Goal: Complete application form: Complete application form

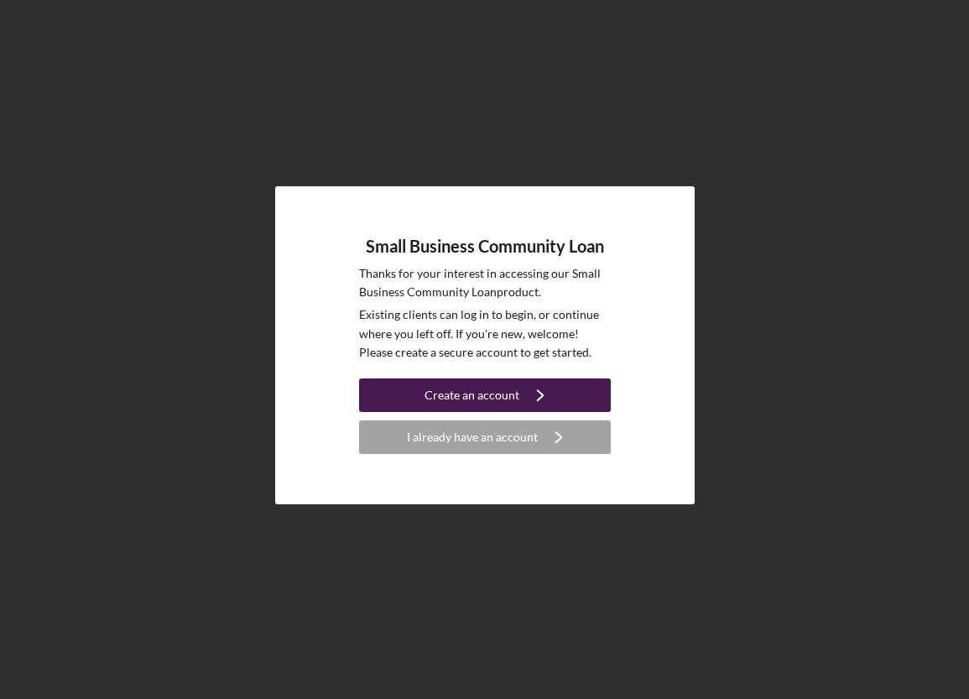
click at [466, 389] on div "Create an account" at bounding box center [472, 396] width 95 height 34
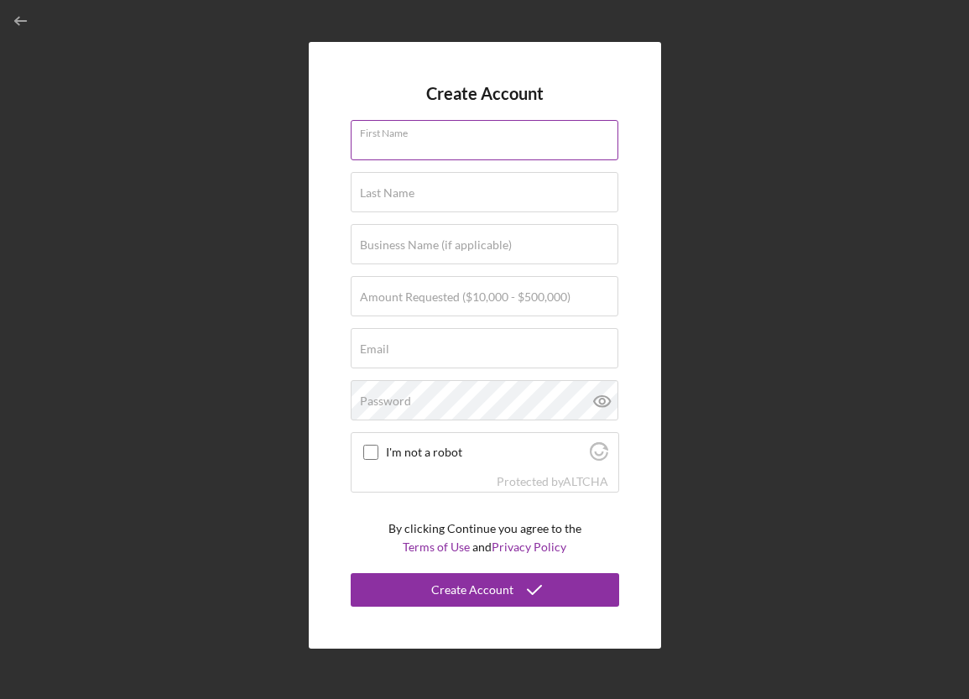
click at [431, 149] on input "First Name" at bounding box center [485, 140] width 268 height 40
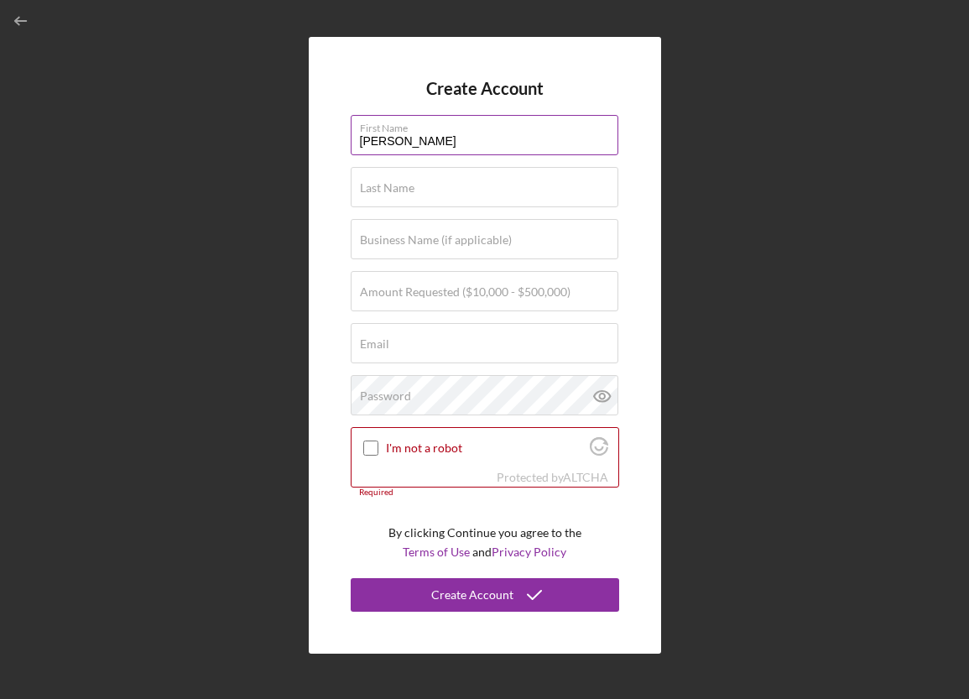
type input "[PERSON_NAME]"
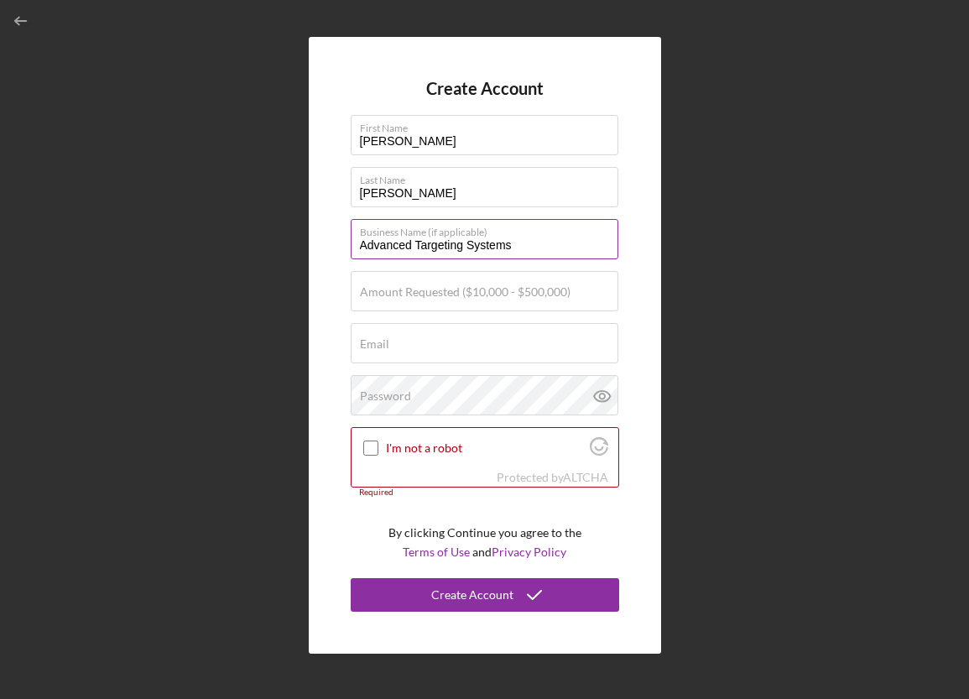
type input "Advanced Targeting Systems"
type input "$350,000"
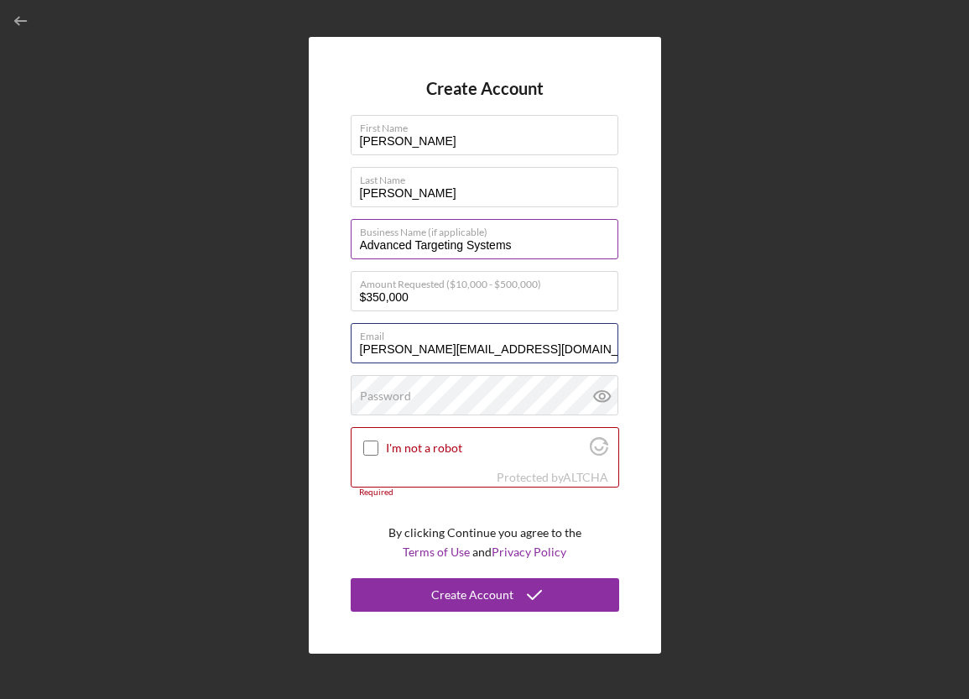
type input "[PERSON_NAME][EMAIL_ADDRESS][DOMAIN_NAME]"
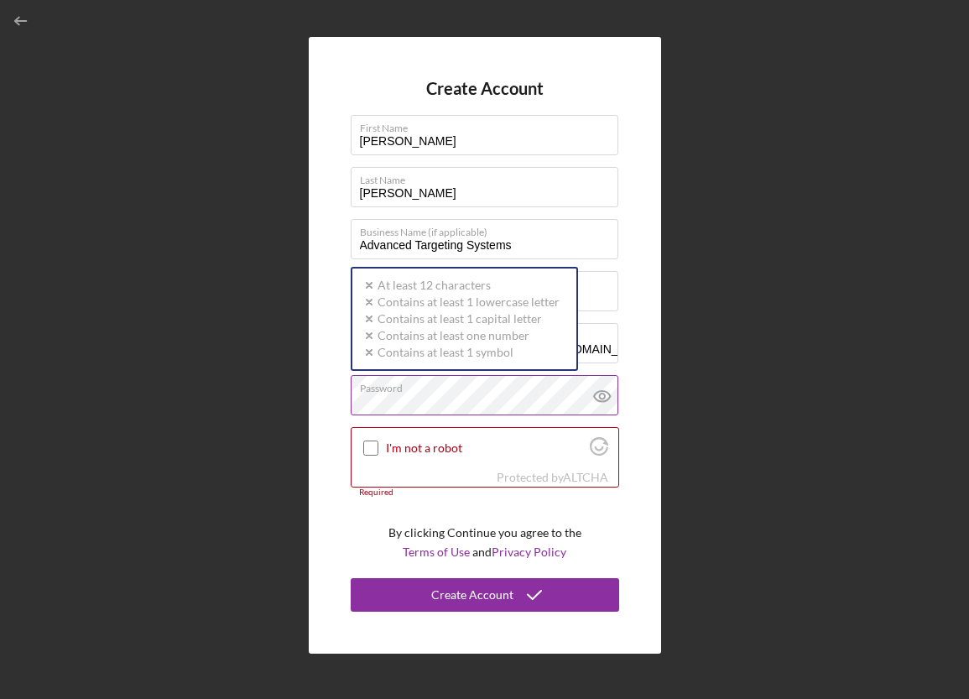
click at [457, 390] on label "Password" at bounding box center [489, 385] width 259 height 18
click at [493, 390] on div "Password Icon/icon-validation-no At least 12 characters Icon/icon-validation-no…" at bounding box center [485, 396] width 269 height 42
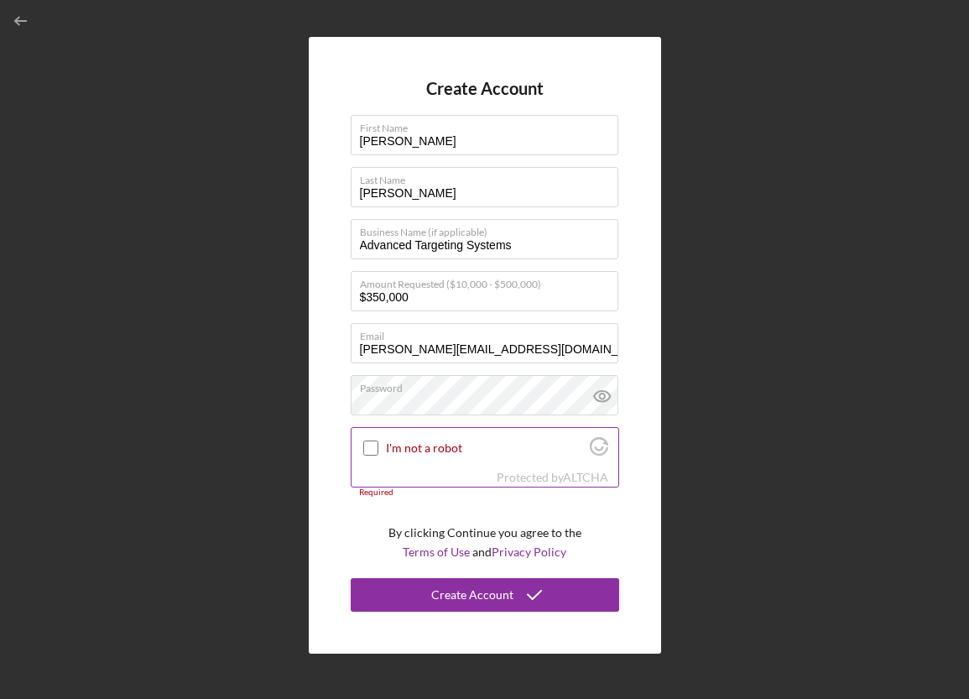
click at [369, 444] on input "I'm not a robot" at bounding box center [370, 448] width 15 height 15
checkbox input "true"
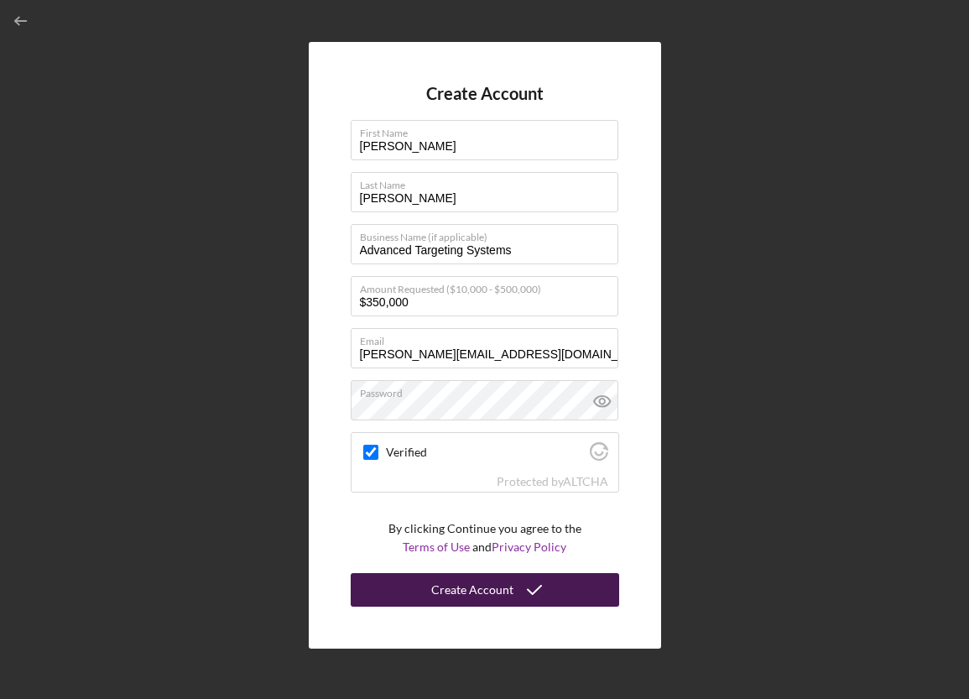
click at [506, 588] on div "Create Account" at bounding box center [472, 590] width 82 height 34
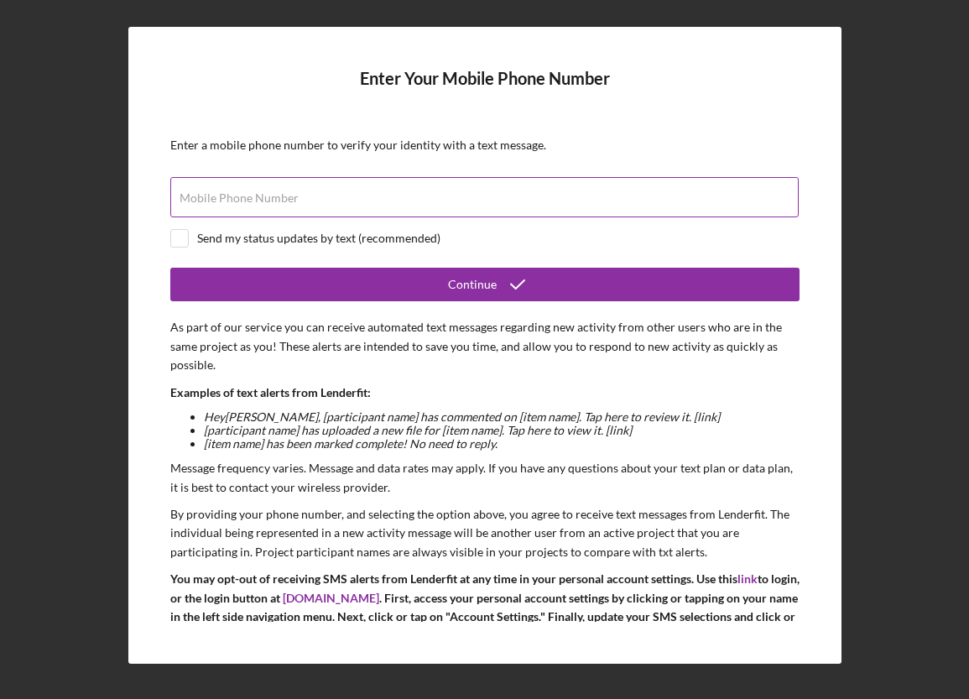
click at [242, 198] on label "Mobile Phone Number" at bounding box center [239, 197] width 119 height 13
click at [242, 198] on input "Mobile Phone Number" at bounding box center [484, 197] width 629 height 40
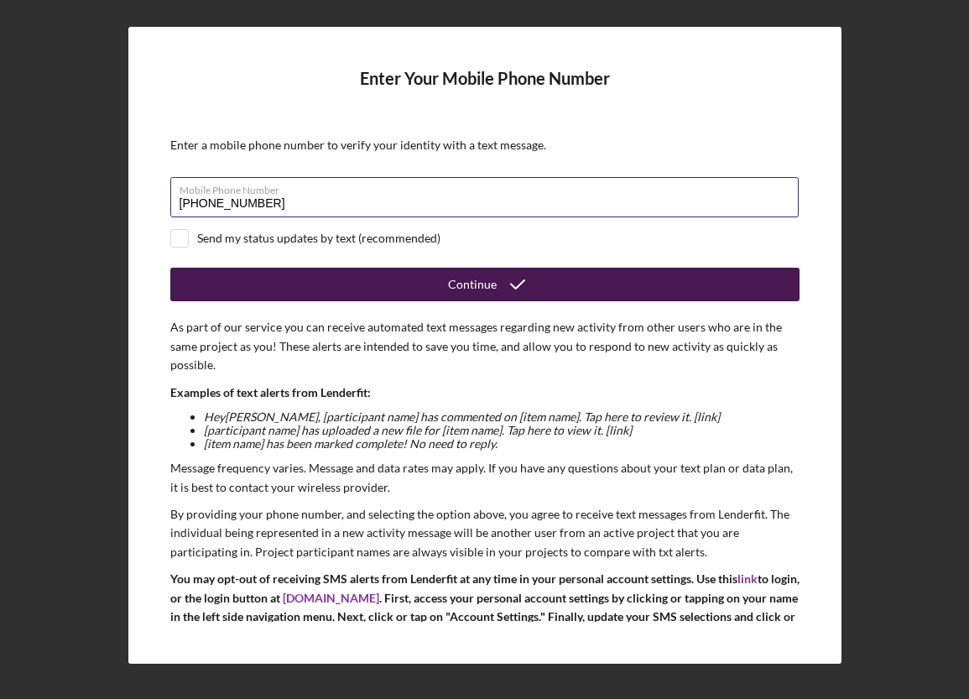
type input "[PHONE_NUMBER]"
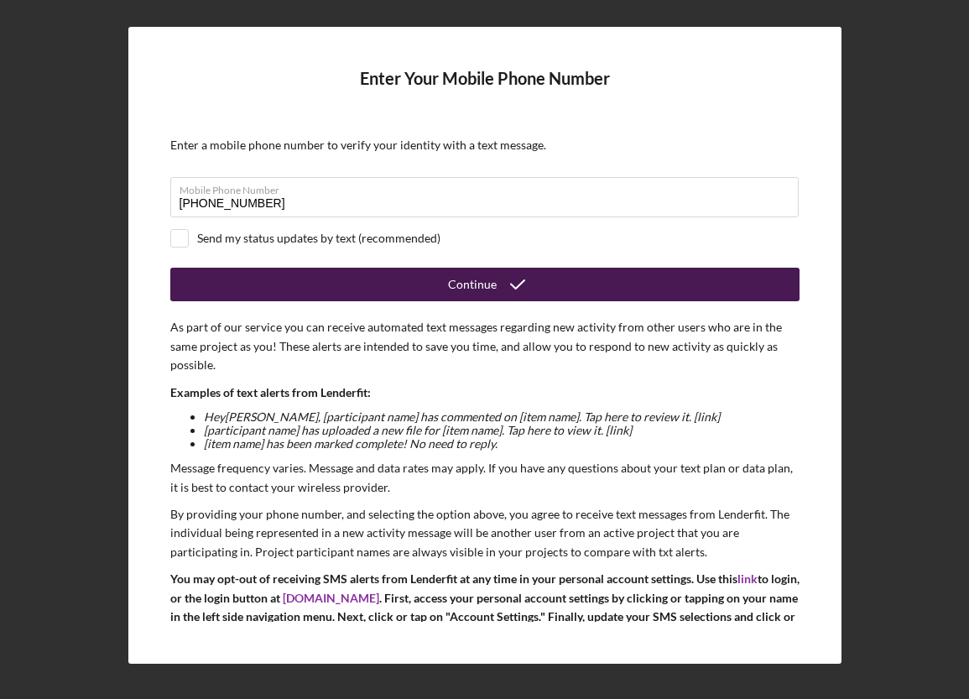
click at [422, 285] on button "Continue" at bounding box center [485, 285] width 630 height 34
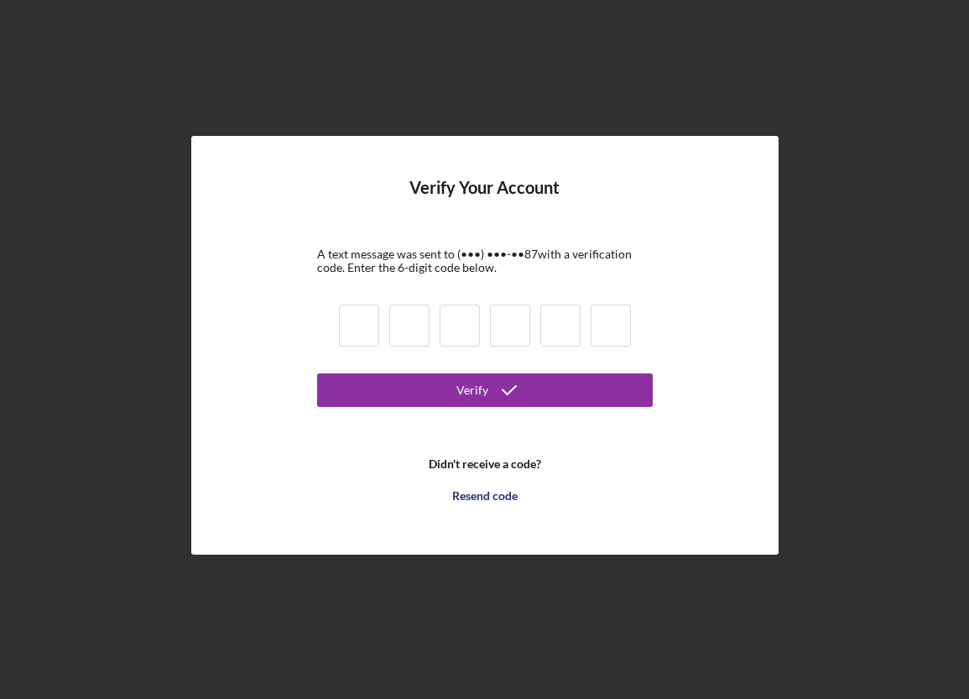
click at [358, 324] on input at bounding box center [359, 326] width 40 height 42
type input "9"
type input "4"
type input "6"
type input "5"
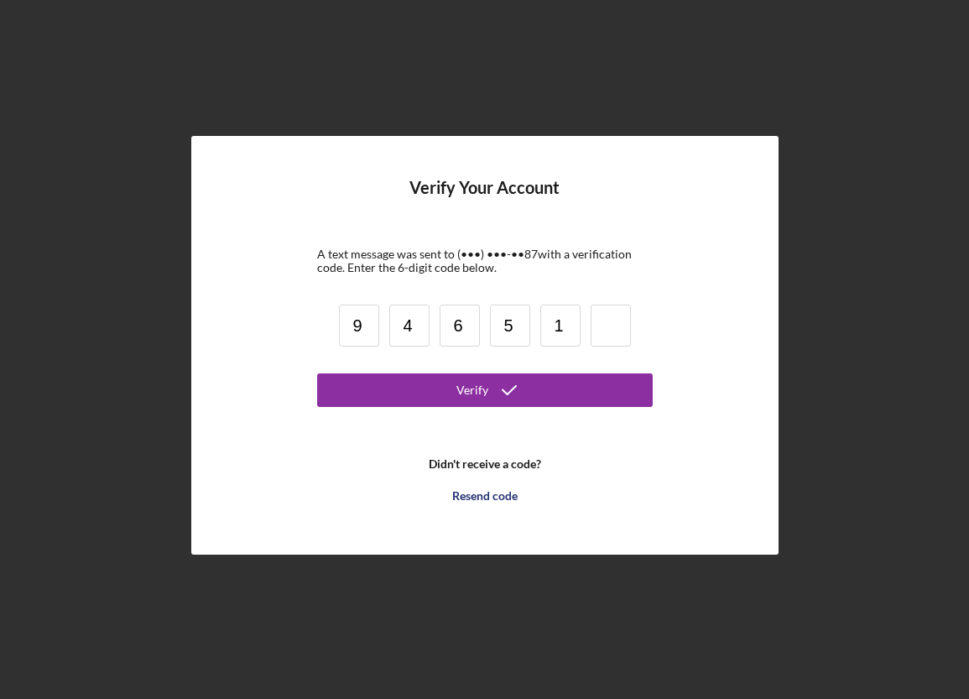
type input "1"
type input "2"
click at [317, 374] on button "Verify" at bounding box center [485, 391] width 336 height 34
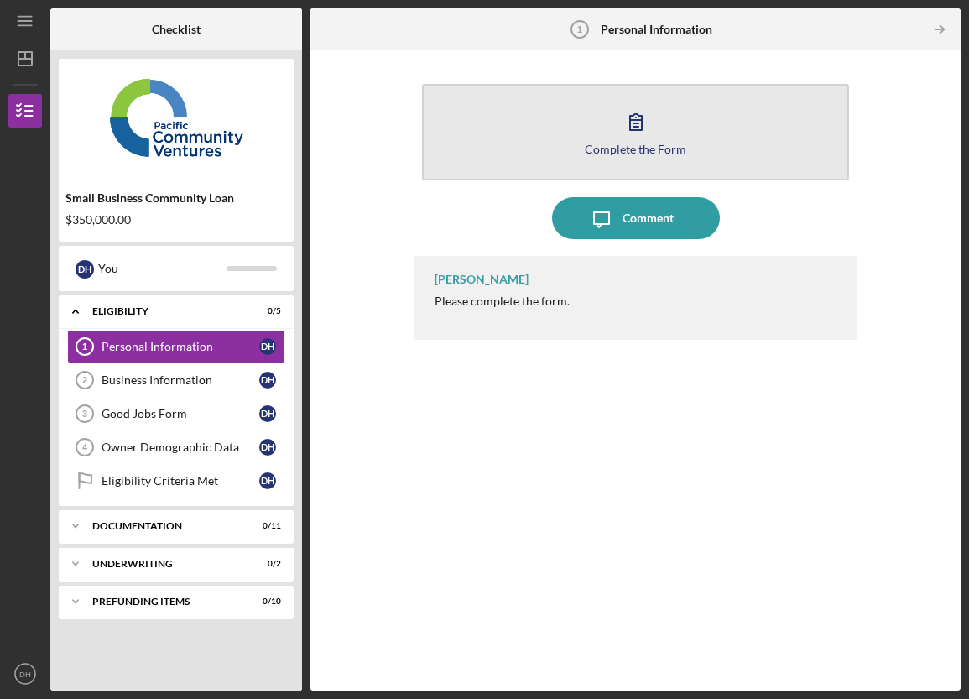
click at [646, 143] on div "Complete the Form" at bounding box center [636, 149] width 102 height 13
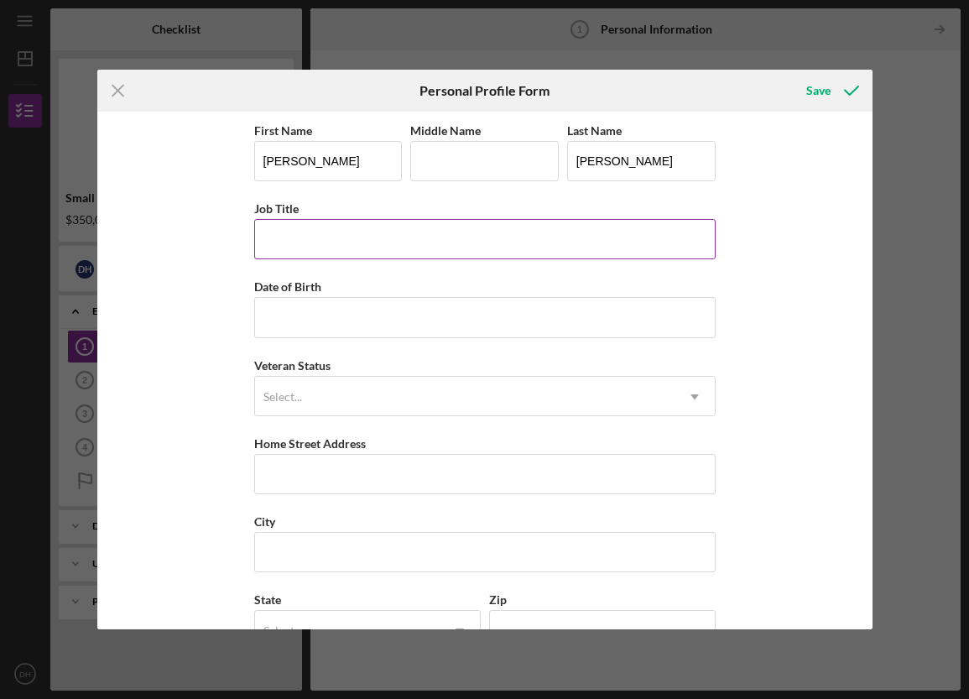
click at [298, 232] on input "Job Title" at bounding box center [485, 239] width 462 height 40
type input "President/Founder"
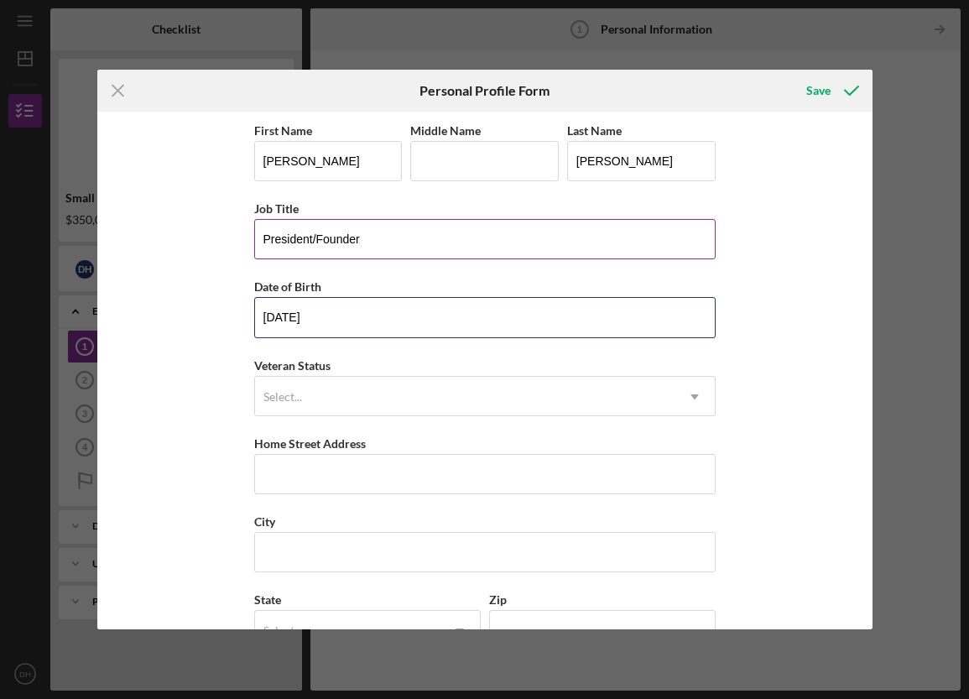
type input "[DATE]"
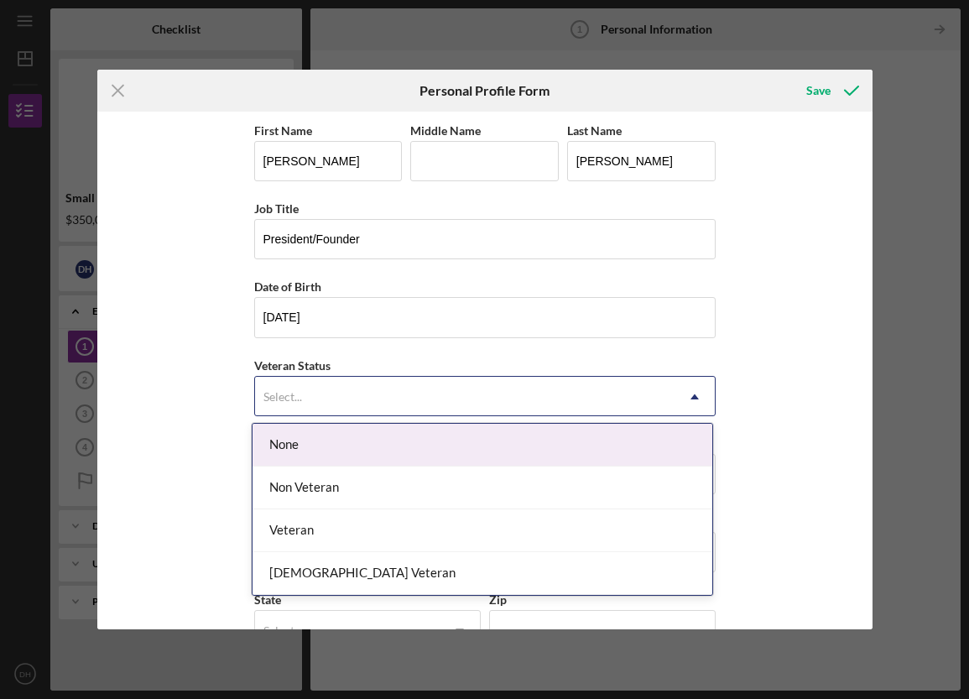
click at [470, 392] on div "Select..." at bounding box center [465, 397] width 420 height 39
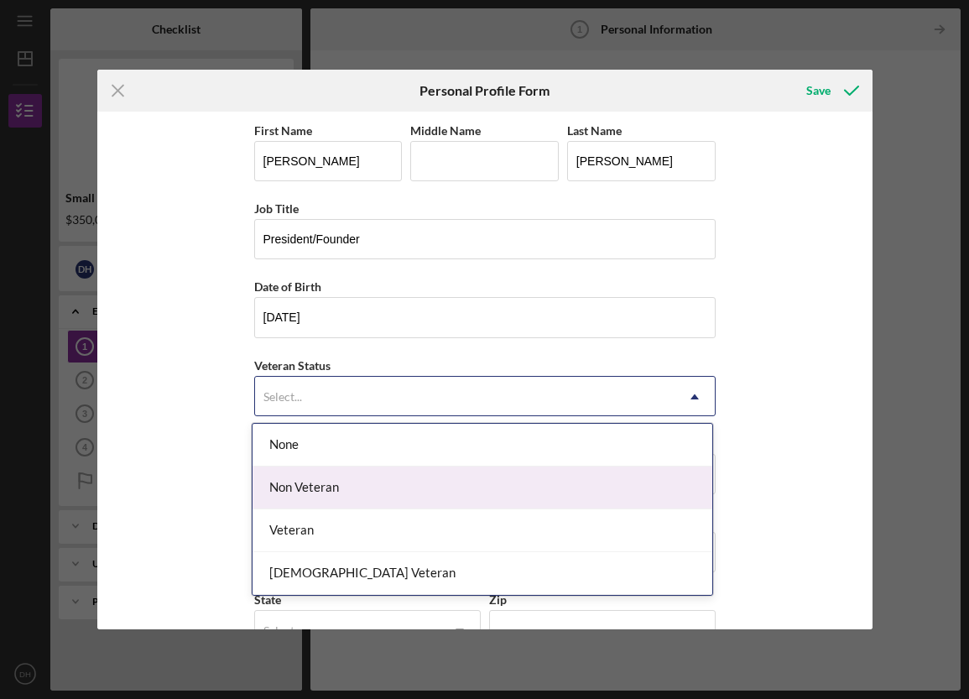
click at [475, 478] on div "Non Veteran" at bounding box center [483, 488] width 460 height 43
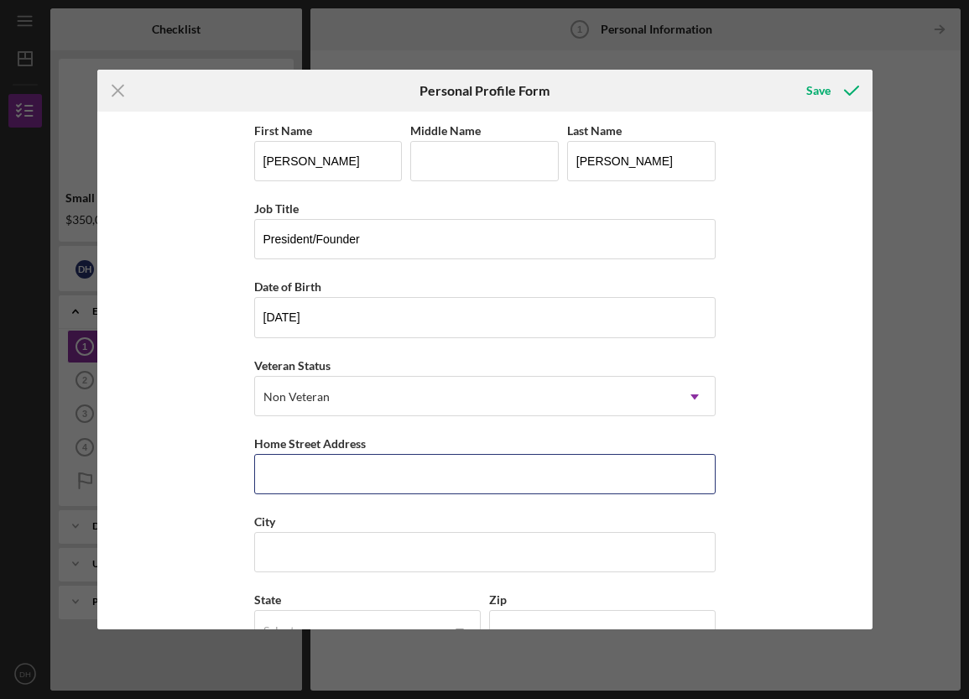
click at [475, 478] on input "Home Street Address" at bounding box center [485, 474] width 462 height 40
type input "[STREET_ADDRESS]"
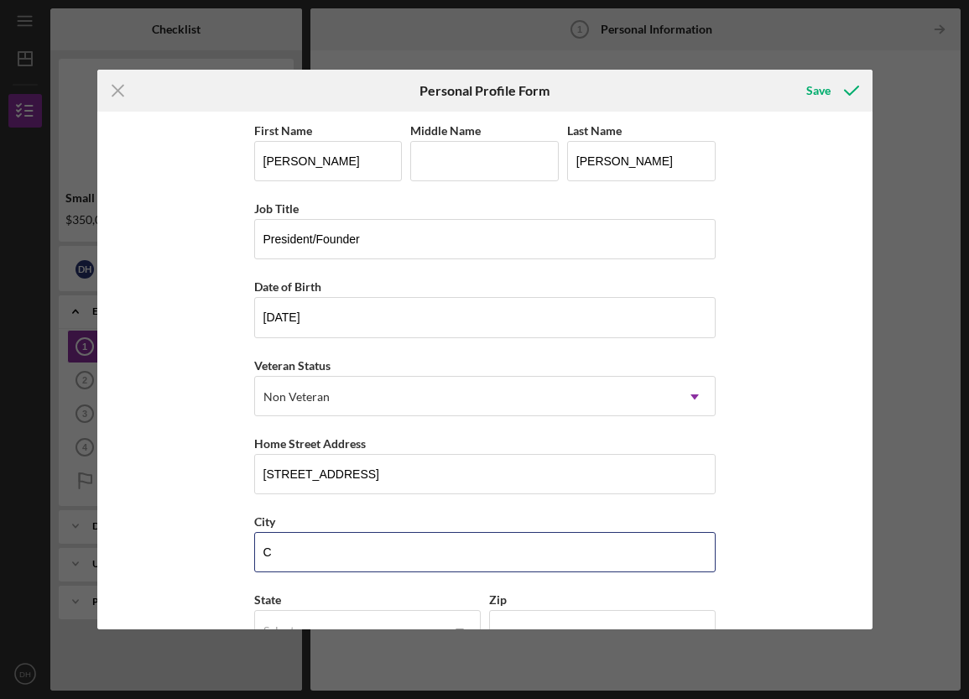
scroll to position [50, 0]
type input "Carlsbad"
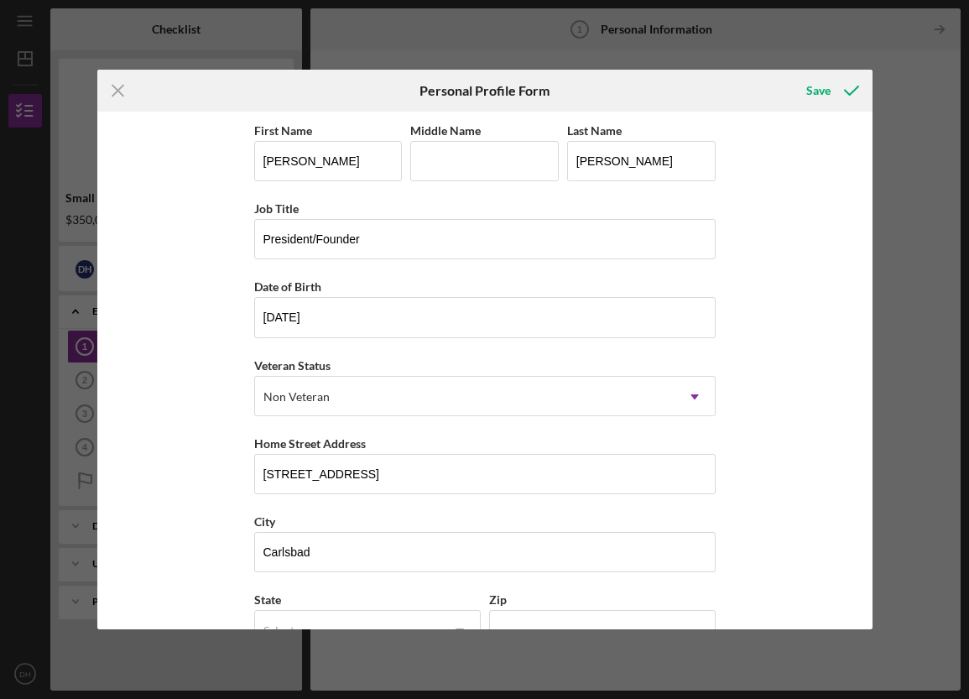
scroll to position [0, 0]
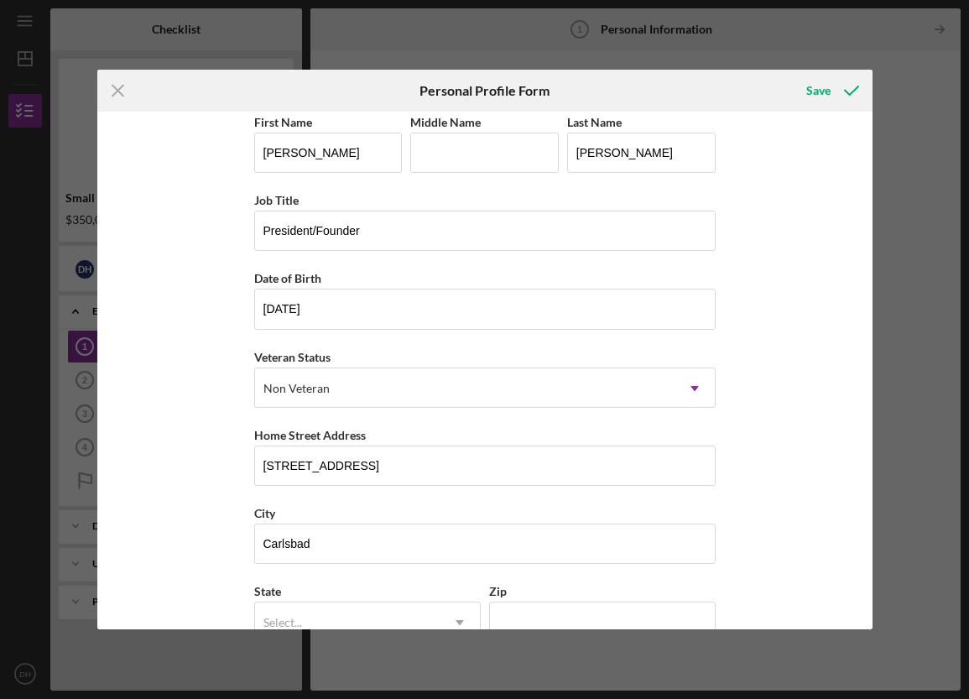
type input "c"
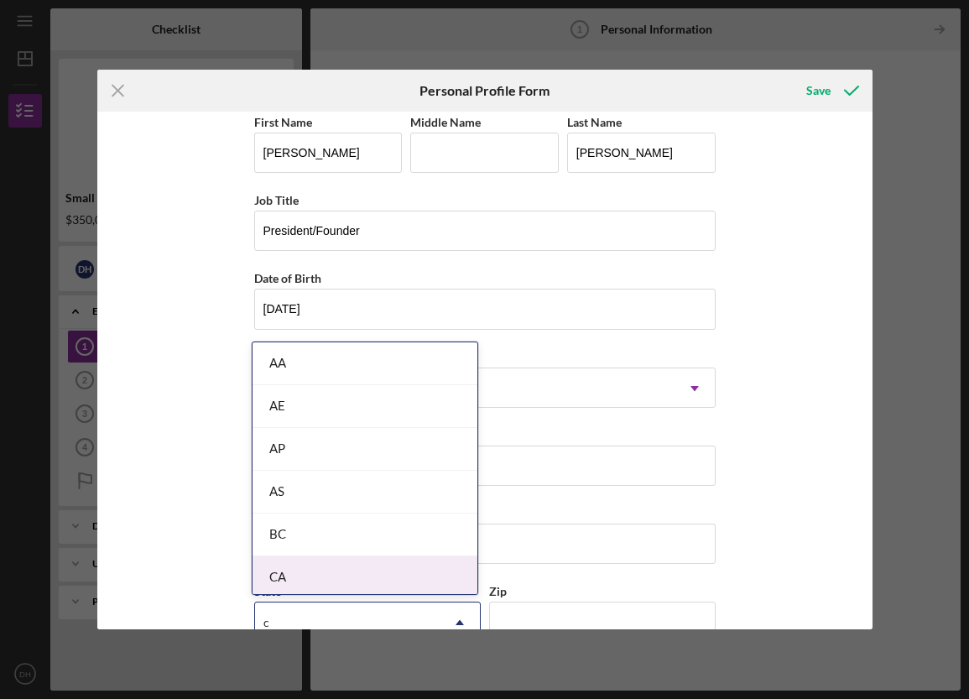
click at [420, 559] on div "CA" at bounding box center [365, 577] width 225 height 43
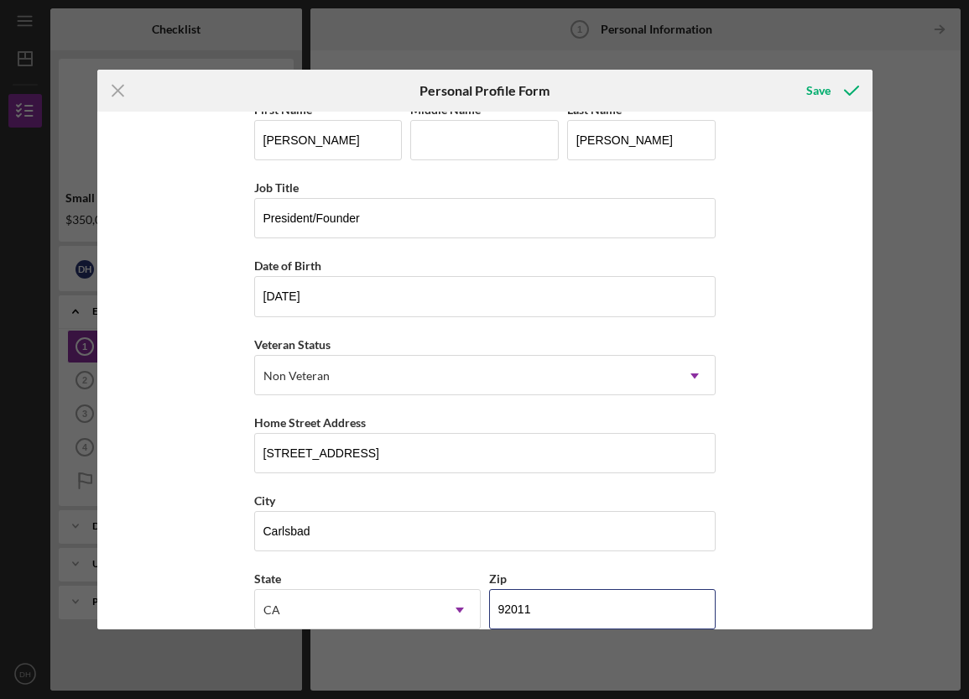
scroll to position [26, 0]
type input "92011"
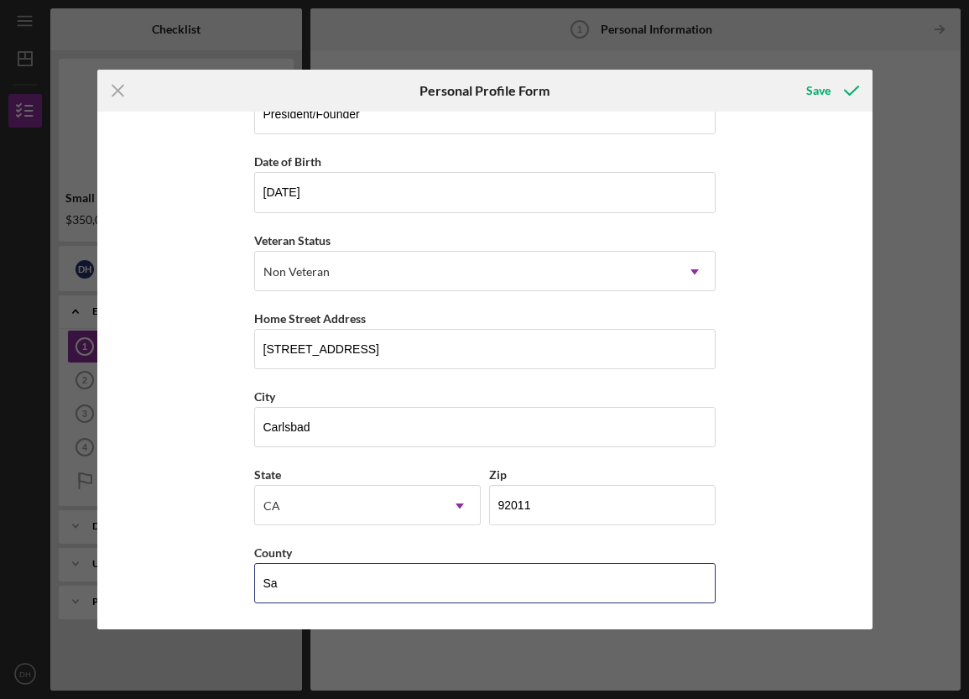
scroll to position [81, 0]
type input "[GEOGRAPHIC_DATA]"
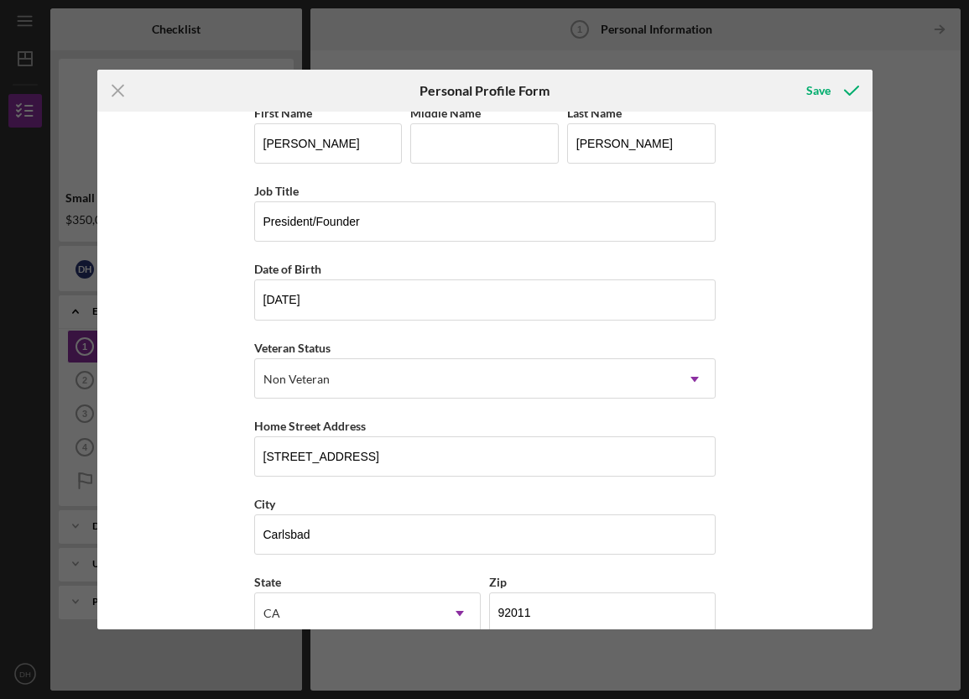
scroll to position [0, 0]
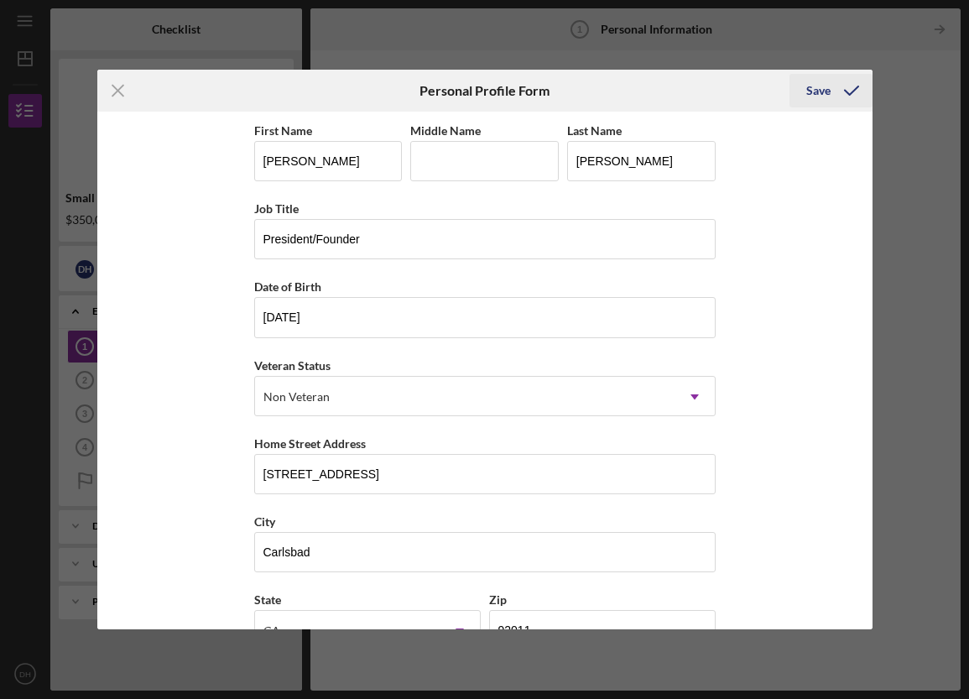
click at [818, 86] on div "Save" at bounding box center [819, 91] width 24 height 34
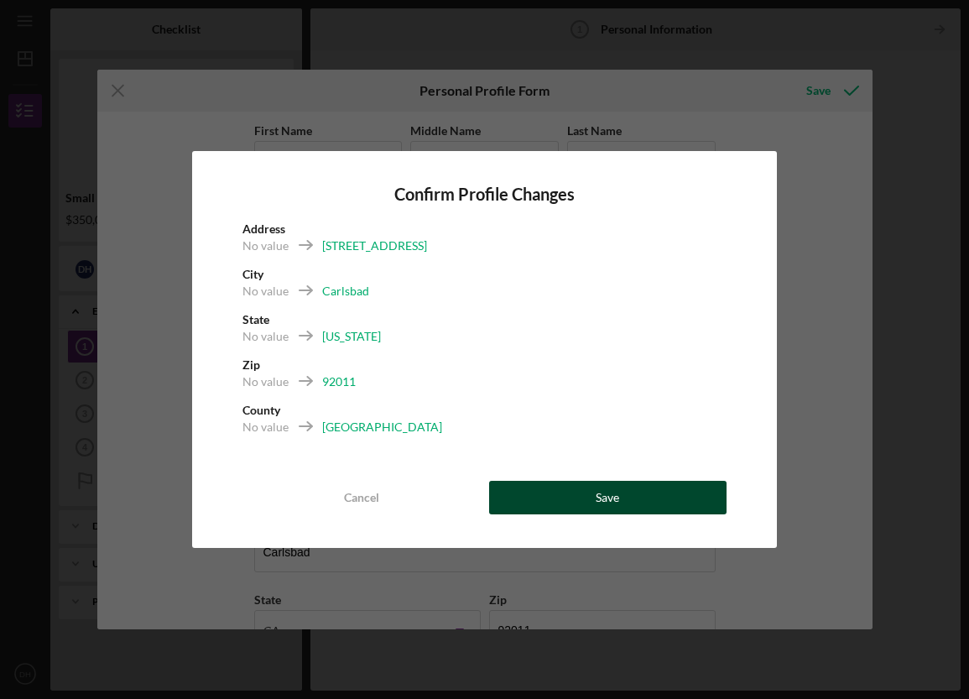
click at [630, 499] on button "Save" at bounding box center [608, 498] width 238 height 34
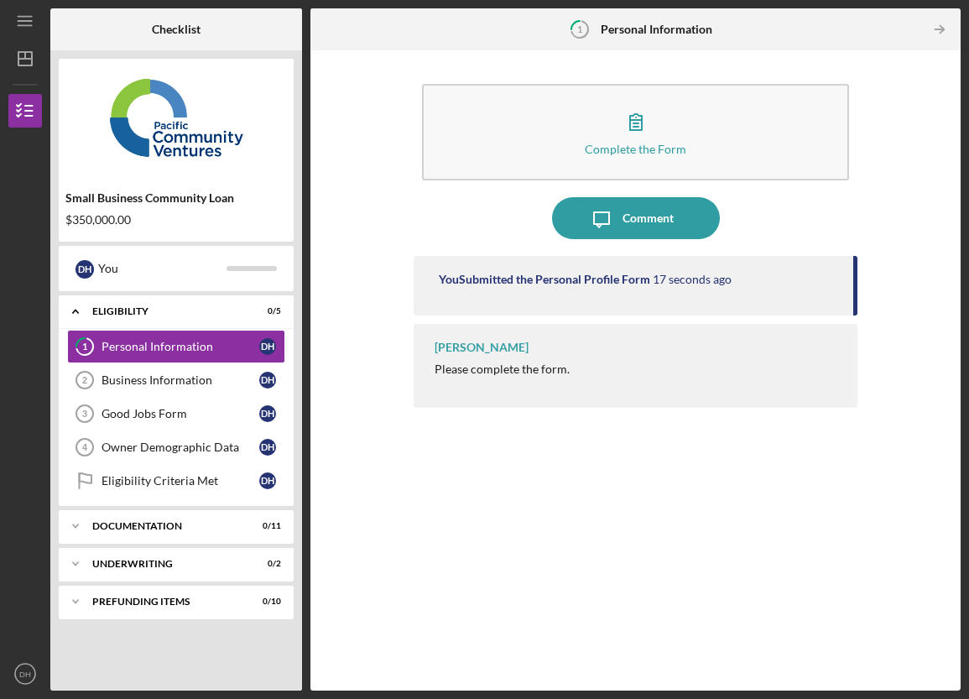
click at [510, 369] on div "Please complete the form." at bounding box center [502, 369] width 135 height 13
click at [941, 26] on polyline "button" at bounding box center [942, 30] width 4 height 8
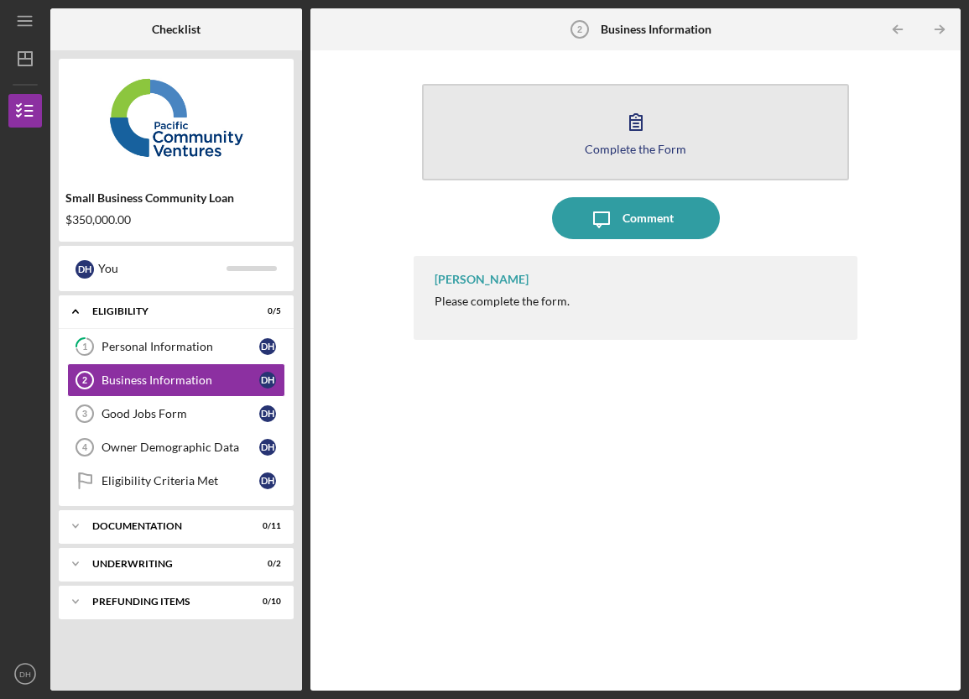
click at [666, 138] on button "Complete the Form Form" at bounding box center [635, 132] width 427 height 97
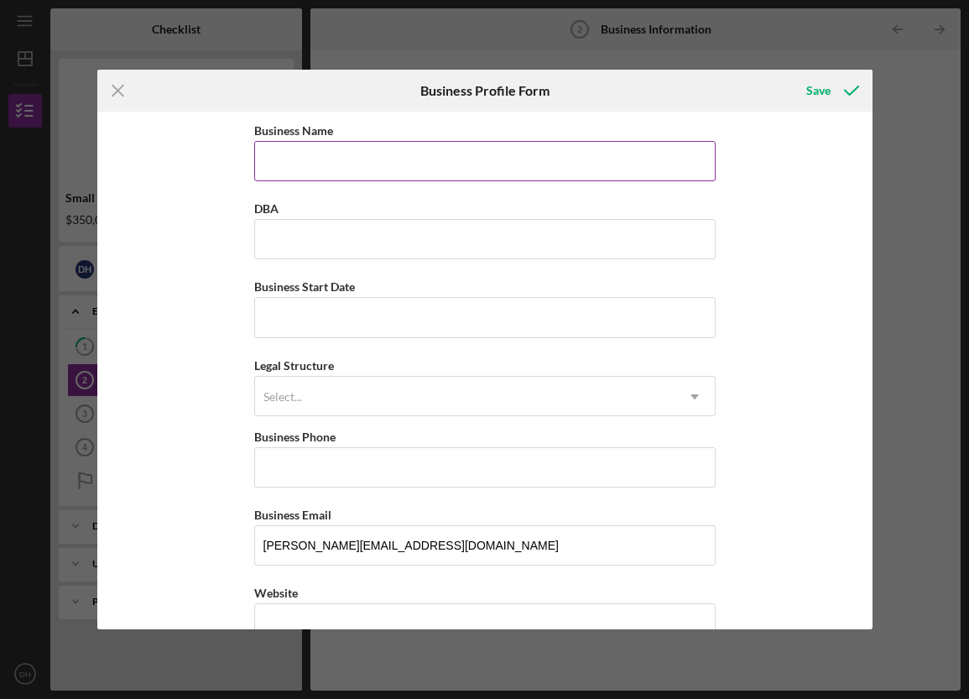
click at [509, 159] on input "Business Name" at bounding box center [485, 161] width 462 height 40
type input "Advanced Targeting Systems, Inc."
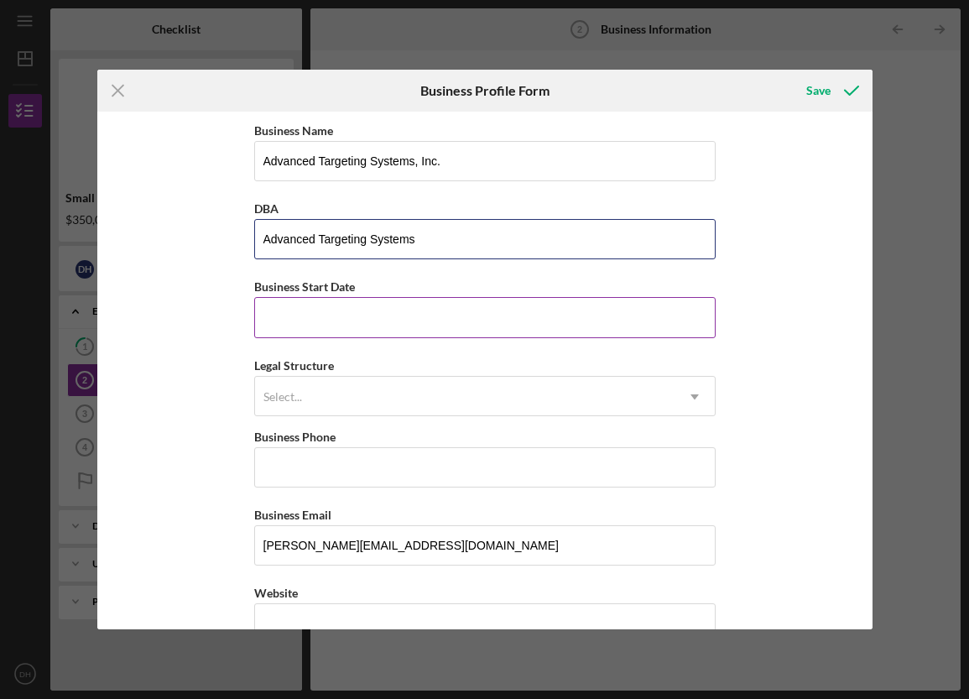
type input "Advanced Targeting Systems"
click at [370, 309] on input "Business Start Date" at bounding box center [485, 317] width 462 height 40
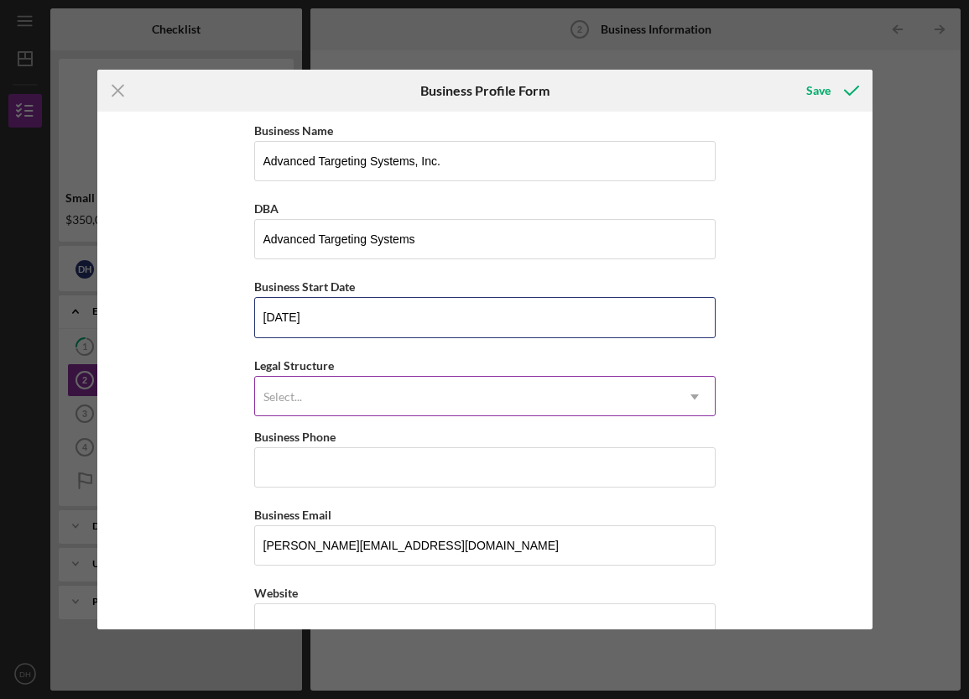
type input "[DATE]"
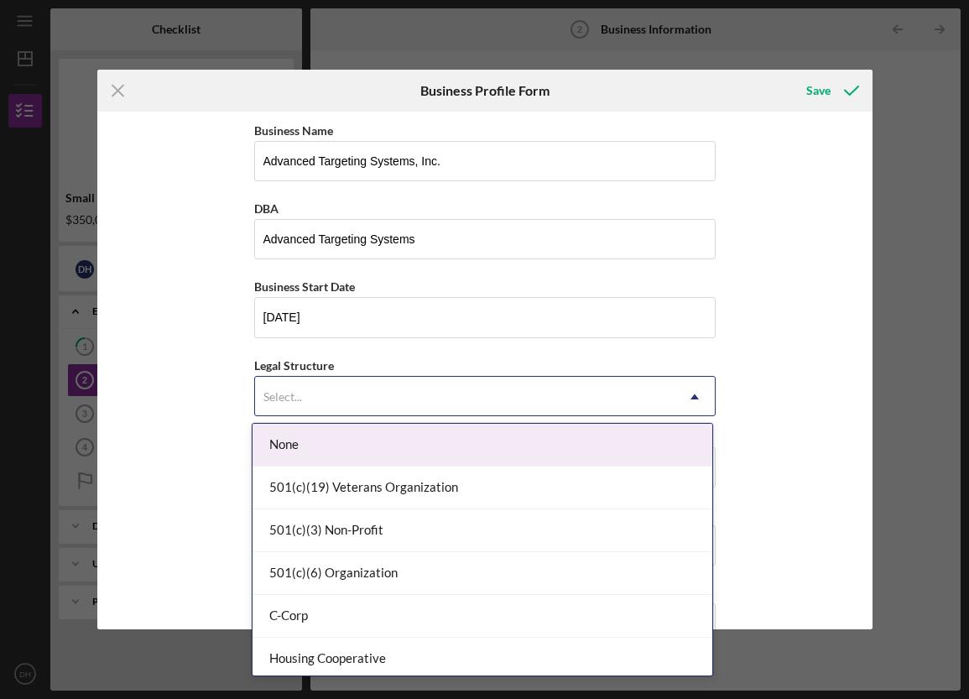
click at [451, 403] on div "Select..." at bounding box center [465, 397] width 420 height 39
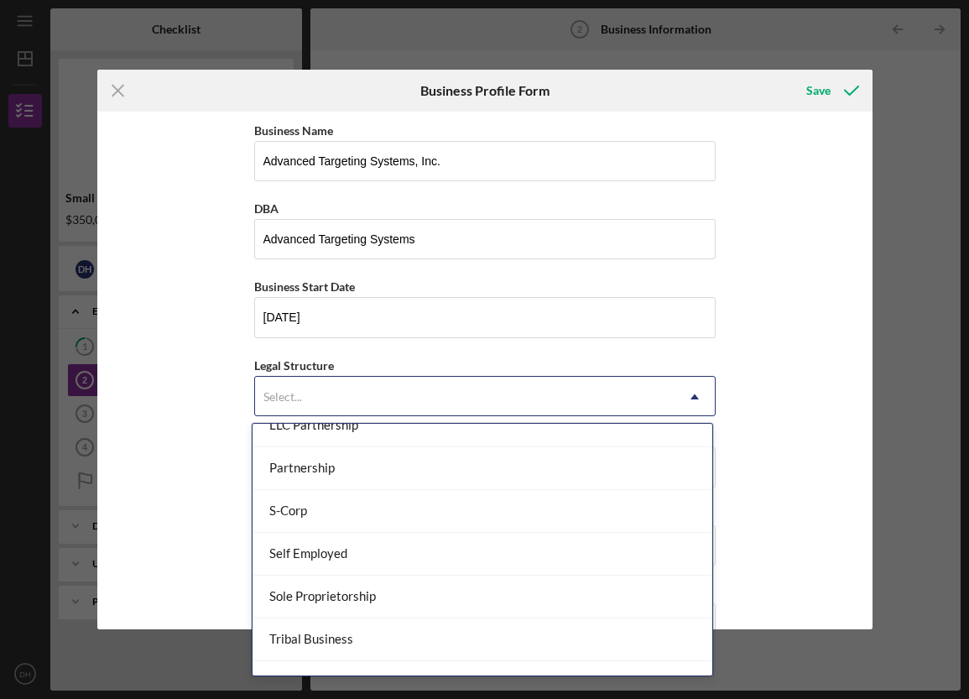
scroll to position [390, 0]
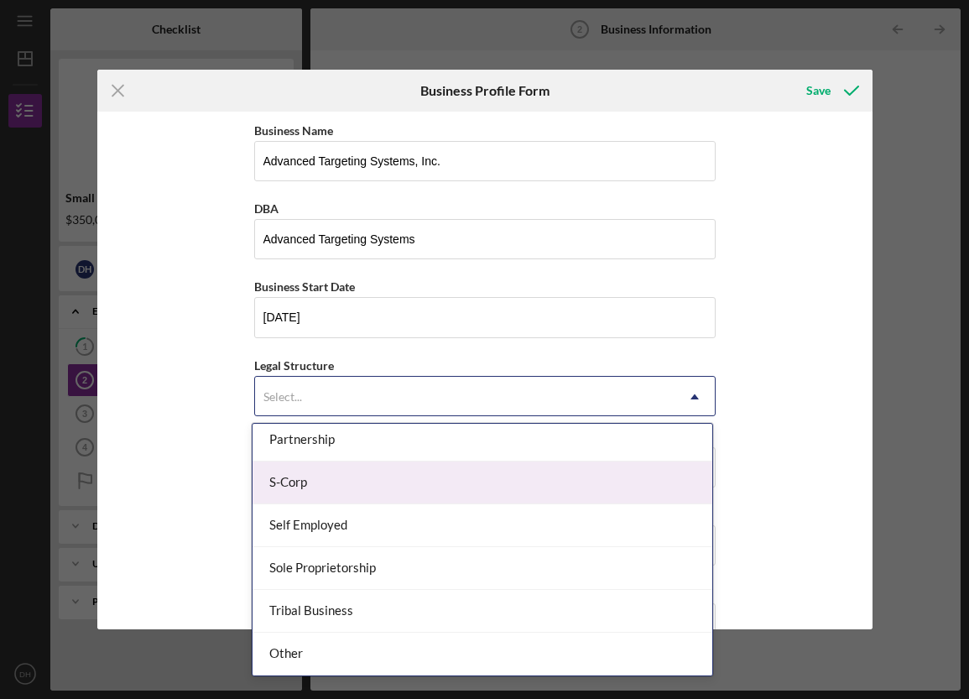
click at [332, 480] on div "S-Corp" at bounding box center [483, 483] width 460 height 43
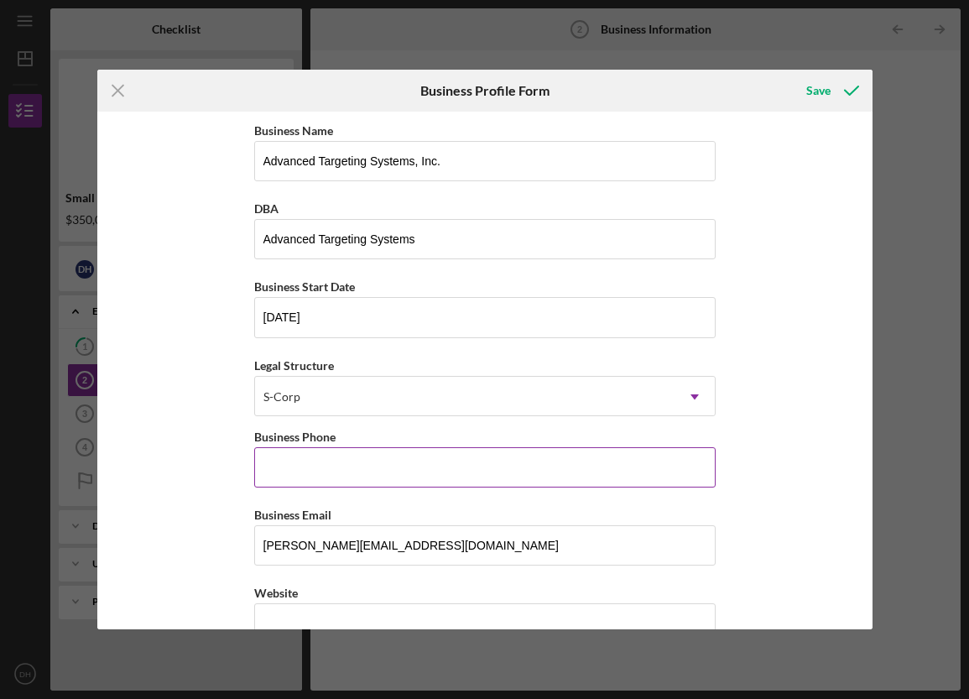
click at [389, 464] on input "Business Phone" at bounding box center [485, 467] width 462 height 40
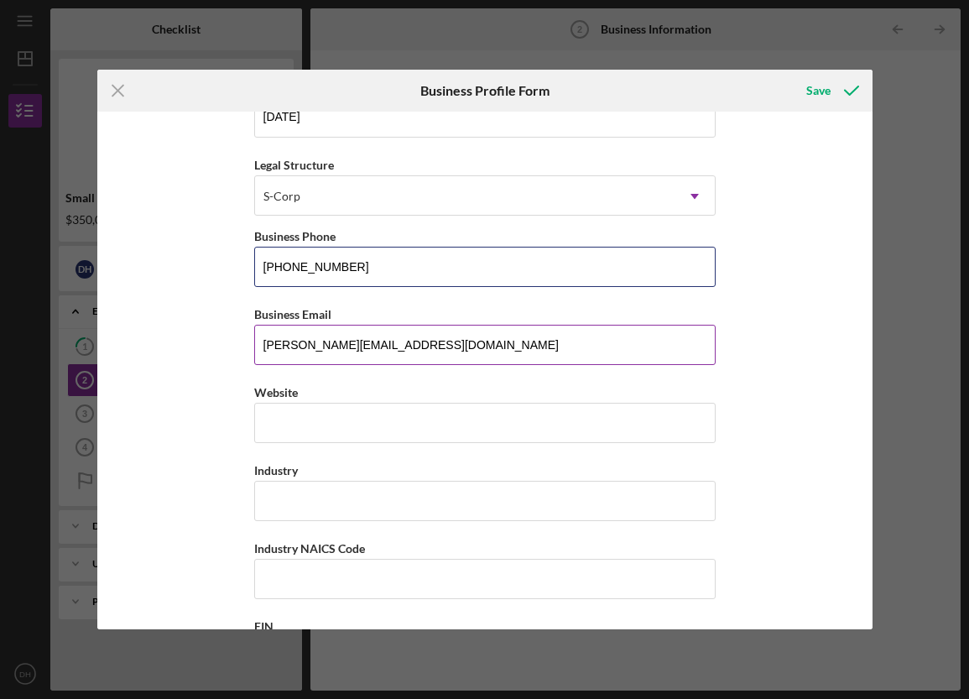
scroll to position [240, 0]
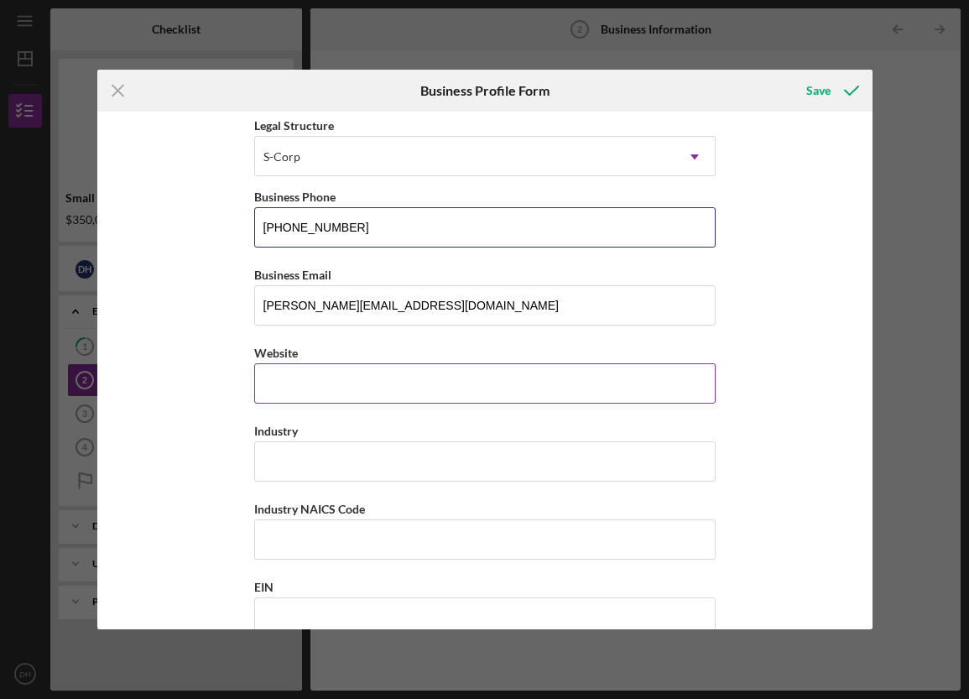
type input "[PHONE_NUMBER]"
click at [361, 392] on input "Website" at bounding box center [485, 383] width 462 height 40
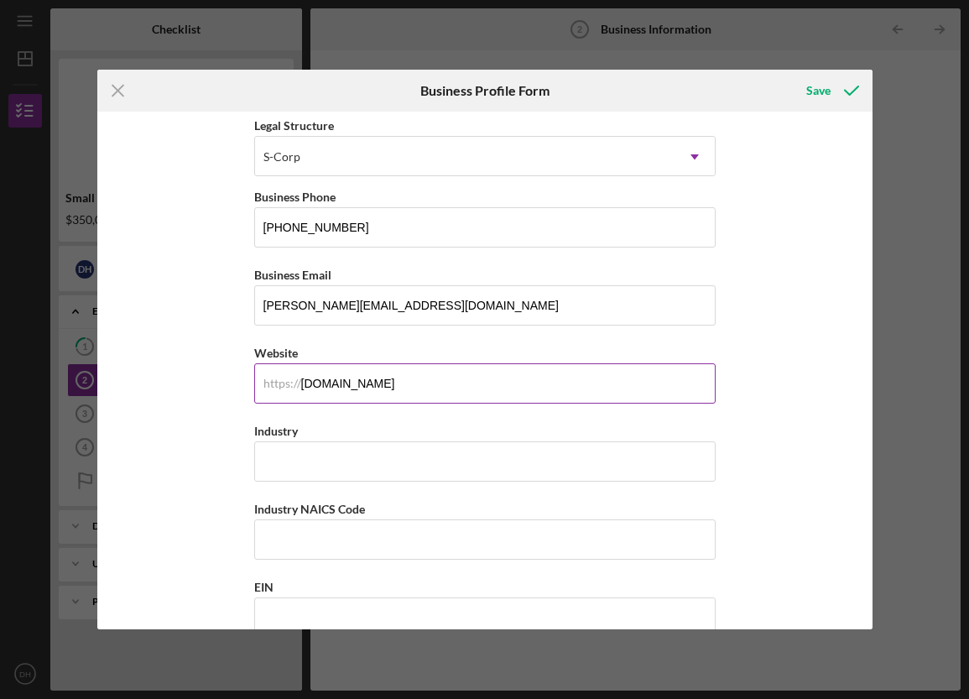
type input "[DOMAIN_NAME]"
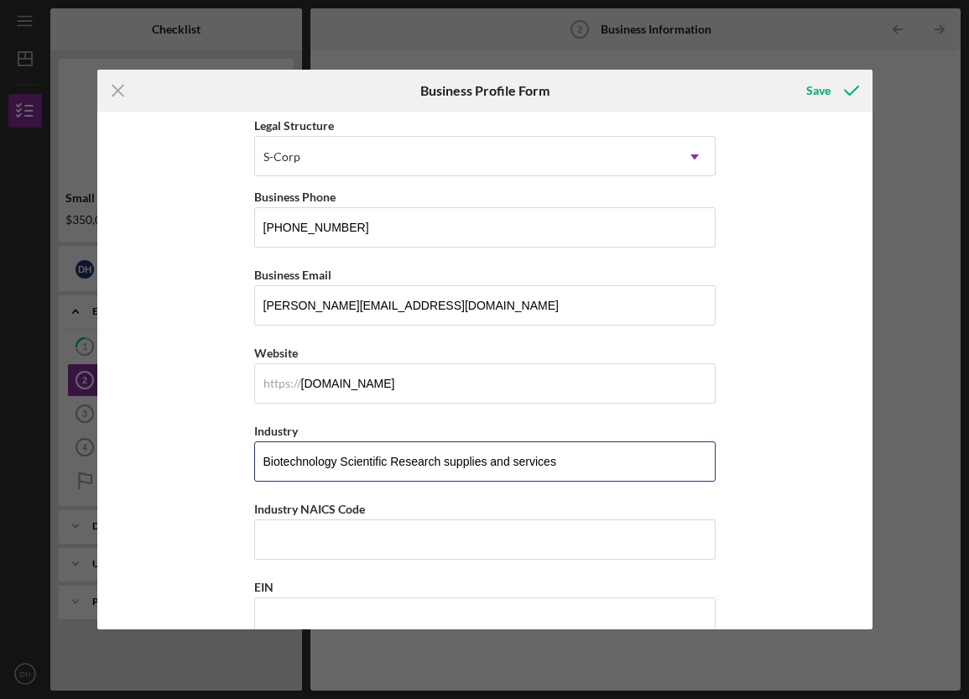
type input "Biotechnology Scientific Research supplies and services"
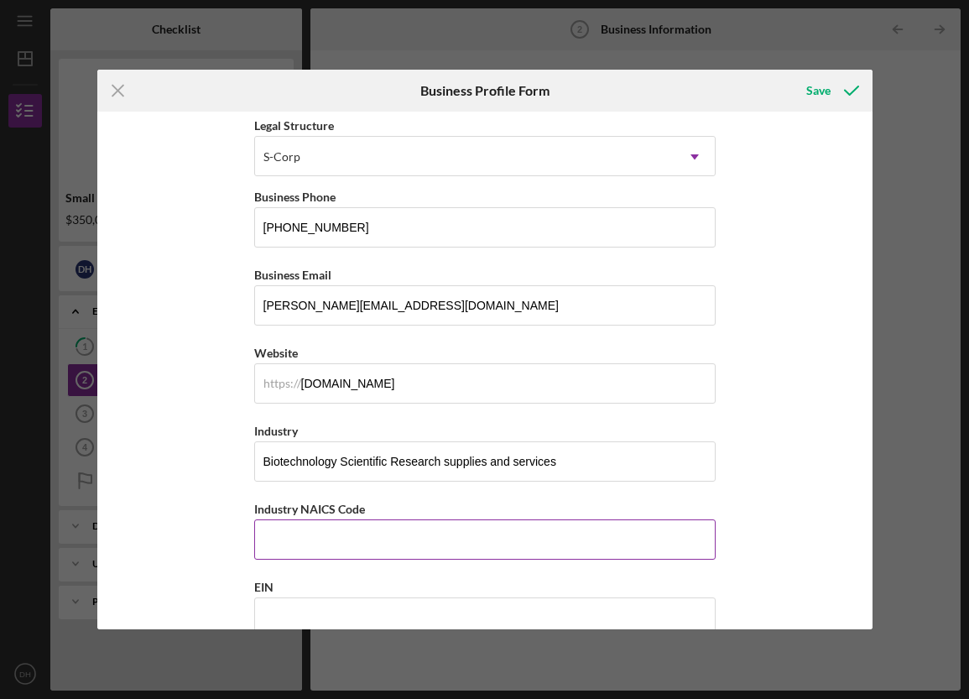
click at [336, 537] on input "Industry NAICS Code" at bounding box center [485, 540] width 462 height 40
paste input "325414"
type input "325414"
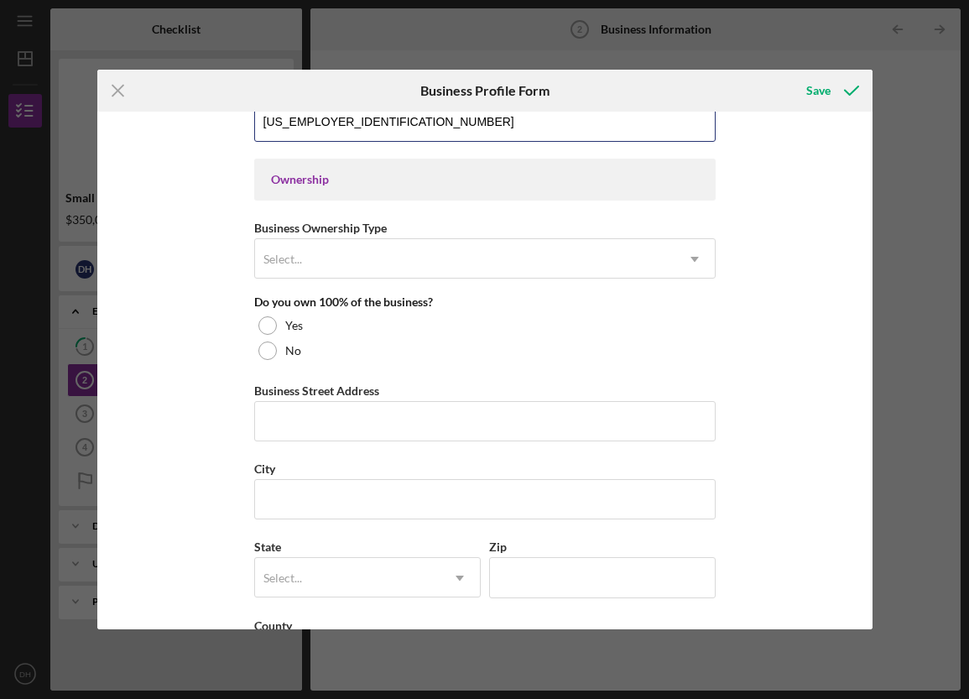
scroll to position [756, 0]
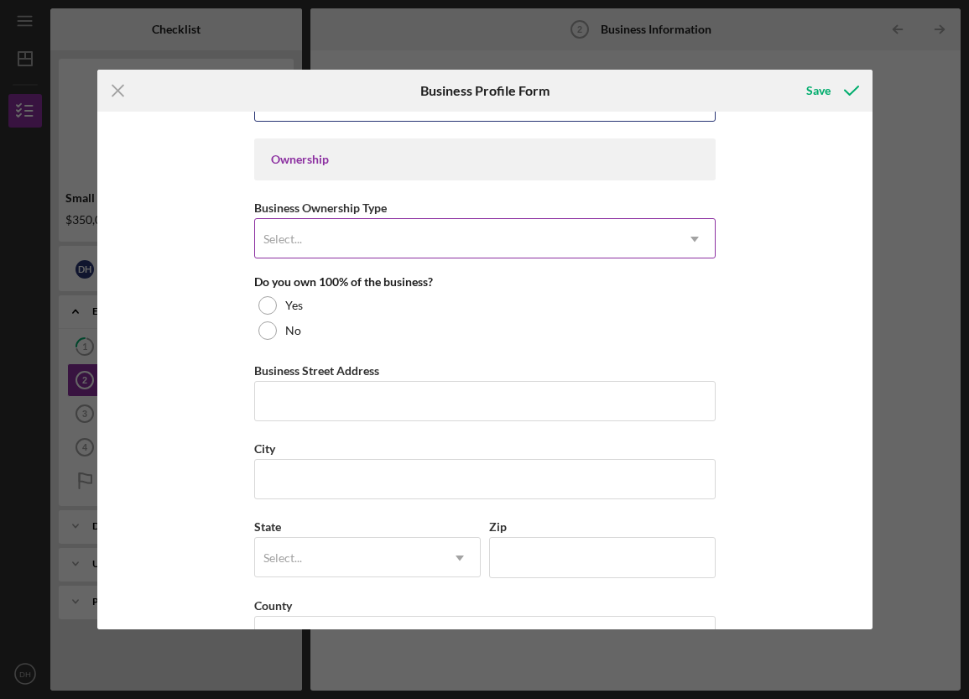
type input "[US_EMPLOYER_IDENTIFICATION_NUMBER]"
click at [405, 241] on div "Select..." at bounding box center [465, 239] width 420 height 39
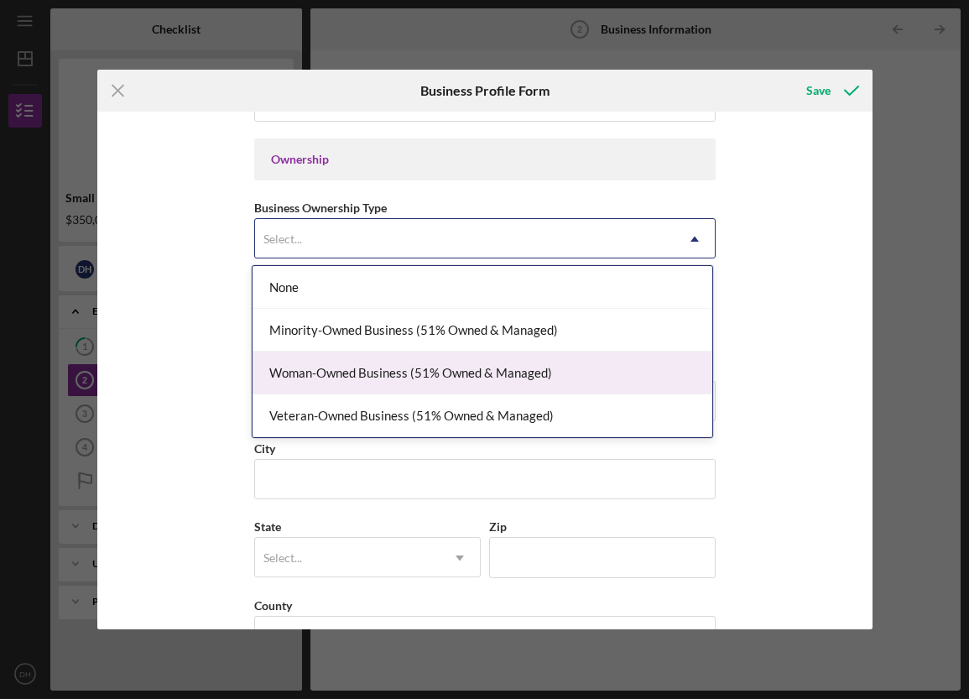
click at [431, 361] on div "Woman-Owned Business (51% Owned & Managed)" at bounding box center [483, 373] width 460 height 43
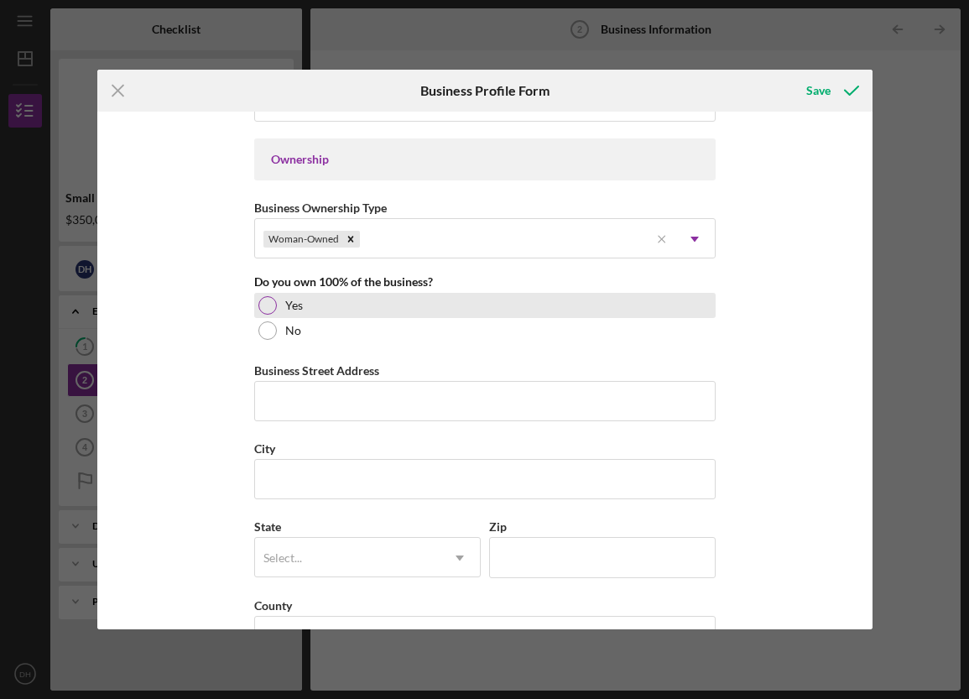
click at [263, 302] on div at bounding box center [268, 305] width 18 height 18
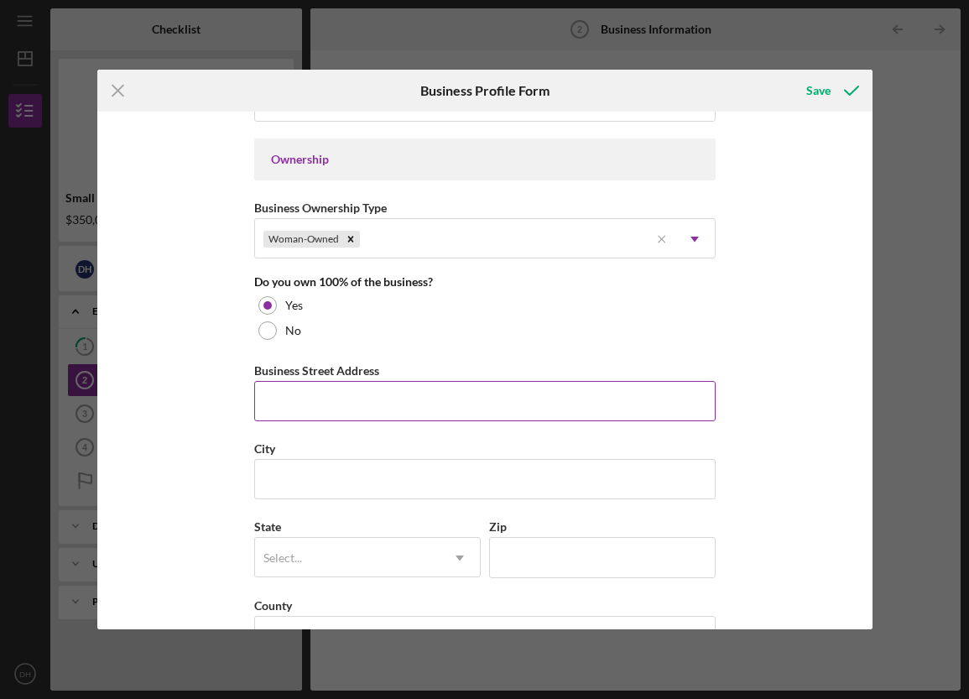
click at [342, 396] on input "Business Street Address" at bounding box center [485, 401] width 462 height 40
type input "[STREET_ADDRESS][PERSON_NAME]"
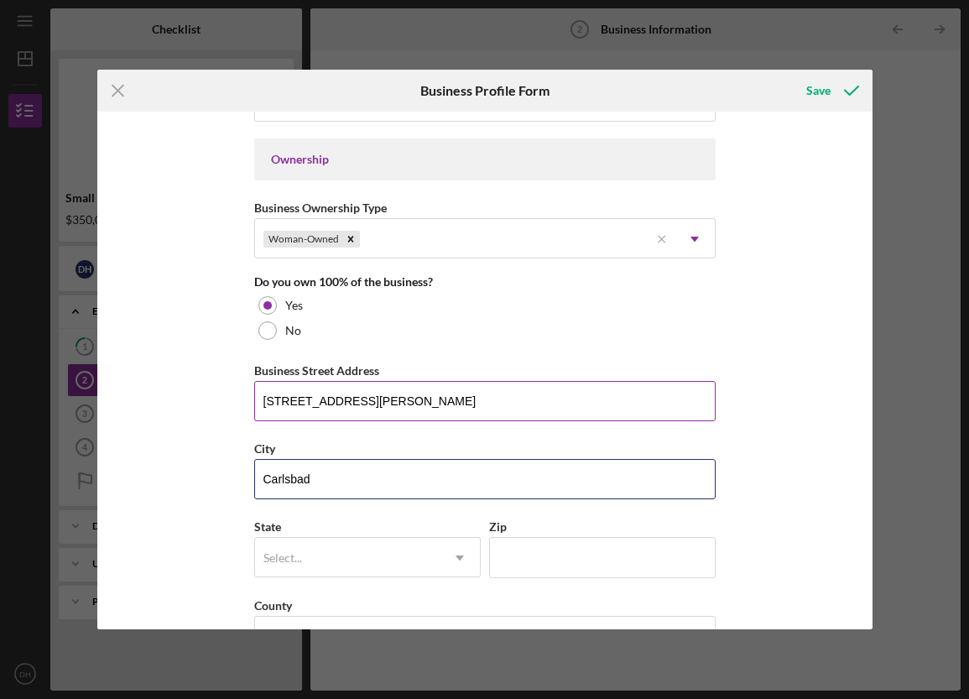
type input "Carlsbad"
type input "c"
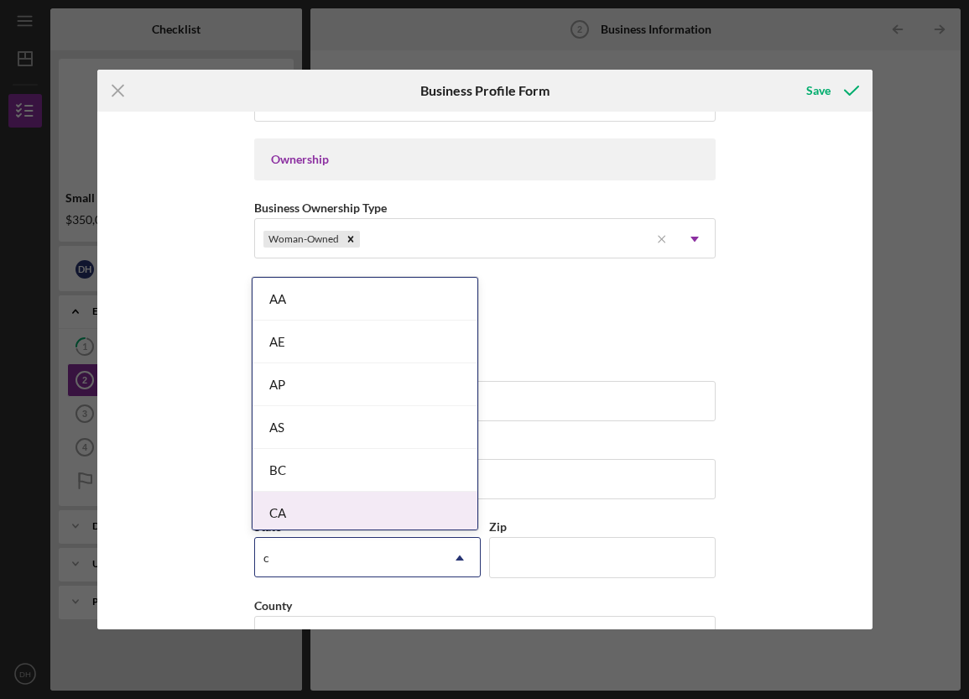
click at [309, 508] on div "CA" at bounding box center [365, 513] width 225 height 43
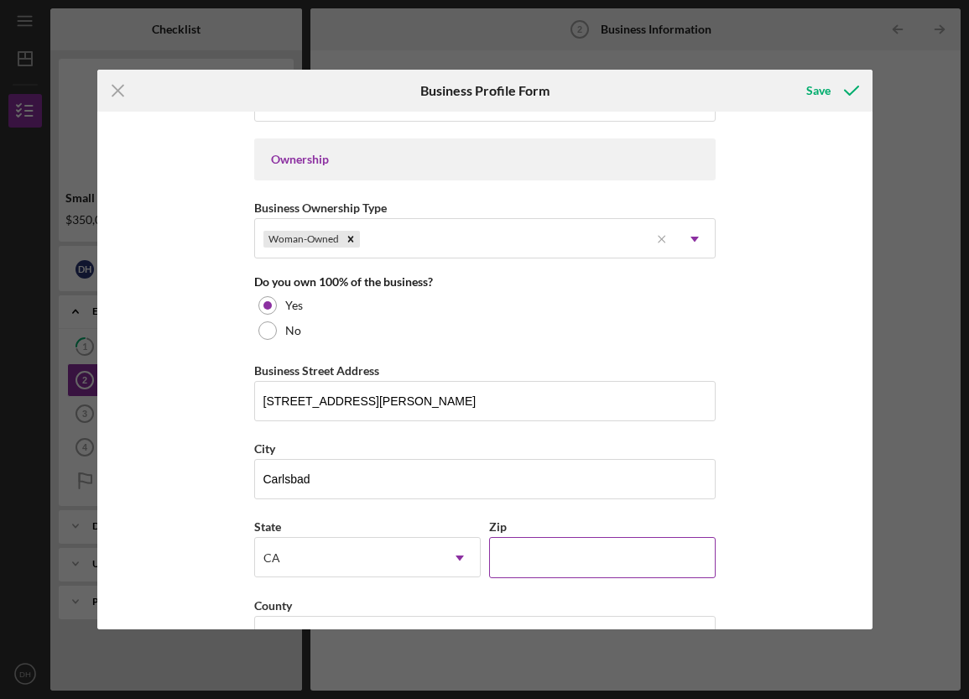
click at [579, 560] on input "Zip" at bounding box center [602, 557] width 227 height 40
type input "92008"
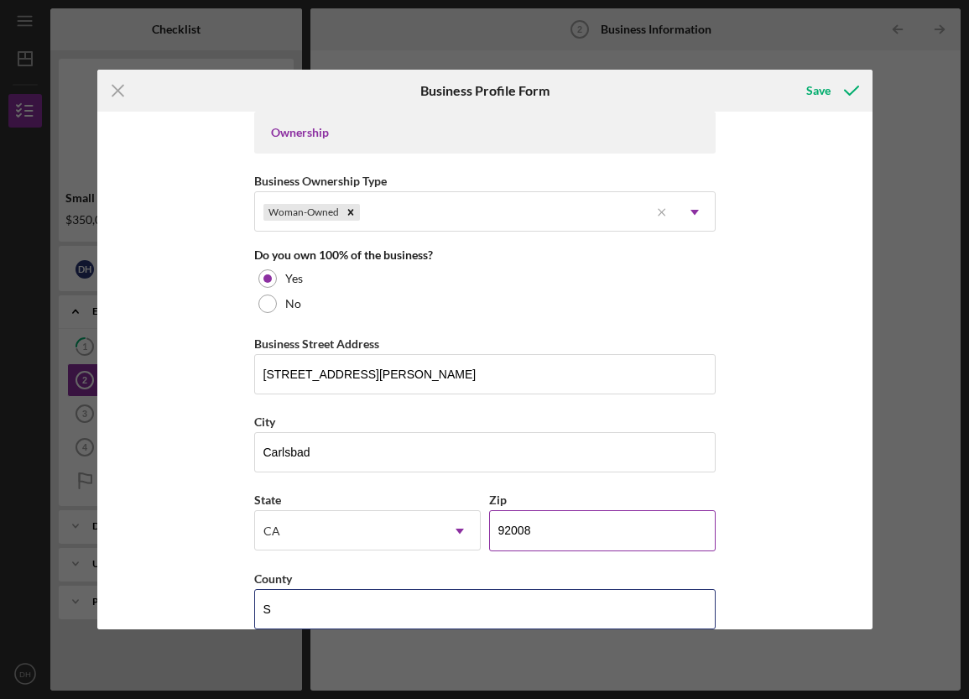
scroll to position [107, 0]
type input "[GEOGRAPHIC_DATA]"
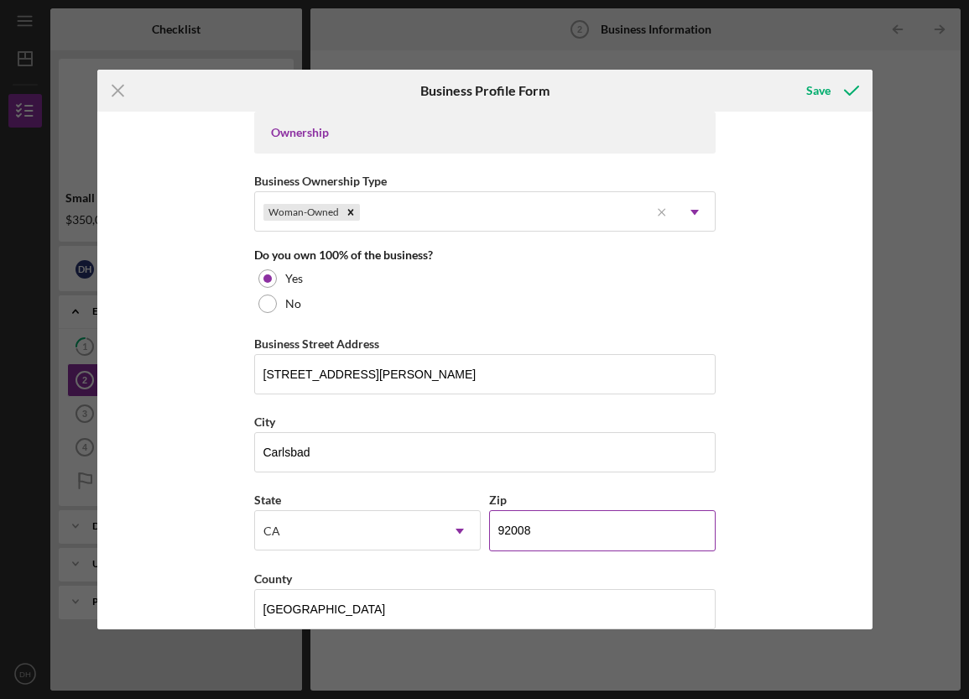
scroll to position [0, 0]
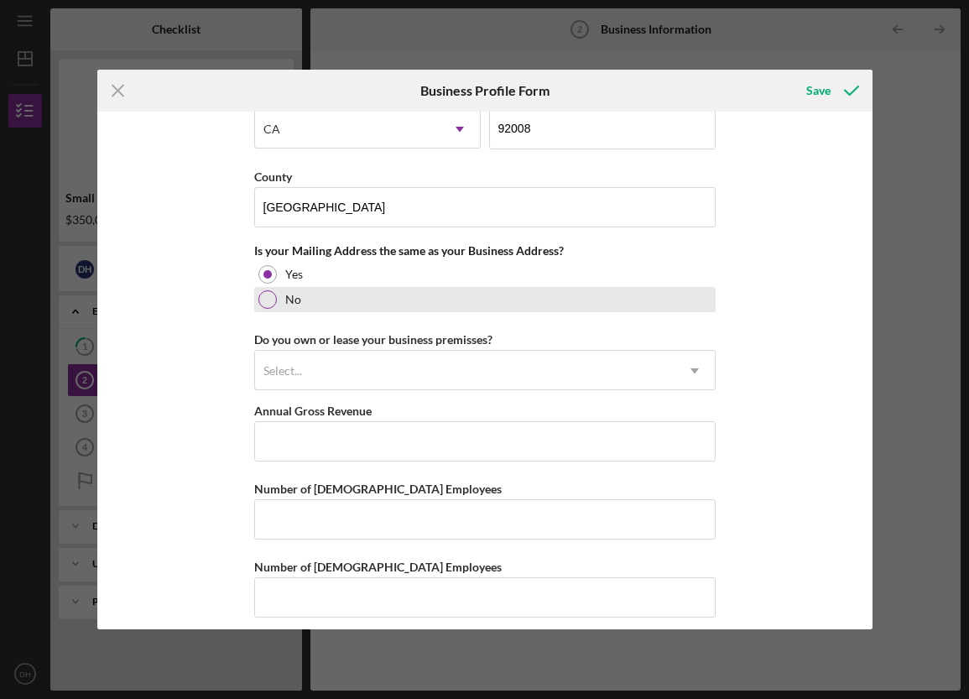
click at [268, 295] on div at bounding box center [268, 299] width 18 height 18
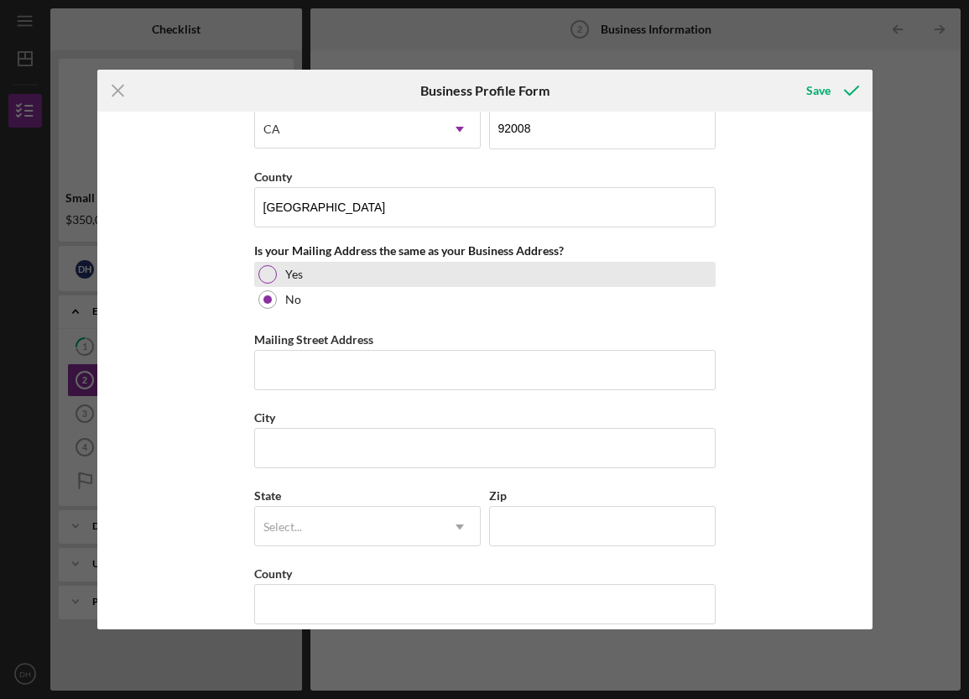
click at [268, 270] on div at bounding box center [268, 274] width 18 height 18
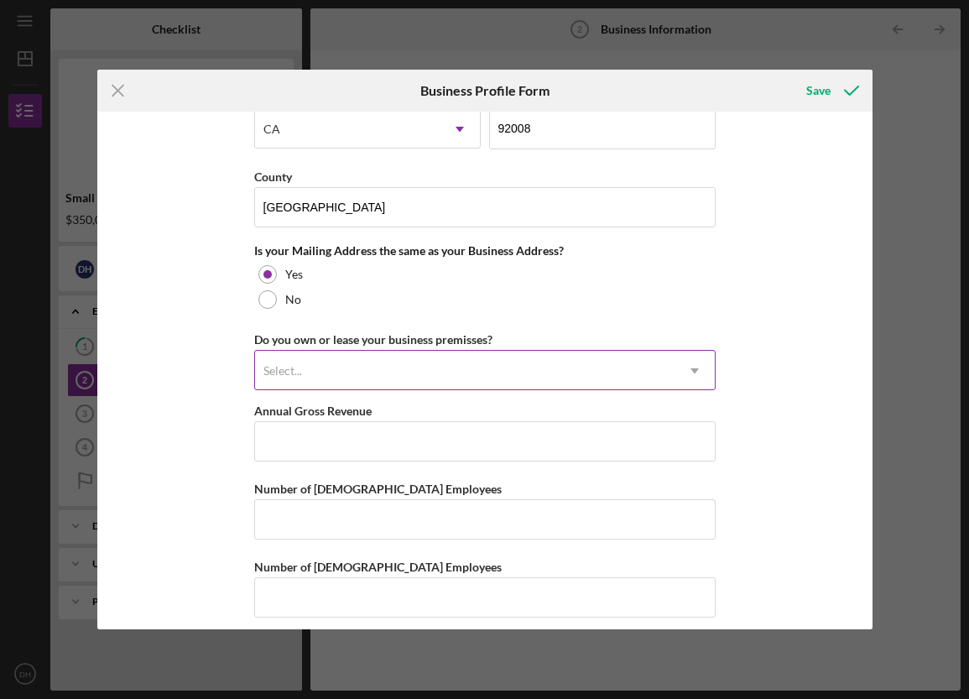
click at [526, 368] on div "Select..." at bounding box center [465, 371] width 420 height 39
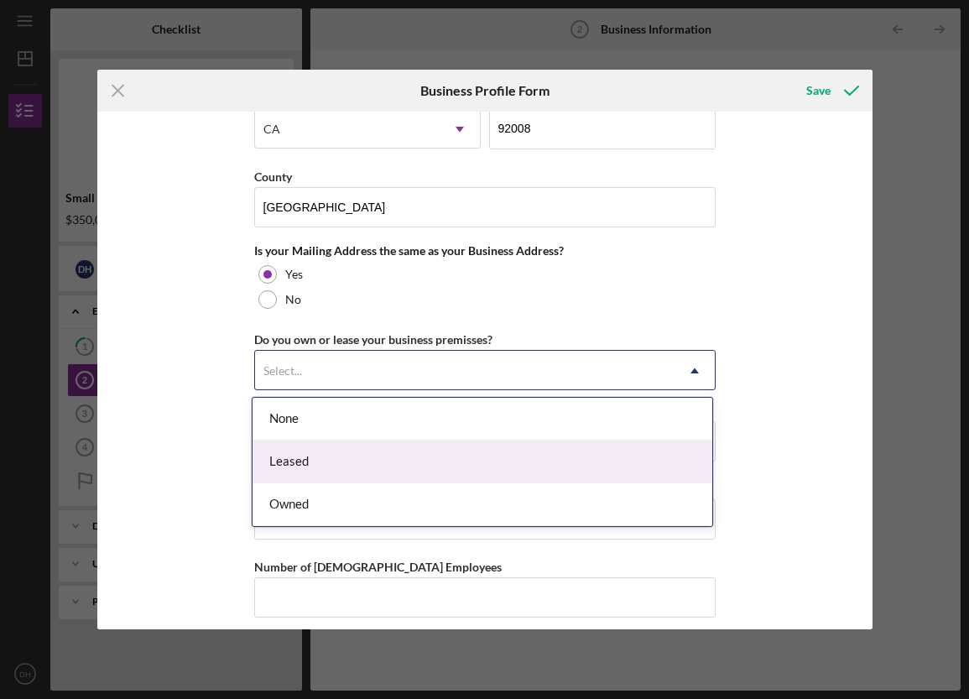
click at [503, 462] on div "Leased" at bounding box center [483, 462] width 460 height 43
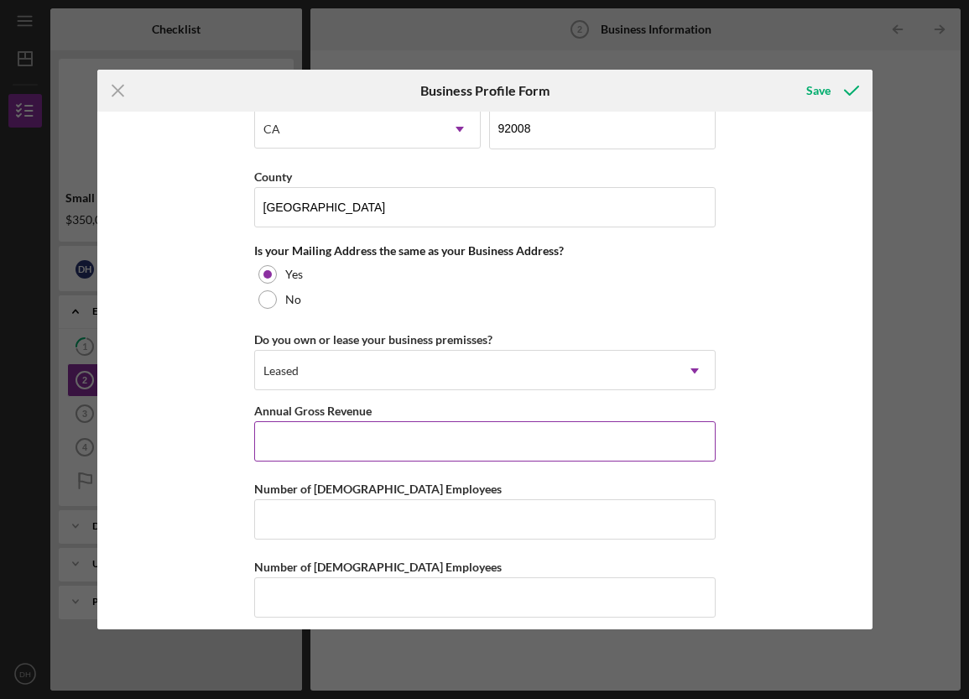
click at [503, 448] on input "Annual Gross Revenue" at bounding box center [485, 441] width 462 height 40
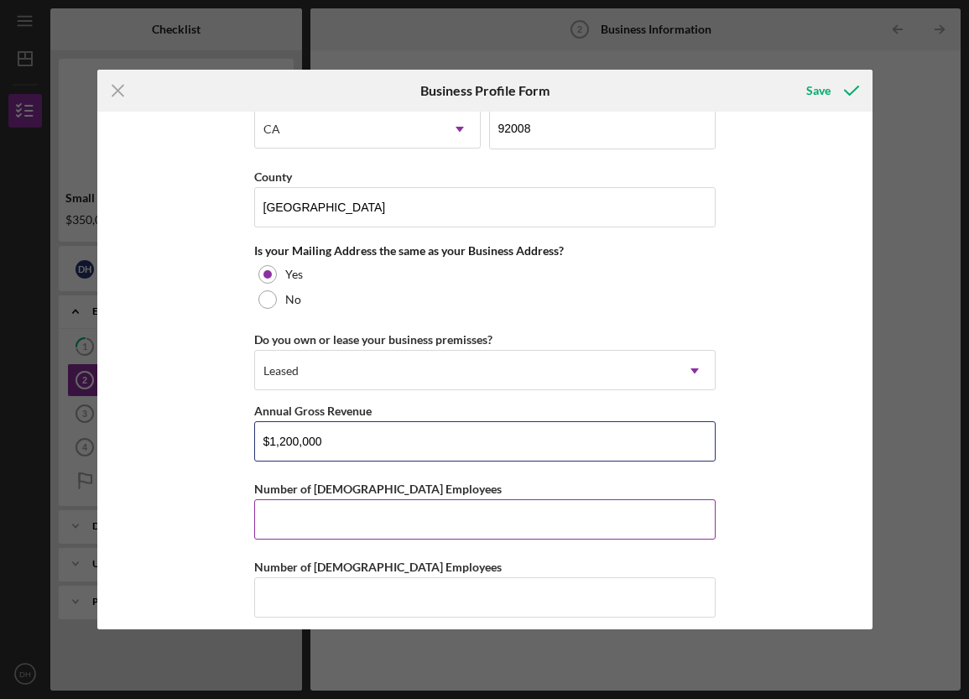
type input "$1,200,000"
click at [396, 520] on input "Number of [DEMOGRAPHIC_DATA] Employees" at bounding box center [485, 519] width 462 height 40
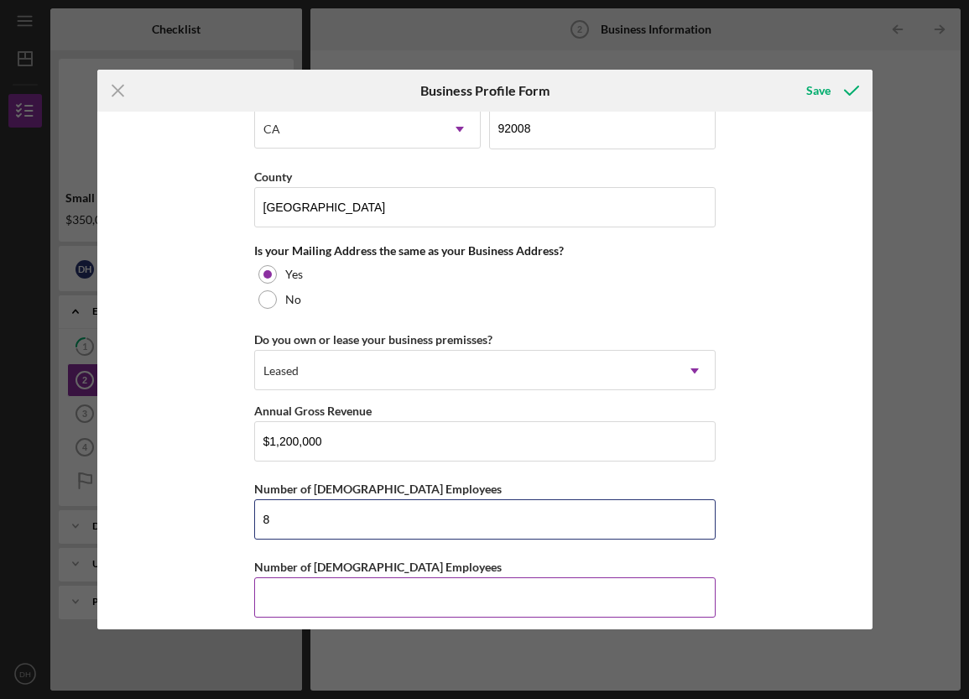
type input "8"
click at [439, 592] on input "Number of [DEMOGRAPHIC_DATA] Employees" at bounding box center [485, 597] width 462 height 40
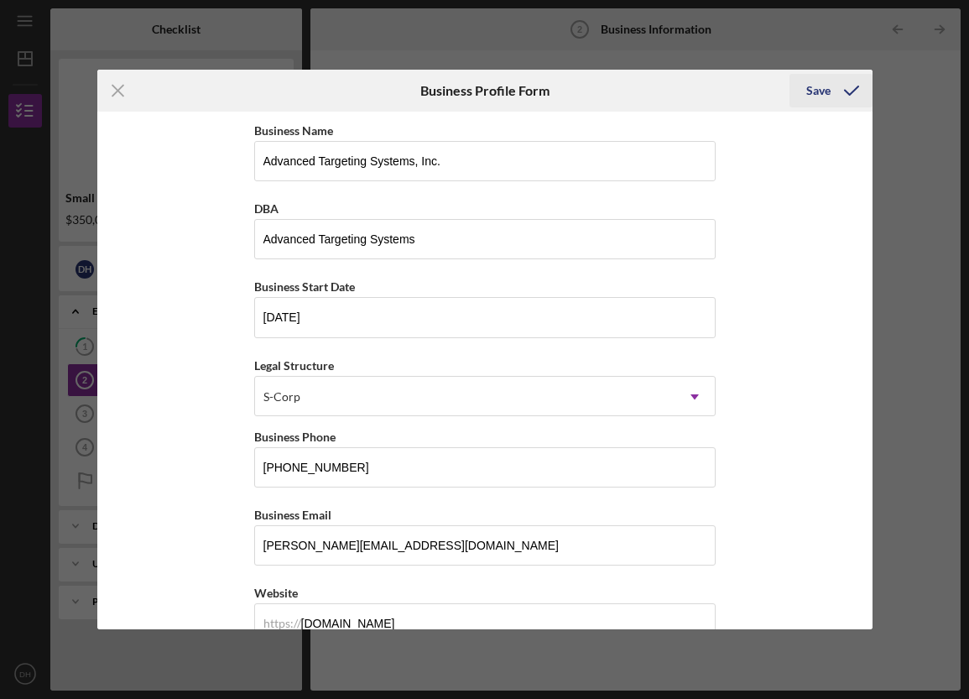
type input "3"
click at [823, 89] on div "Save" at bounding box center [819, 91] width 24 height 34
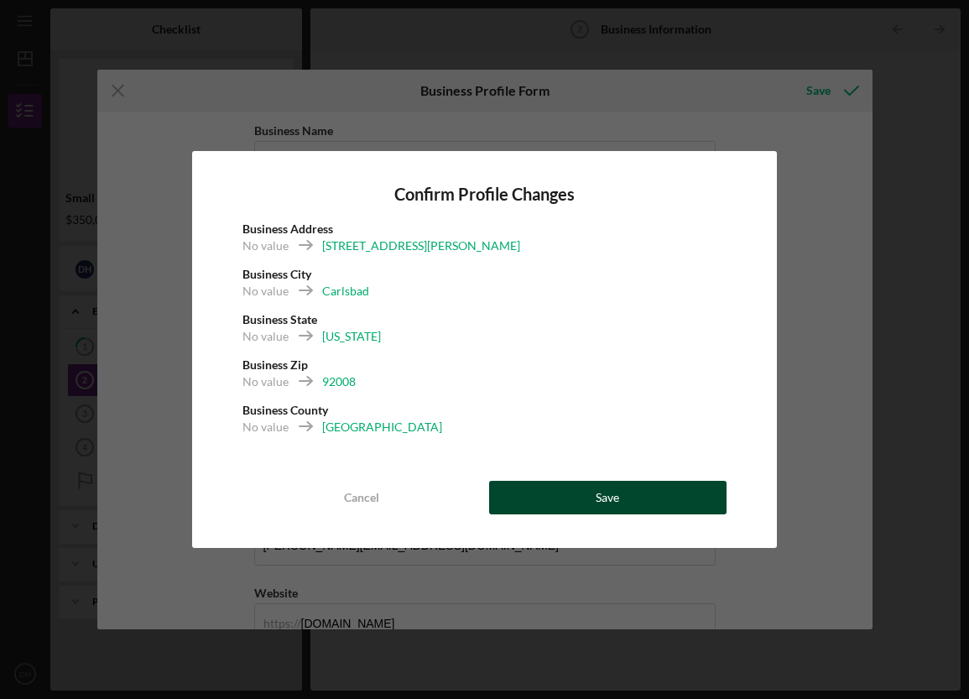
click at [619, 494] on div "Save" at bounding box center [608, 498] width 24 height 34
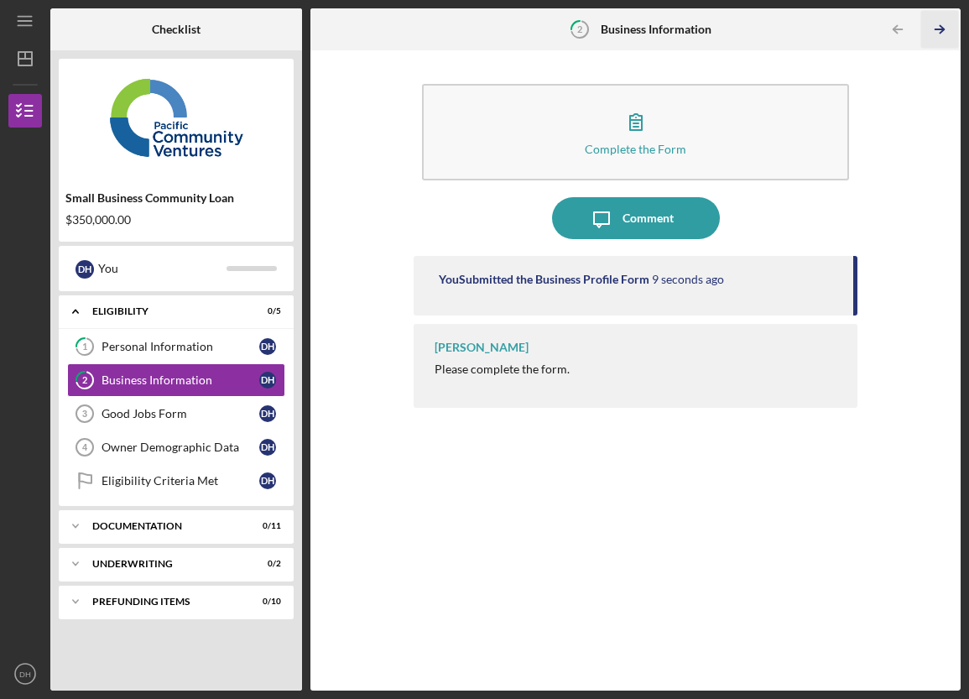
click at [937, 29] on line "button" at bounding box center [940, 29] width 8 height 0
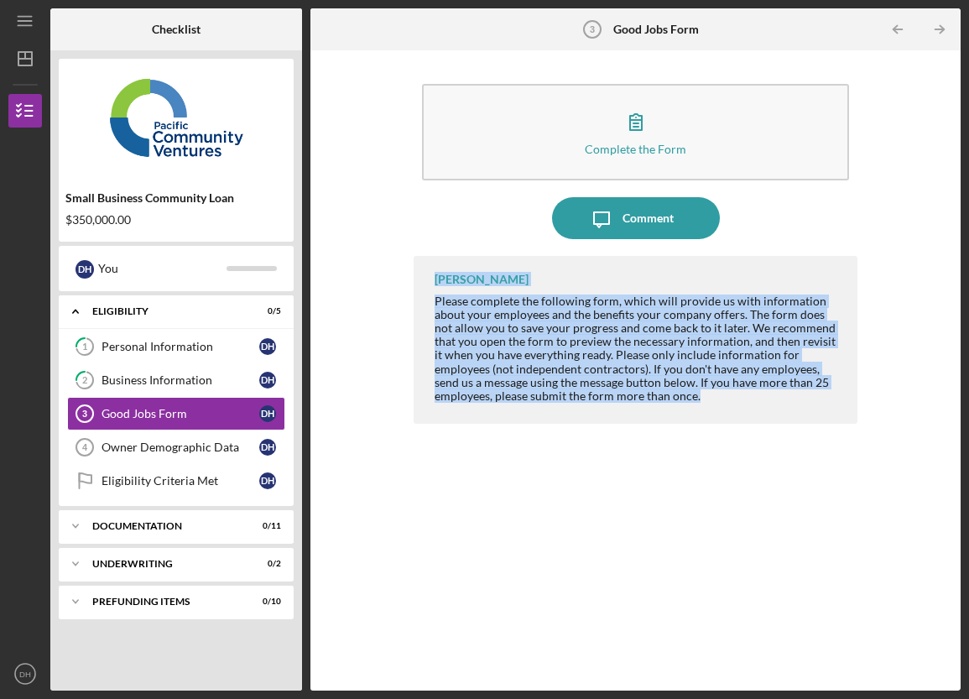
drag, startPoint x: 437, startPoint y: 278, endPoint x: 712, endPoint y: 414, distance: 306.3
click at [711, 414] on div "[PERSON_NAME] Please complete the following form, which will provide us with in…" at bounding box center [636, 340] width 444 height 168
copy div "[PERSON_NAME] Please complete the following form, which will provide us with in…"
click at [191, 411] on div "Good Jobs Form" at bounding box center [181, 413] width 158 height 13
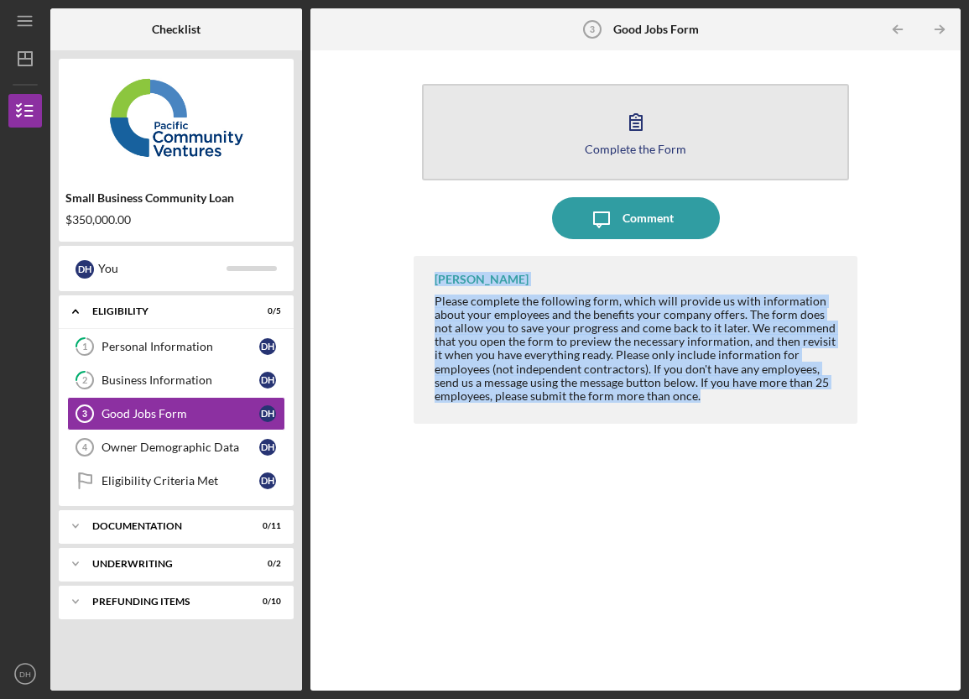
click at [654, 137] on icon "button" at bounding box center [636, 122] width 42 height 42
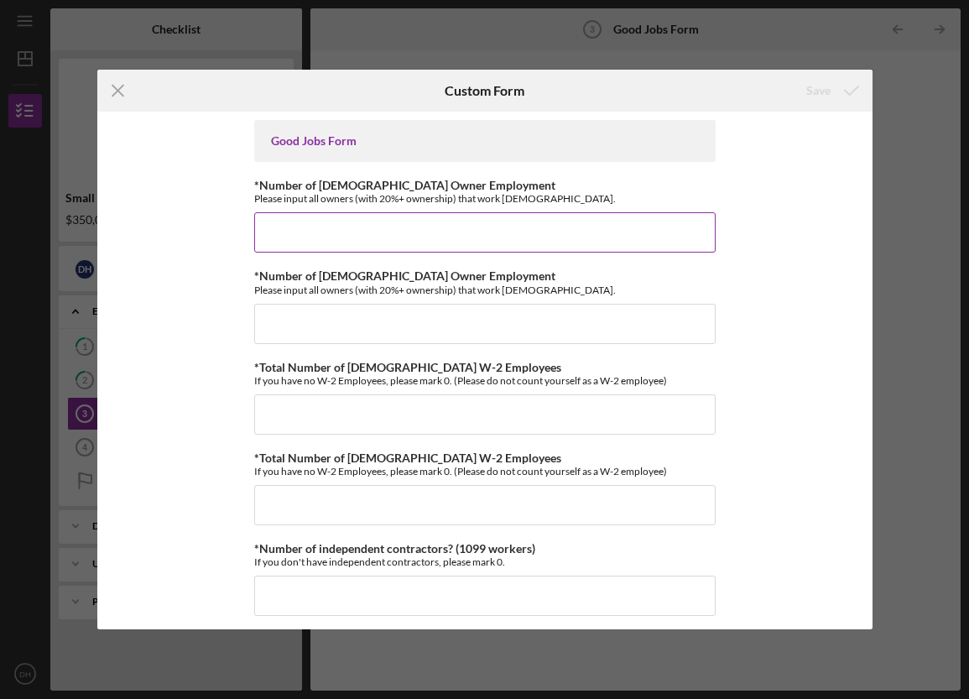
click at [464, 231] on input "*Number of [DEMOGRAPHIC_DATA] Owner Employment" at bounding box center [485, 232] width 462 height 40
click at [364, 238] on input "*Number of [DEMOGRAPHIC_DATA] Owner Employment" at bounding box center [485, 232] width 462 height 40
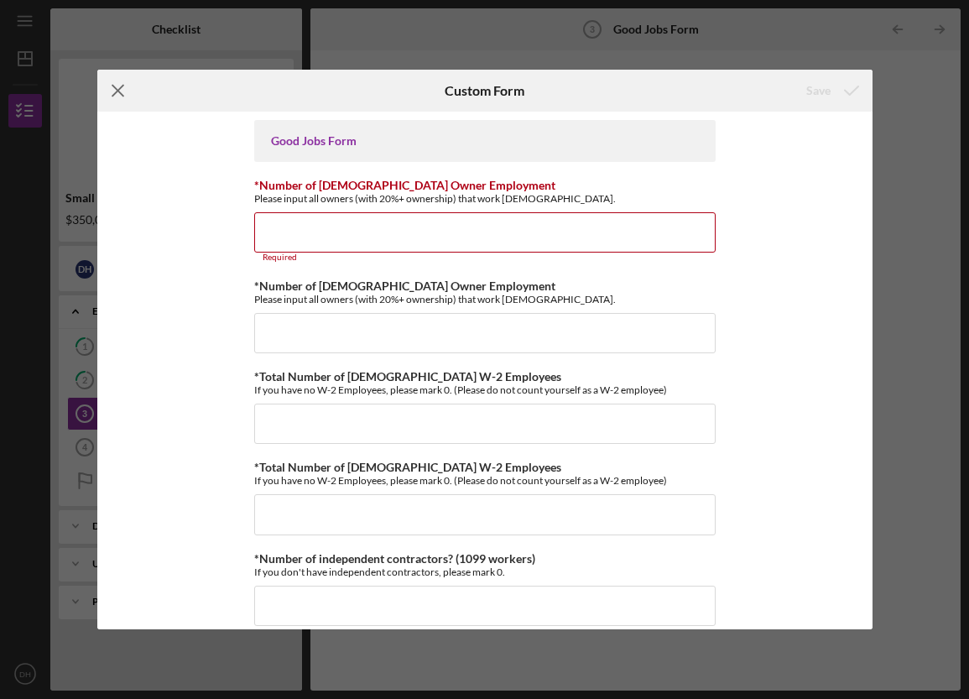
click at [121, 88] on icon "Icon/Menu Close" at bounding box center [118, 91] width 42 height 42
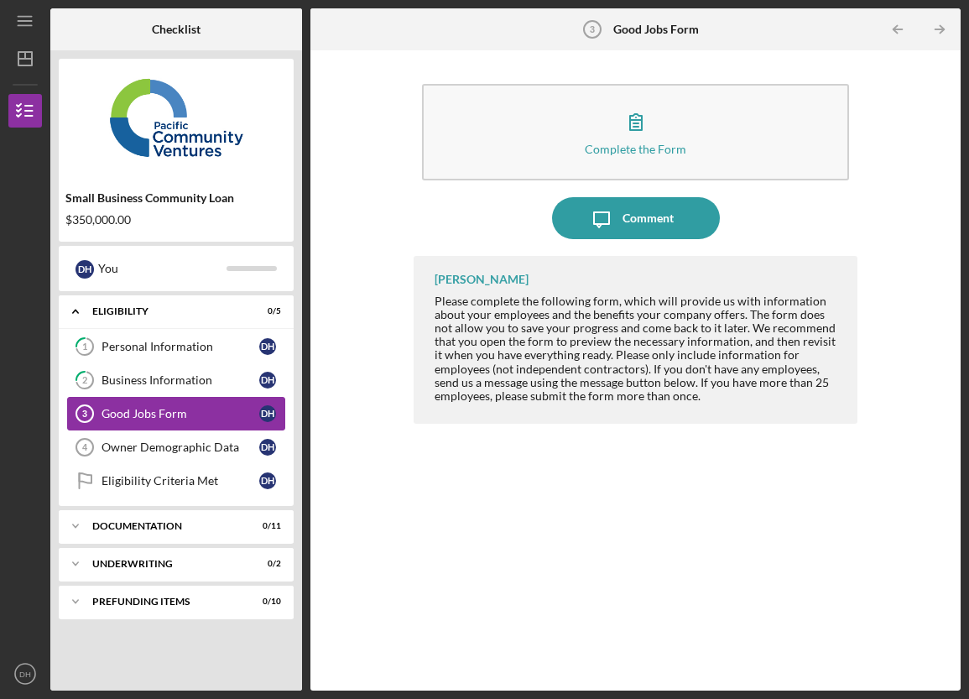
click at [187, 409] on div "Good Jobs Form" at bounding box center [181, 413] width 158 height 13
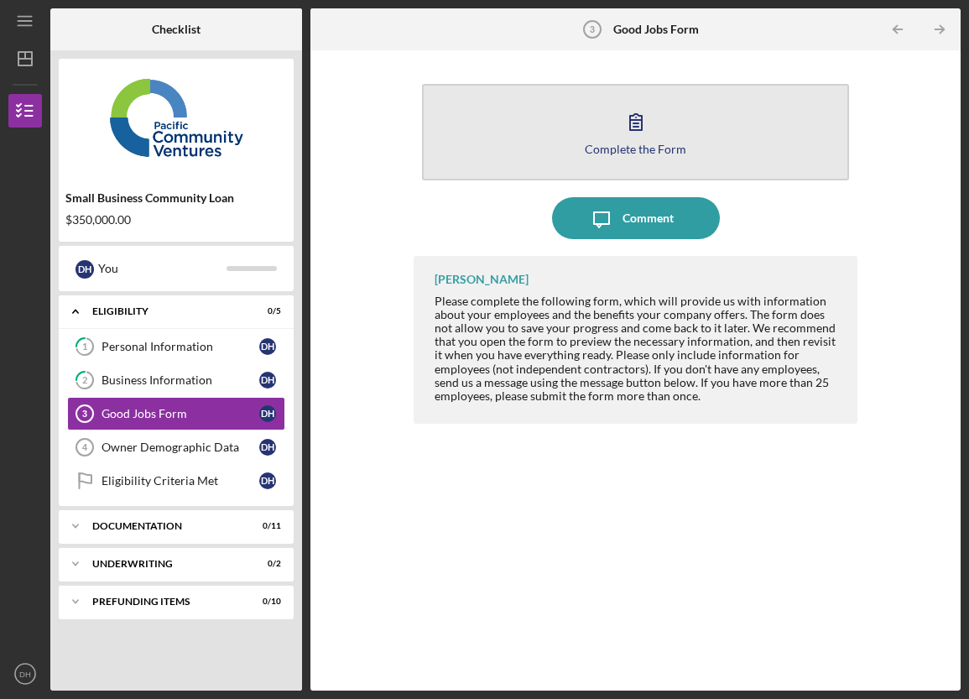
click at [640, 144] on div "Complete the Form" at bounding box center [636, 149] width 102 height 13
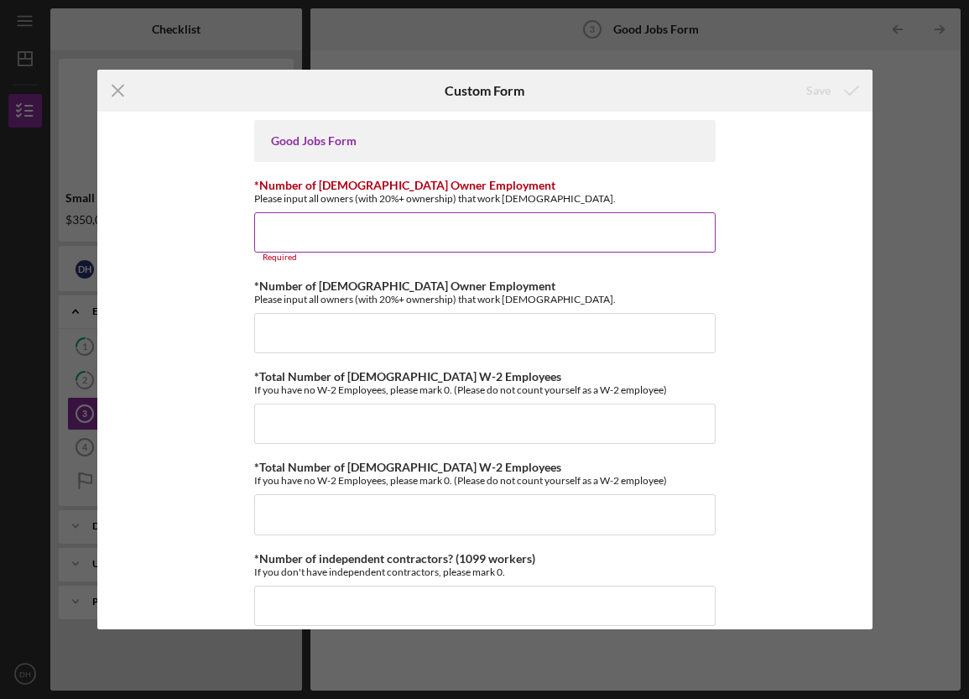
click at [575, 233] on input "*Number of [DEMOGRAPHIC_DATA] Owner Employment" at bounding box center [485, 232] width 462 height 40
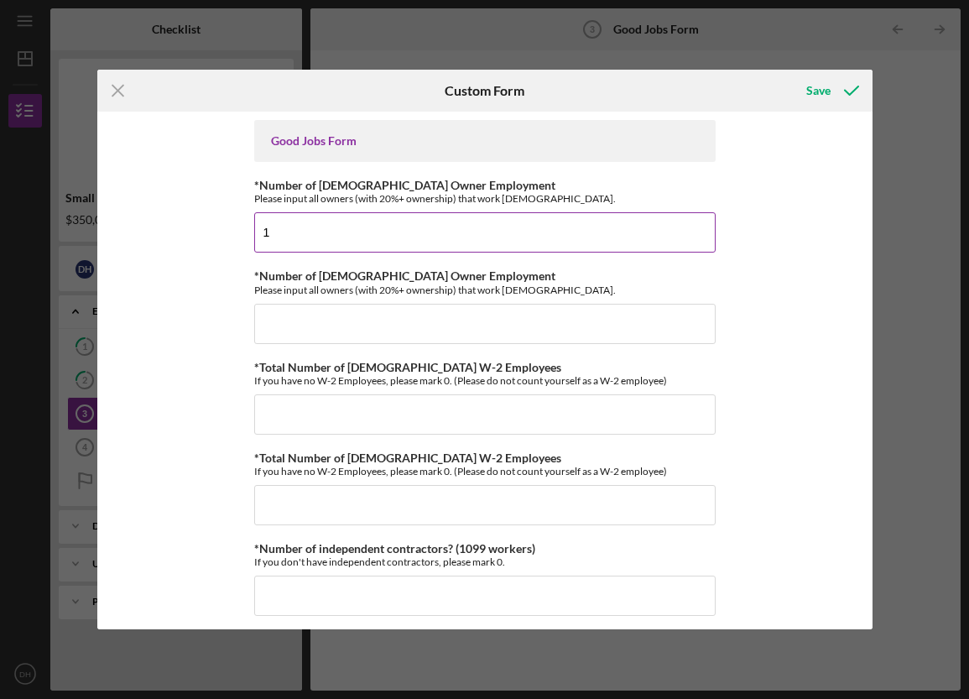
type input "1"
type input "0"
drag, startPoint x: 300, startPoint y: 413, endPoint x: 234, endPoint y: 410, distance: 66.4
click at [234, 410] on div "Good Jobs Form *Number of [DEMOGRAPHIC_DATA] Owner Employment Please input all …" at bounding box center [485, 370] width 776 height 517
type input "7"
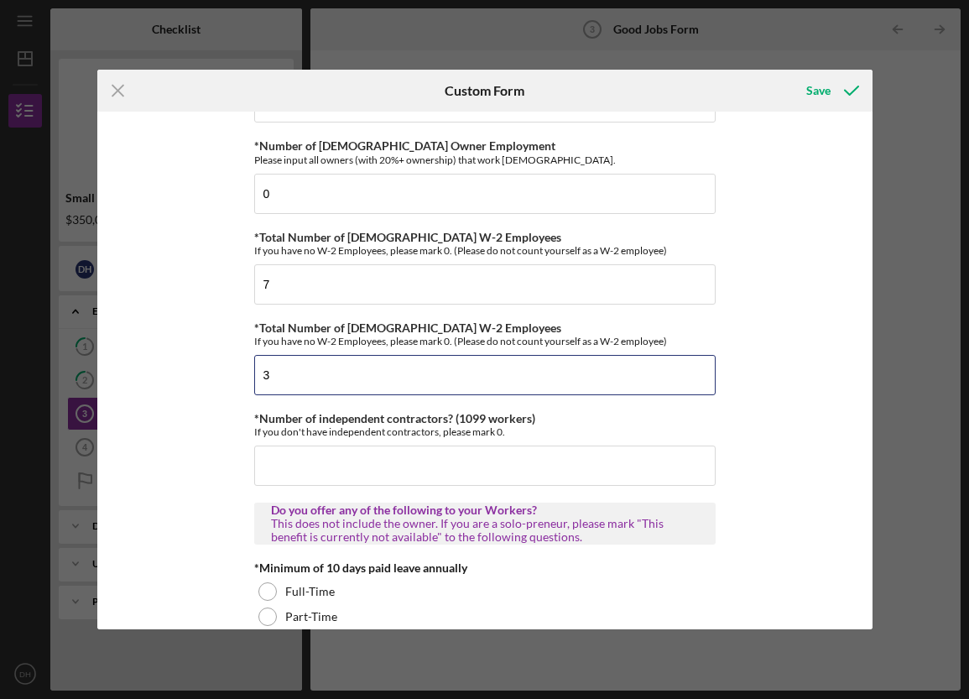
scroll to position [138, 0]
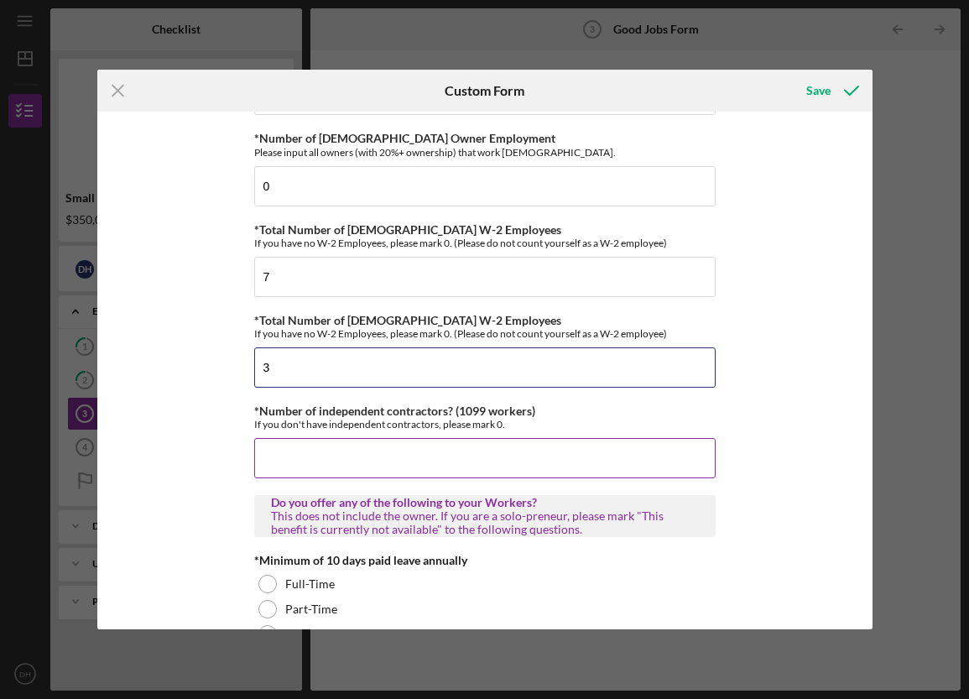
type input "3"
click at [671, 468] on input "*Number of independent contractors? (1099 workers)" at bounding box center [485, 458] width 462 height 40
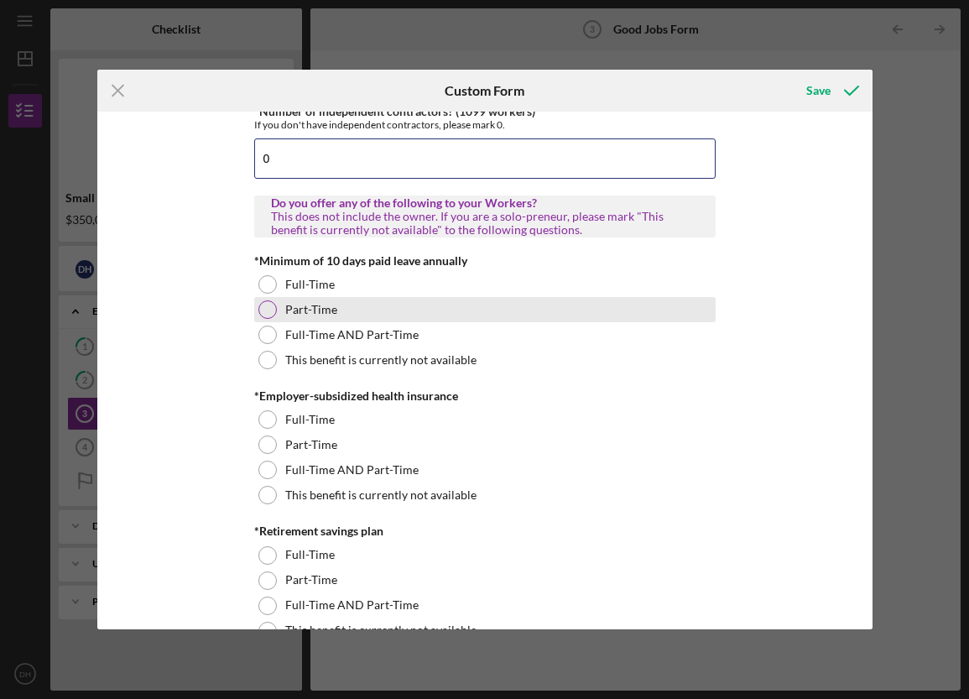
scroll to position [439, 0]
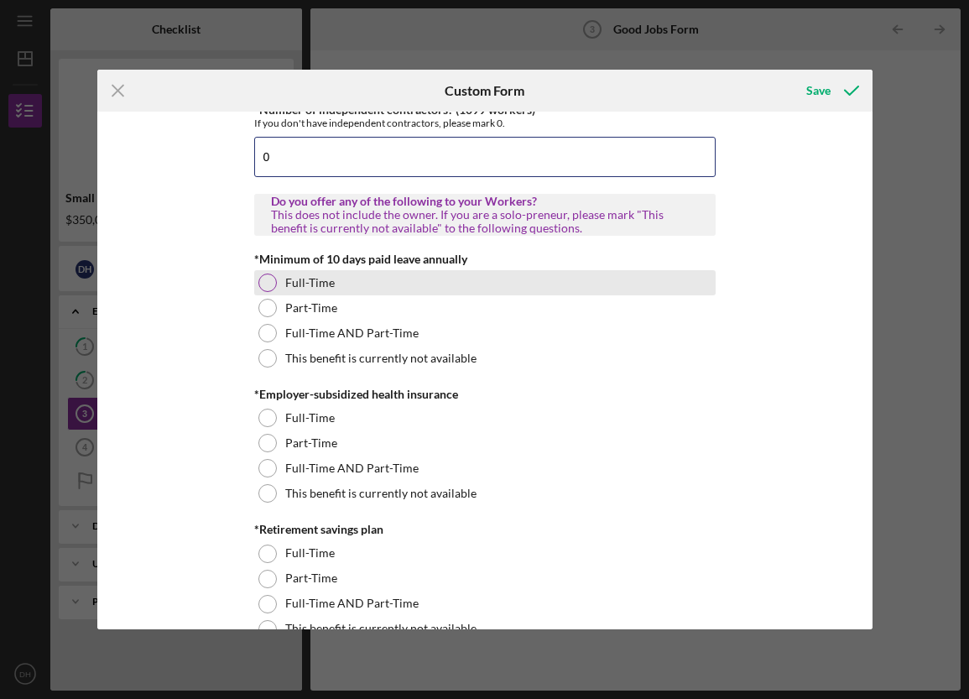
type input "0"
click at [267, 282] on div at bounding box center [268, 283] width 18 height 18
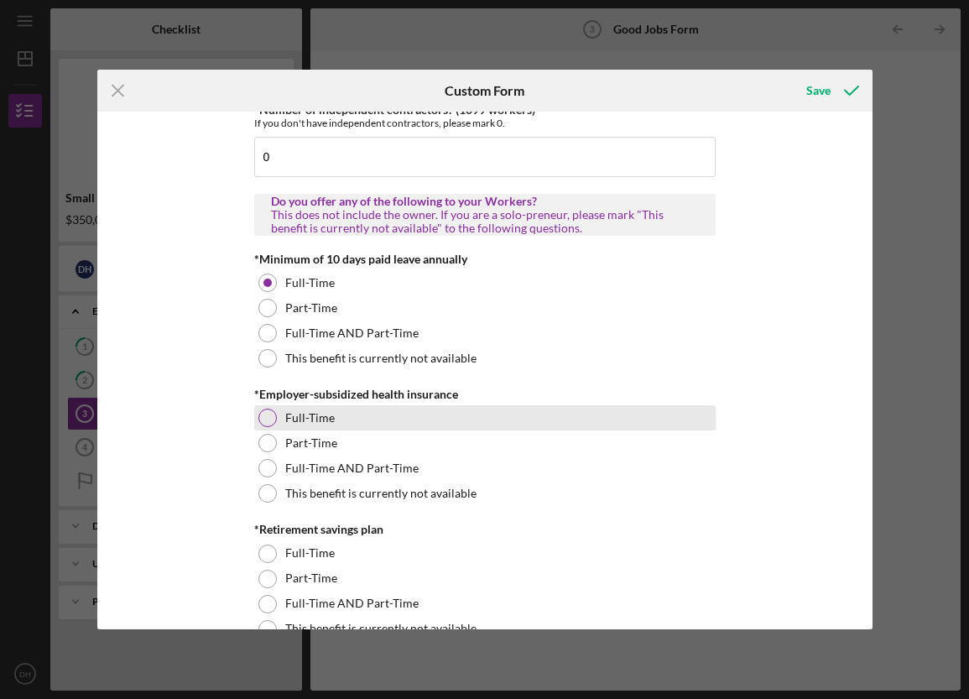
click at [264, 417] on div at bounding box center [268, 418] width 18 height 18
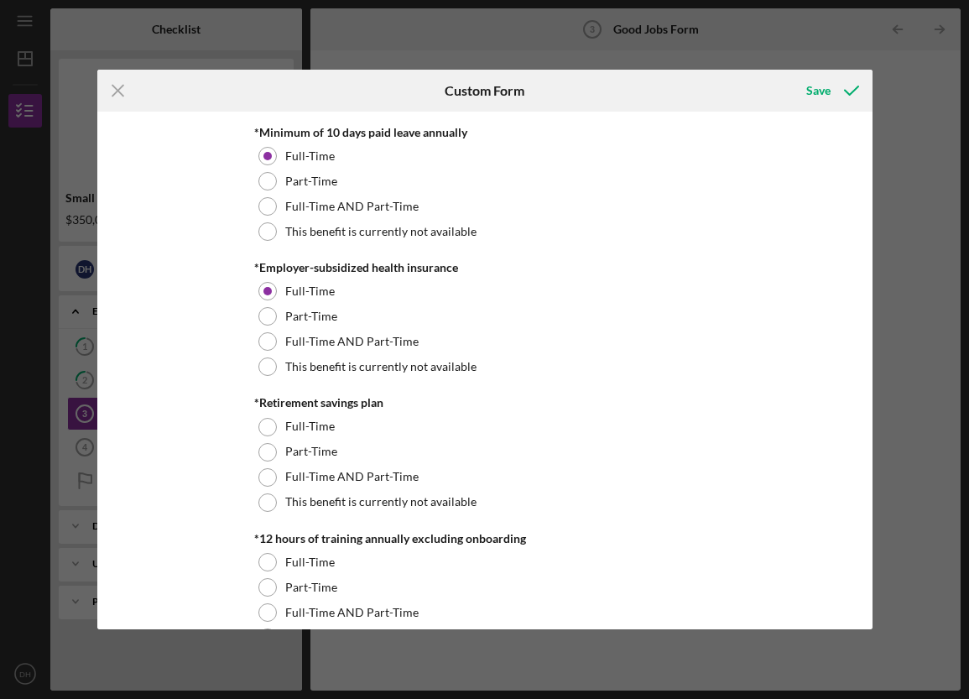
scroll to position [567, 0]
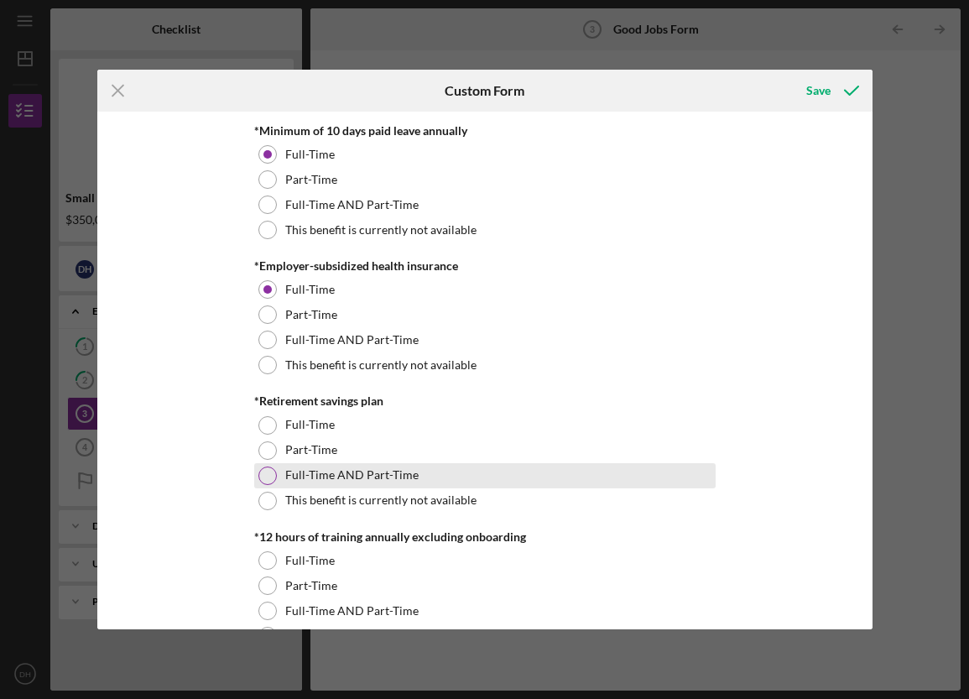
click at [266, 472] on div at bounding box center [268, 476] width 18 height 18
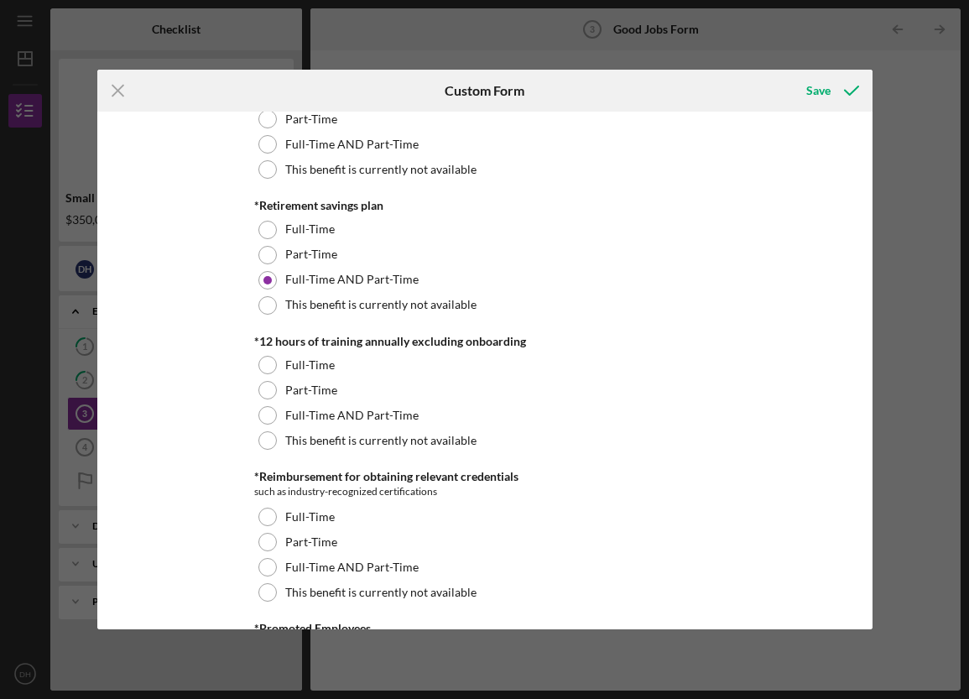
scroll to position [765, 0]
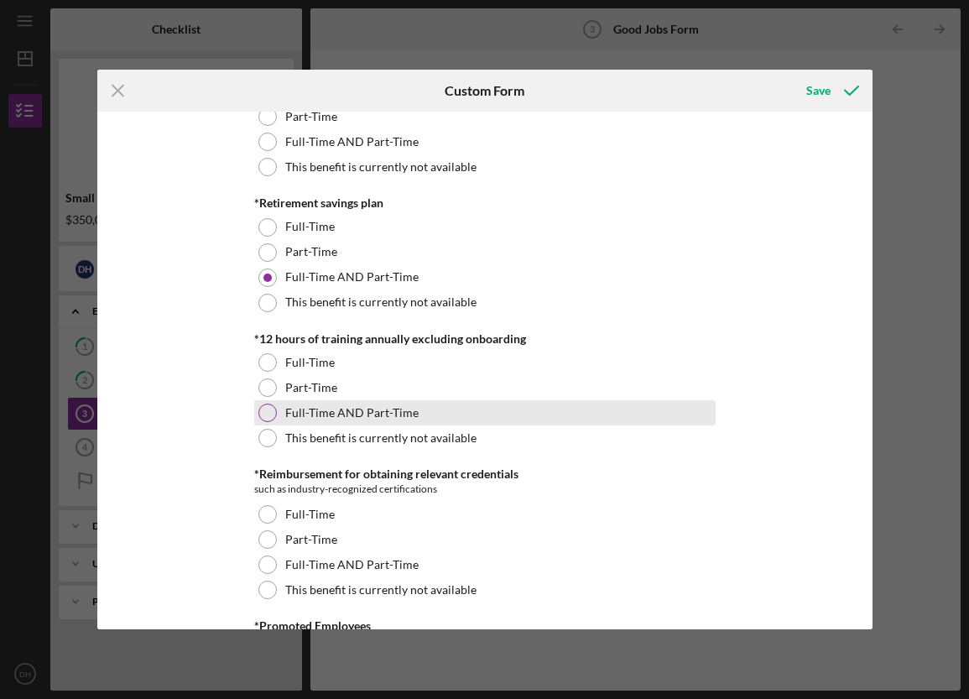
click at [268, 410] on div at bounding box center [268, 413] width 18 height 18
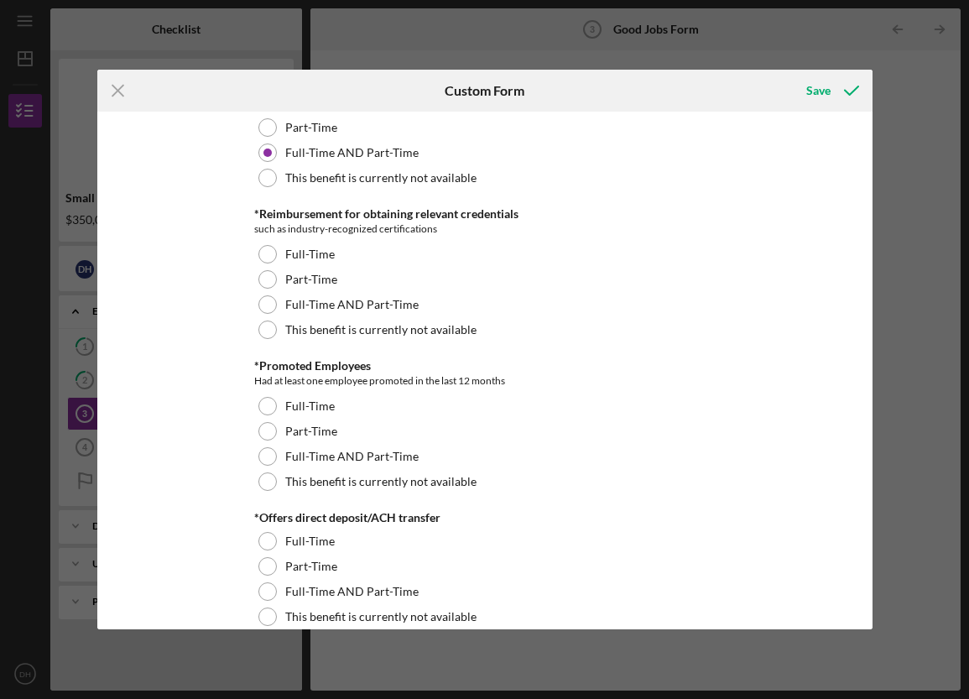
scroll to position [1029, 0]
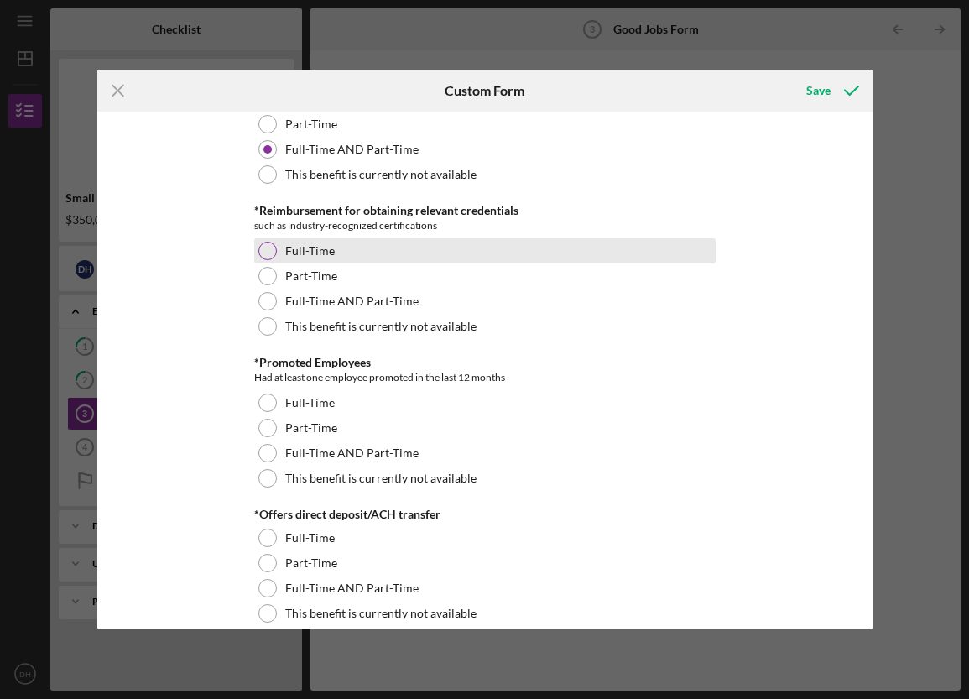
click at [268, 247] on div at bounding box center [268, 251] width 18 height 18
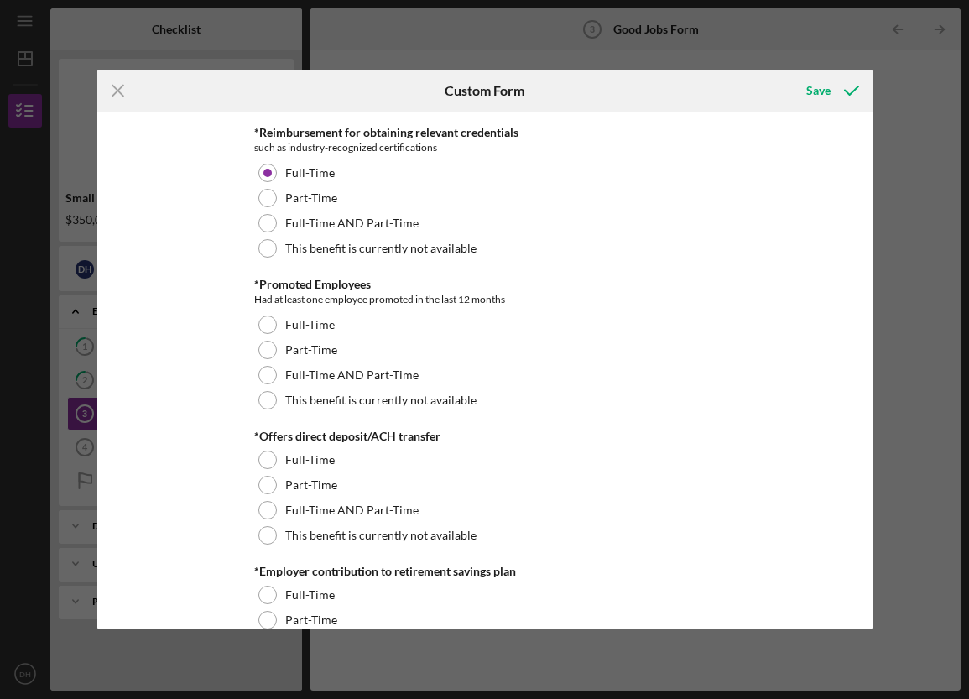
scroll to position [1108, 0]
click at [263, 323] on div at bounding box center [268, 324] width 18 height 18
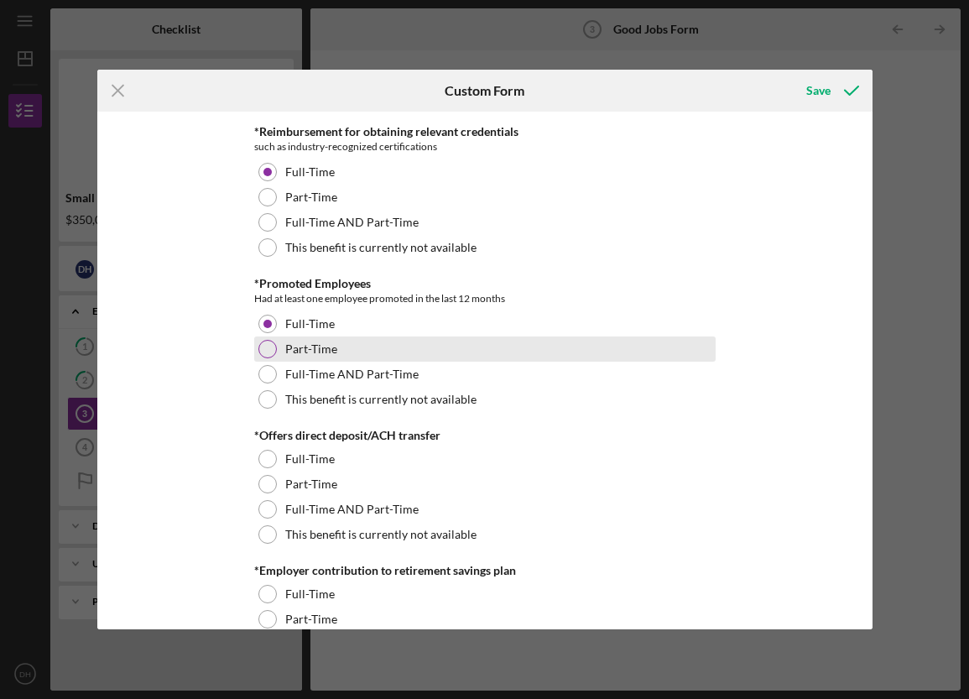
click at [264, 349] on div at bounding box center [268, 349] width 18 height 18
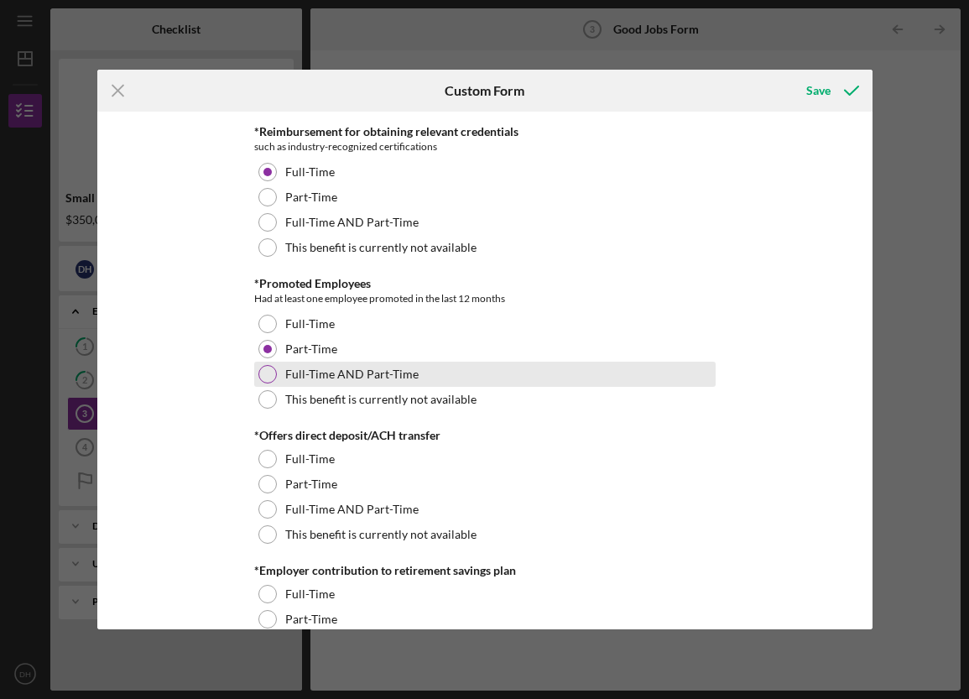
click at [266, 374] on div at bounding box center [268, 374] width 18 height 18
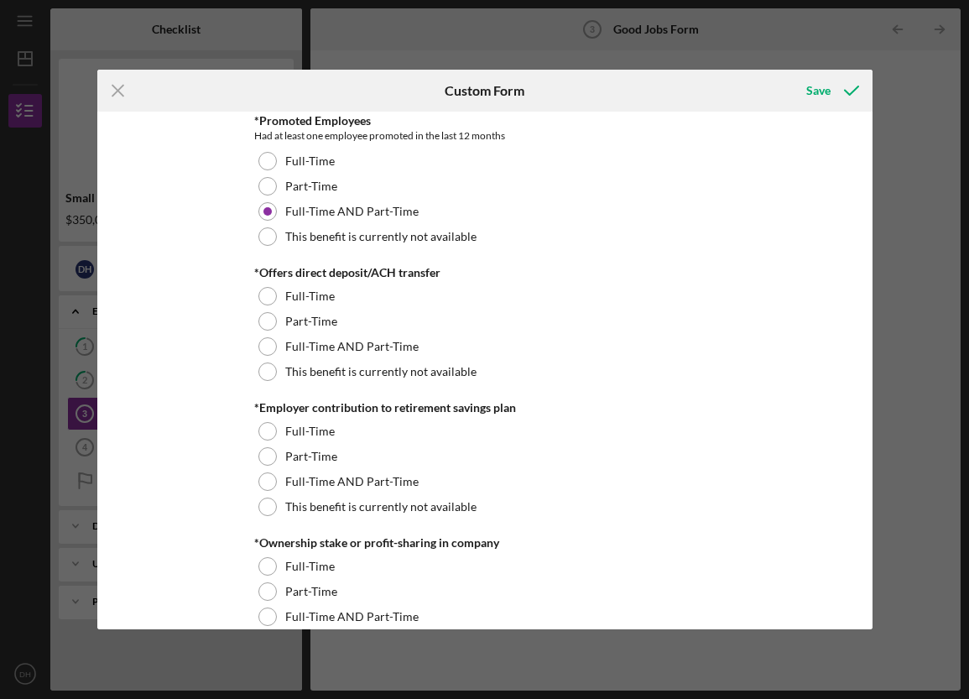
scroll to position [1272, 0]
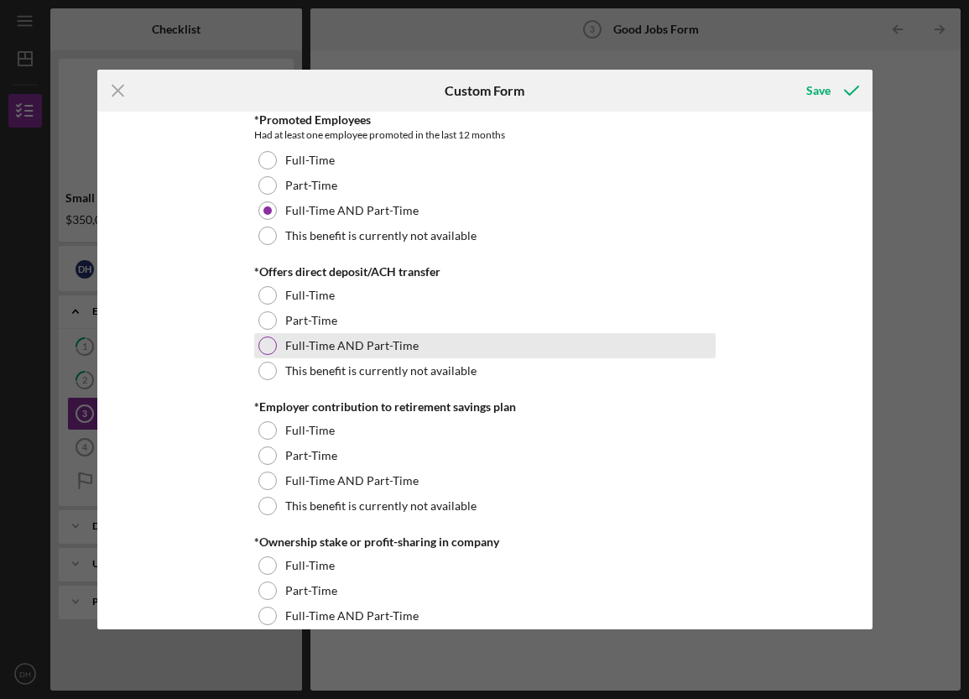
click at [254, 344] on div "Full-Time AND Part-Time" at bounding box center [485, 345] width 462 height 25
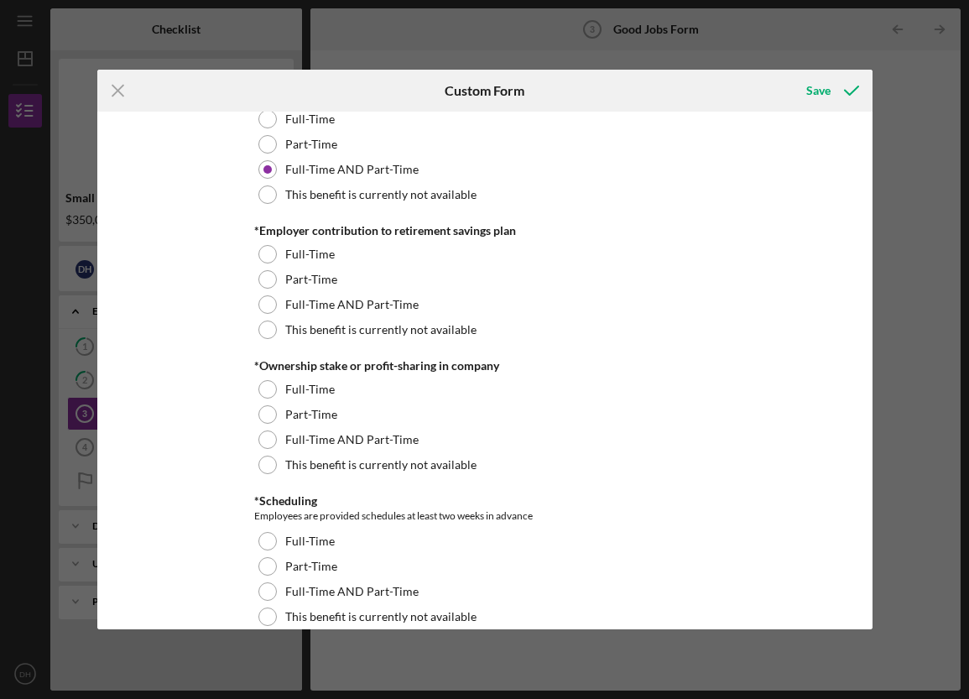
scroll to position [1450, 0]
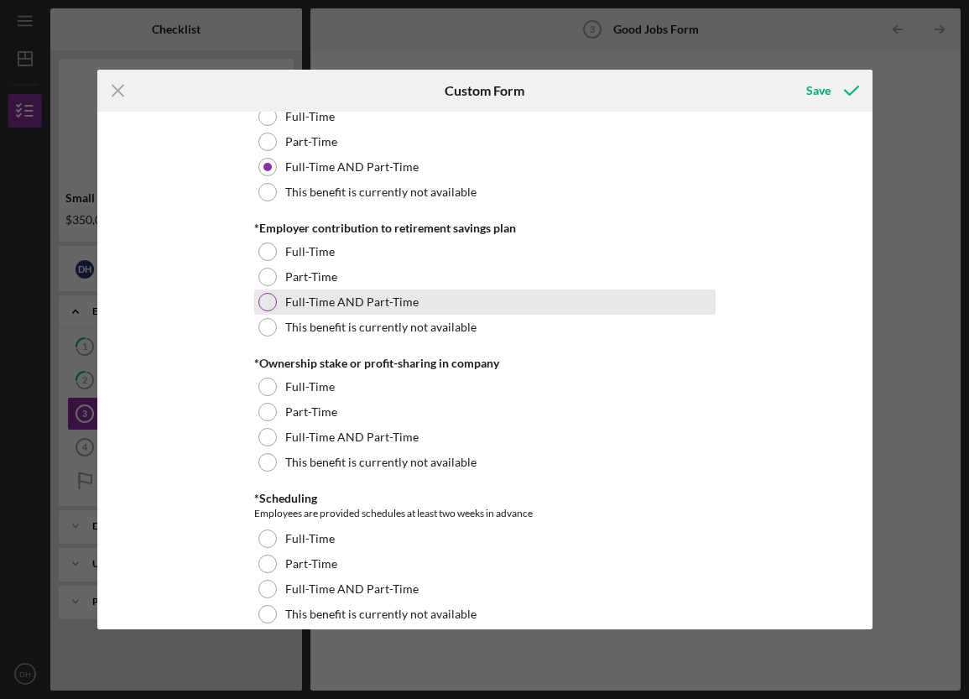
click at [263, 300] on div at bounding box center [268, 302] width 18 height 18
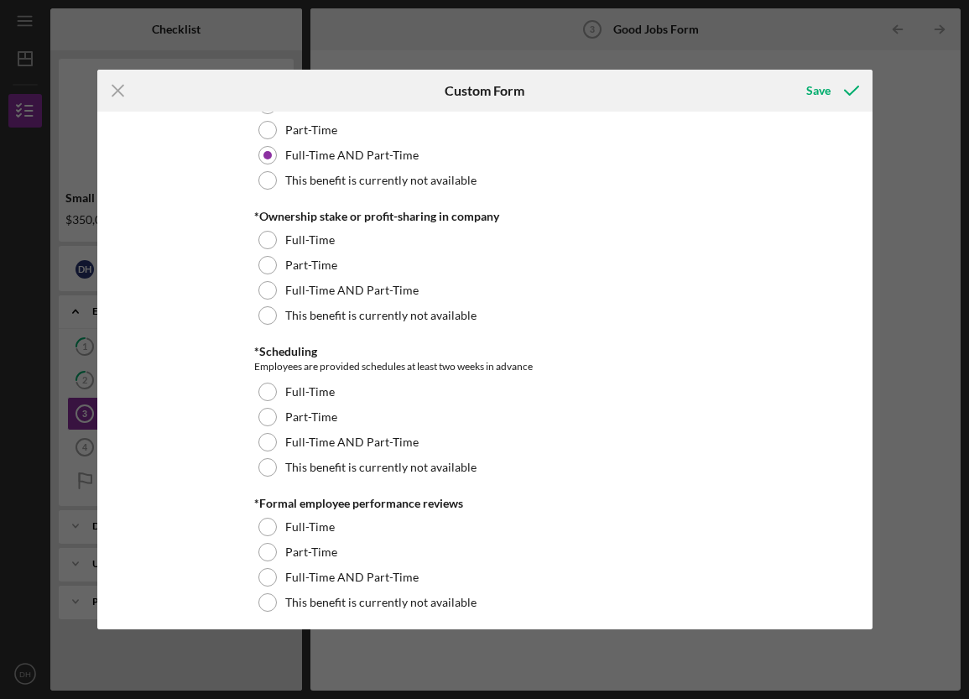
scroll to position [1605, 0]
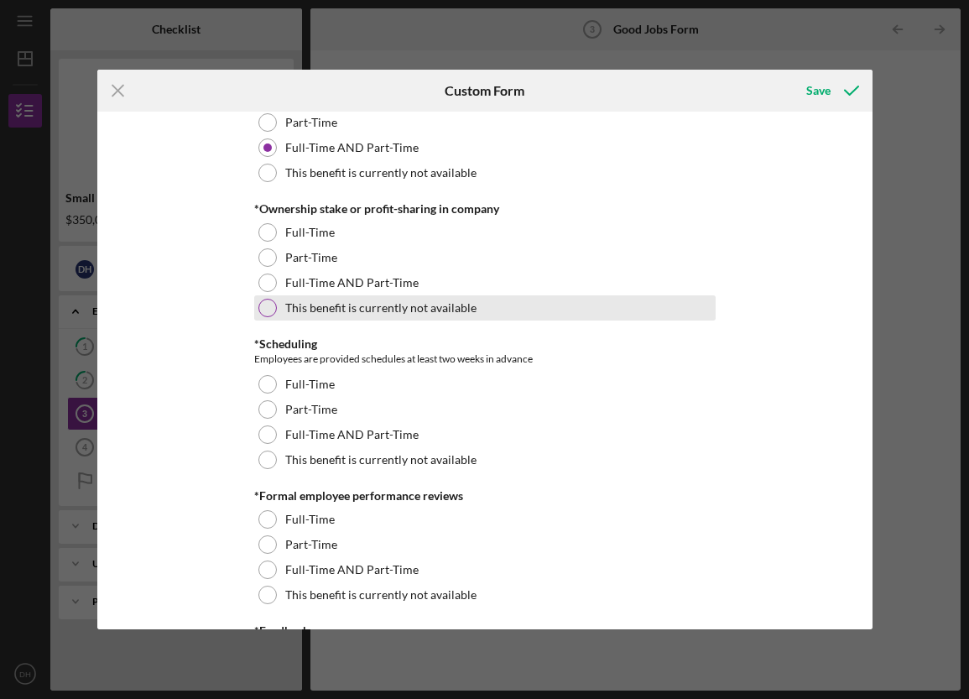
click at [265, 307] on div at bounding box center [268, 308] width 18 height 18
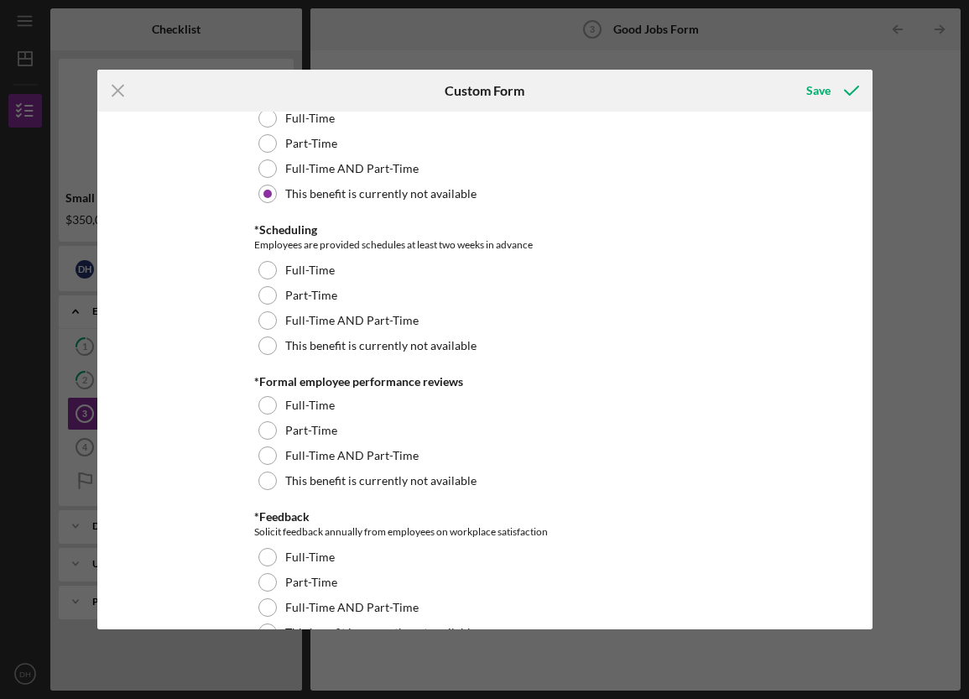
scroll to position [1721, 0]
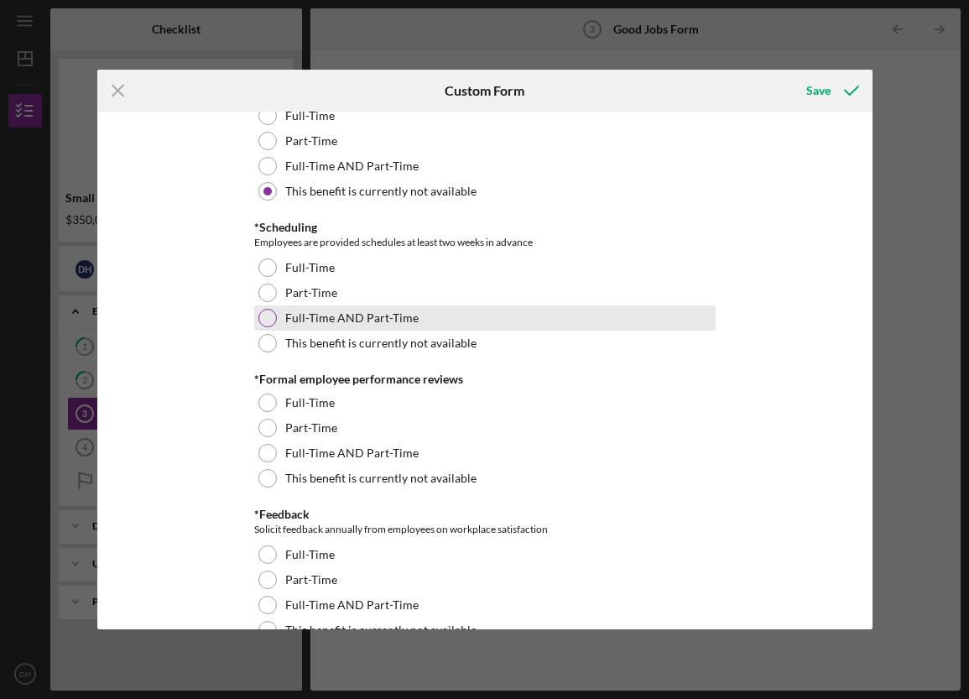
click at [266, 315] on div at bounding box center [268, 318] width 18 height 18
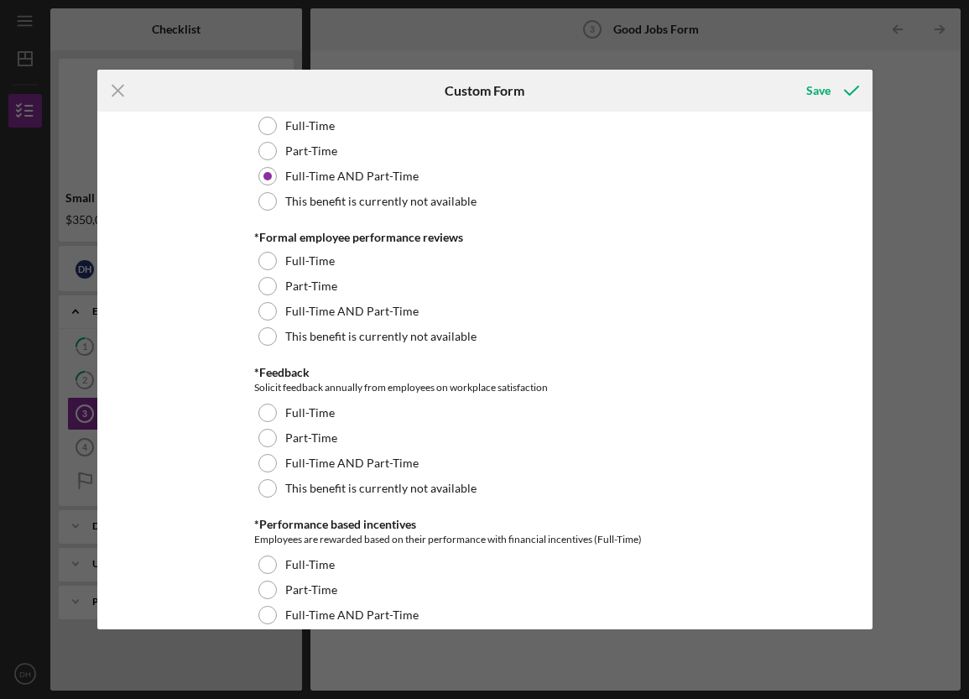
scroll to position [1864, 0]
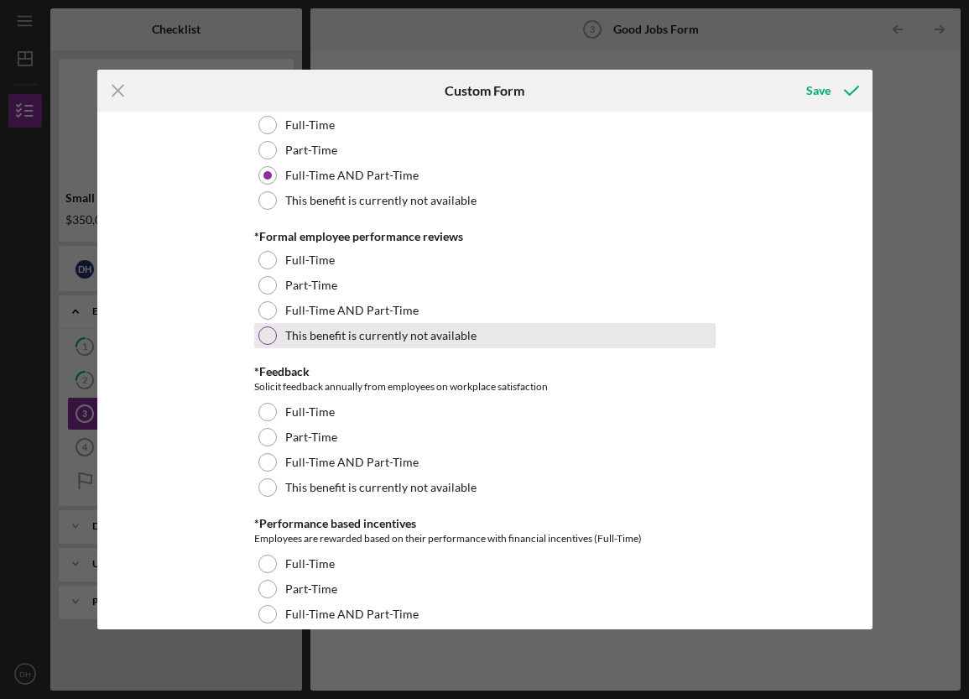
click at [267, 336] on div at bounding box center [268, 336] width 18 height 18
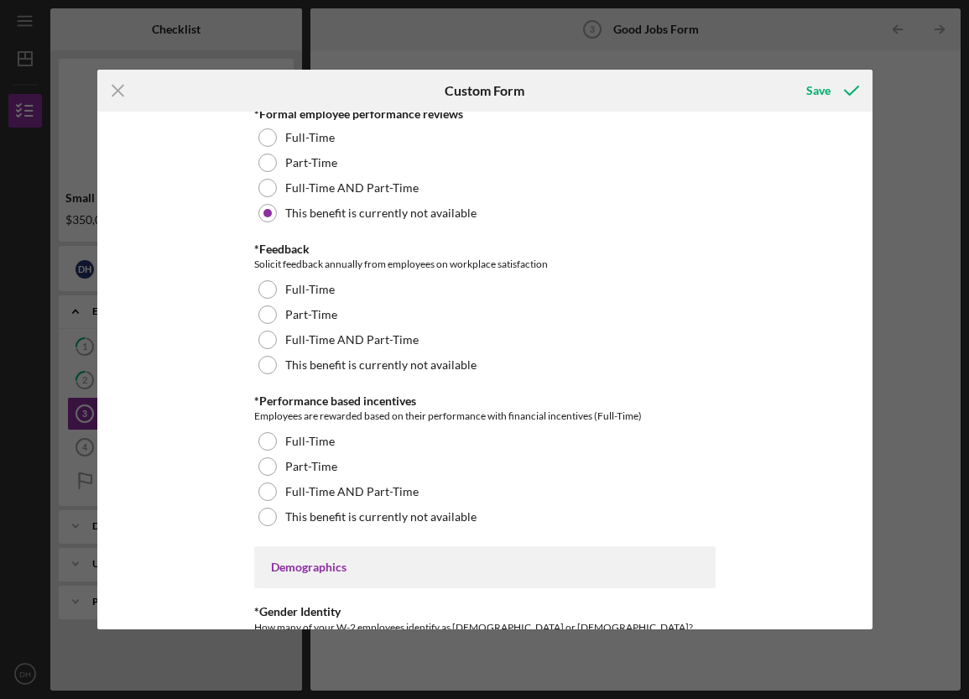
scroll to position [1988, 0]
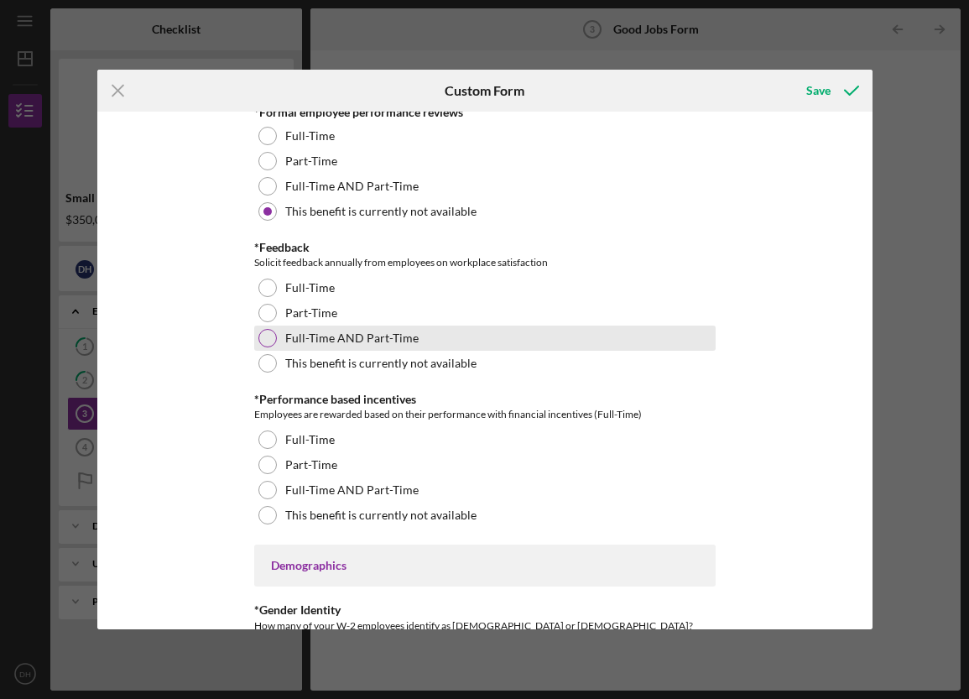
click at [269, 337] on div at bounding box center [268, 338] width 18 height 18
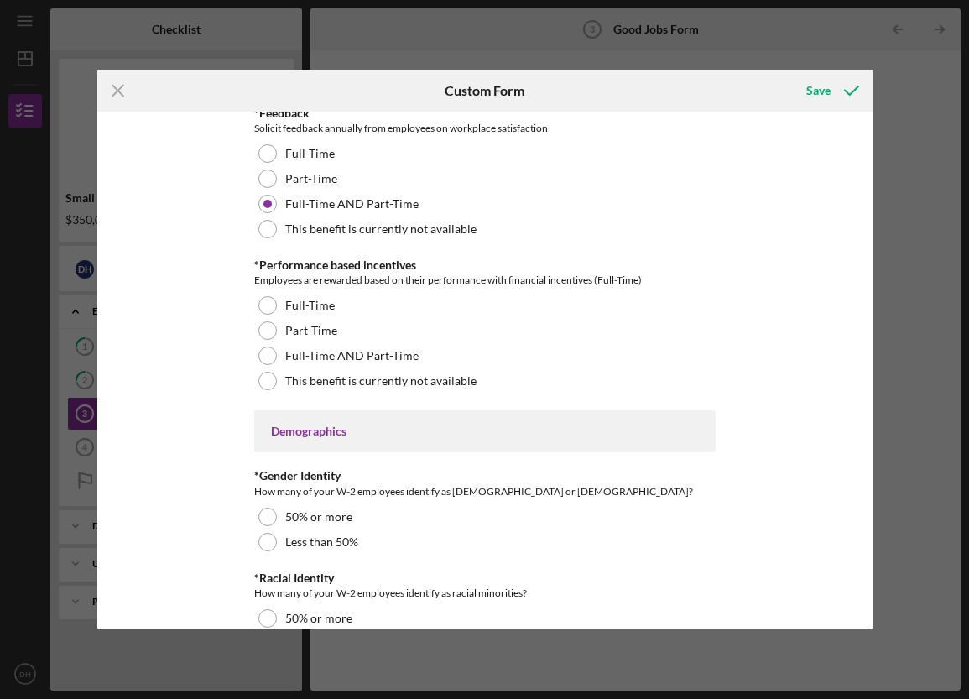
scroll to position [2124, 0]
click at [268, 305] on div at bounding box center [268, 304] width 18 height 18
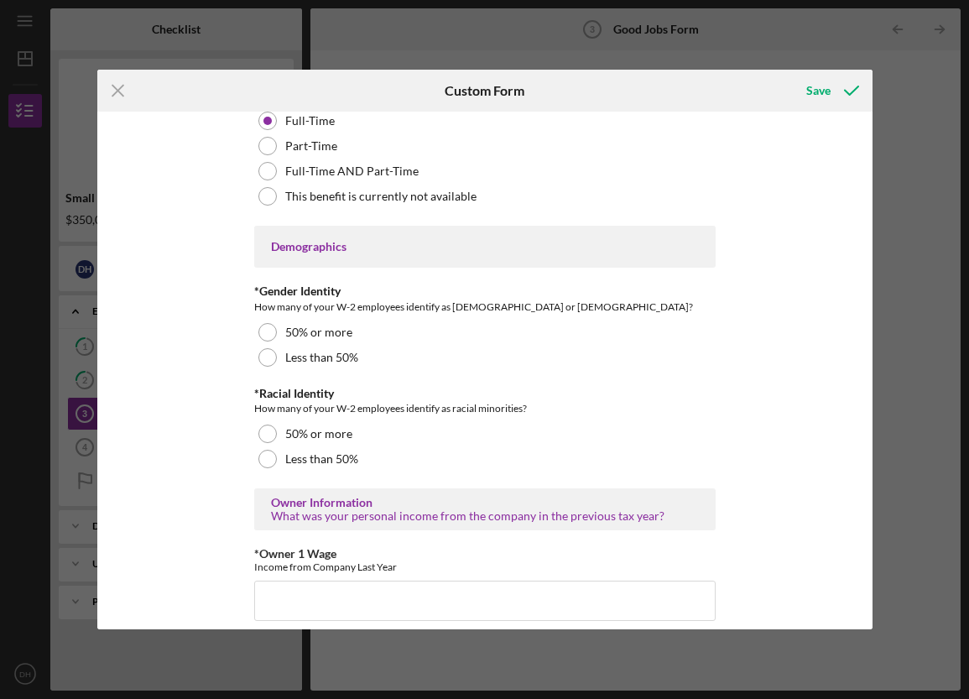
scroll to position [2309, 0]
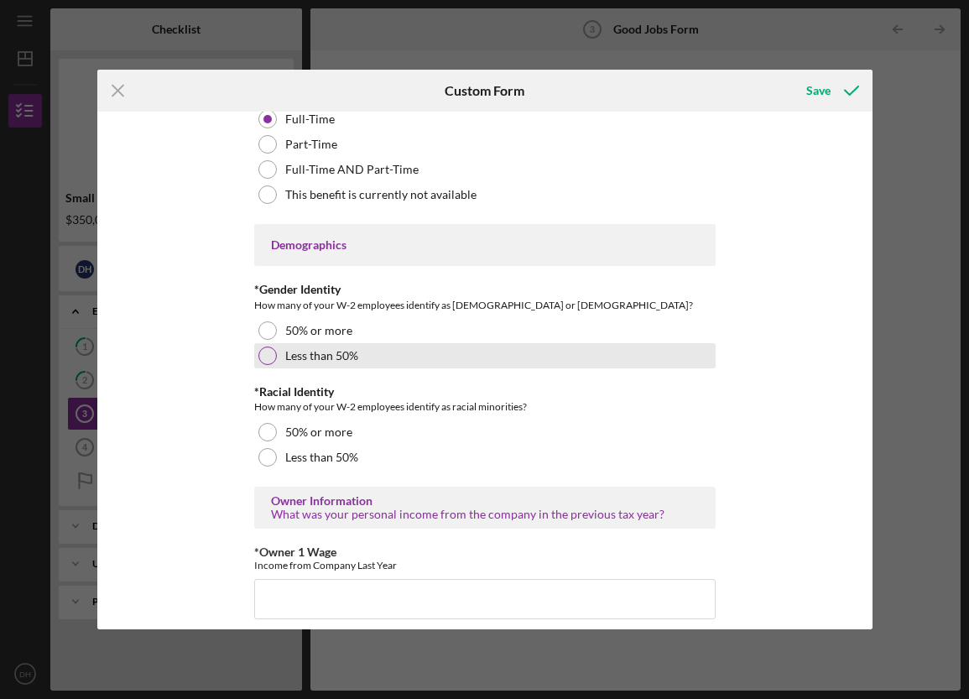
click at [269, 359] on div at bounding box center [268, 356] width 18 height 18
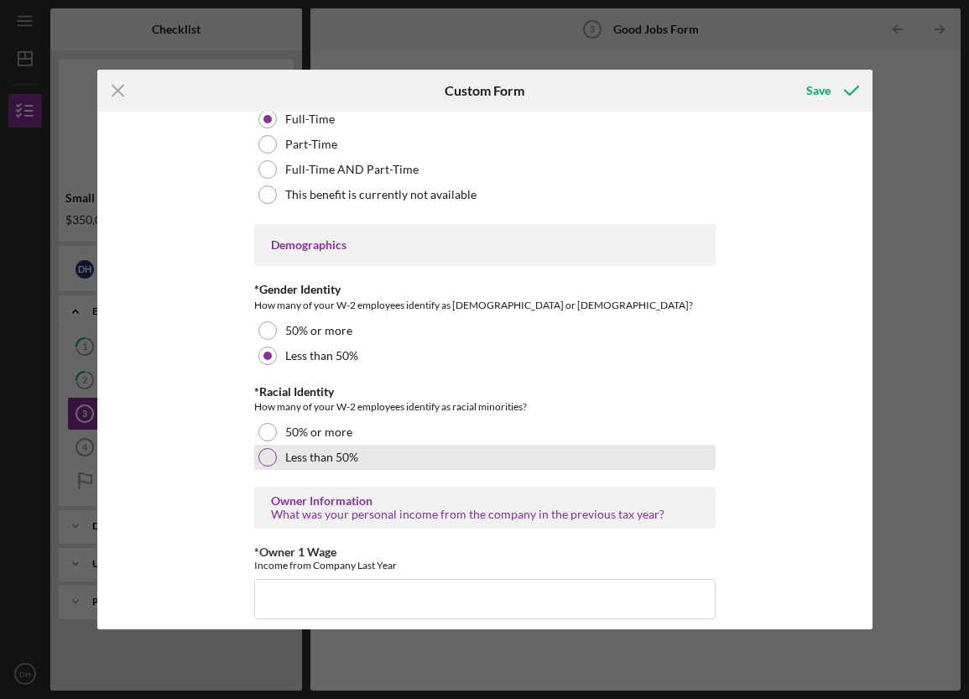
click at [264, 454] on div at bounding box center [268, 457] width 18 height 18
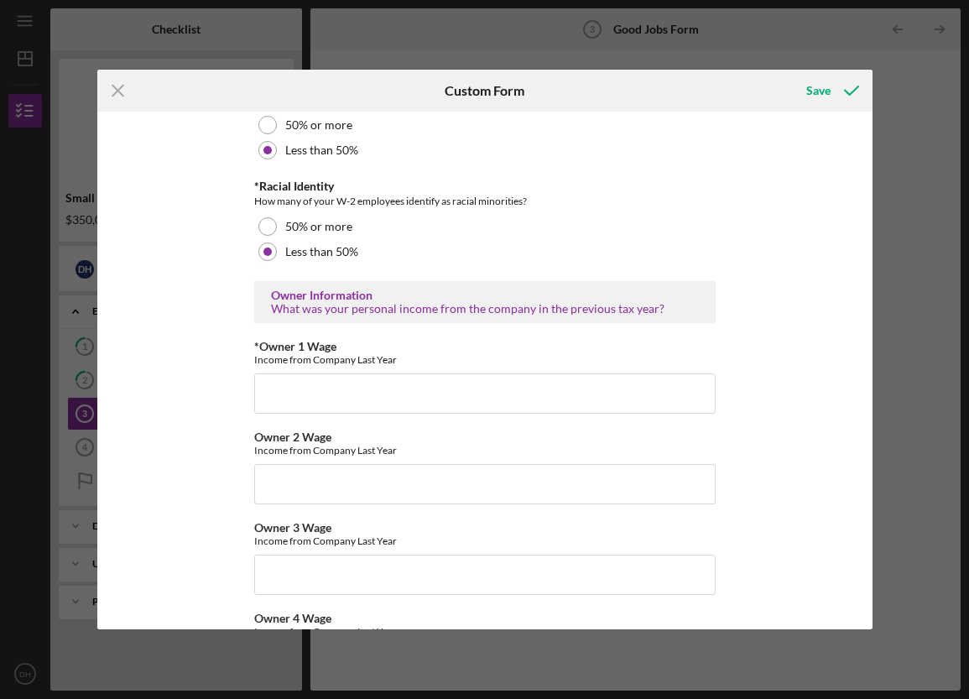
scroll to position [2516, 0]
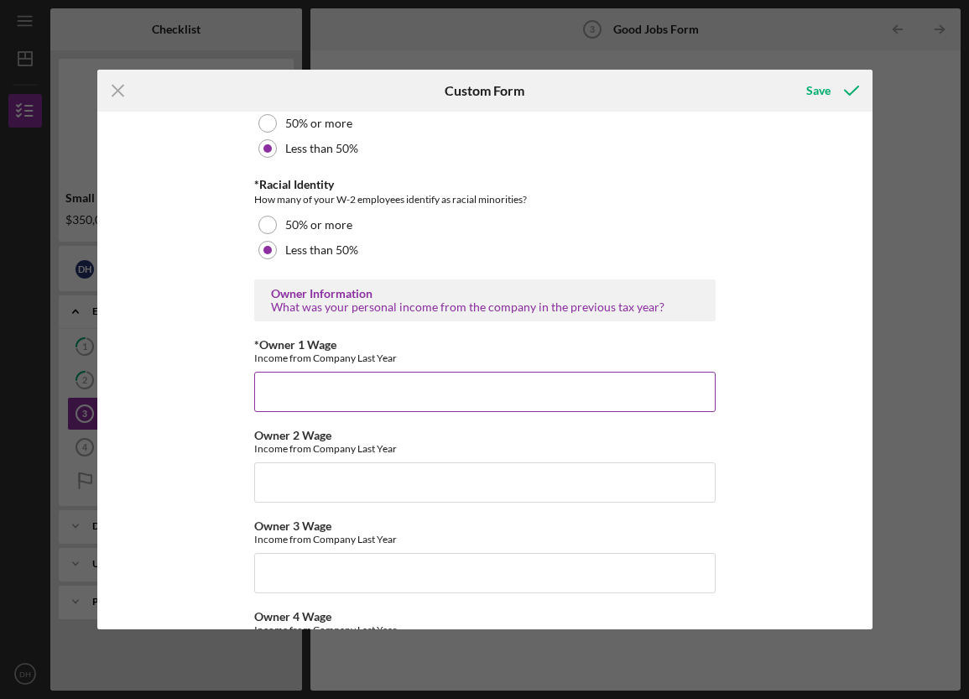
click at [379, 385] on input "*Owner 1 Wage" at bounding box center [485, 392] width 462 height 40
type input "86048"
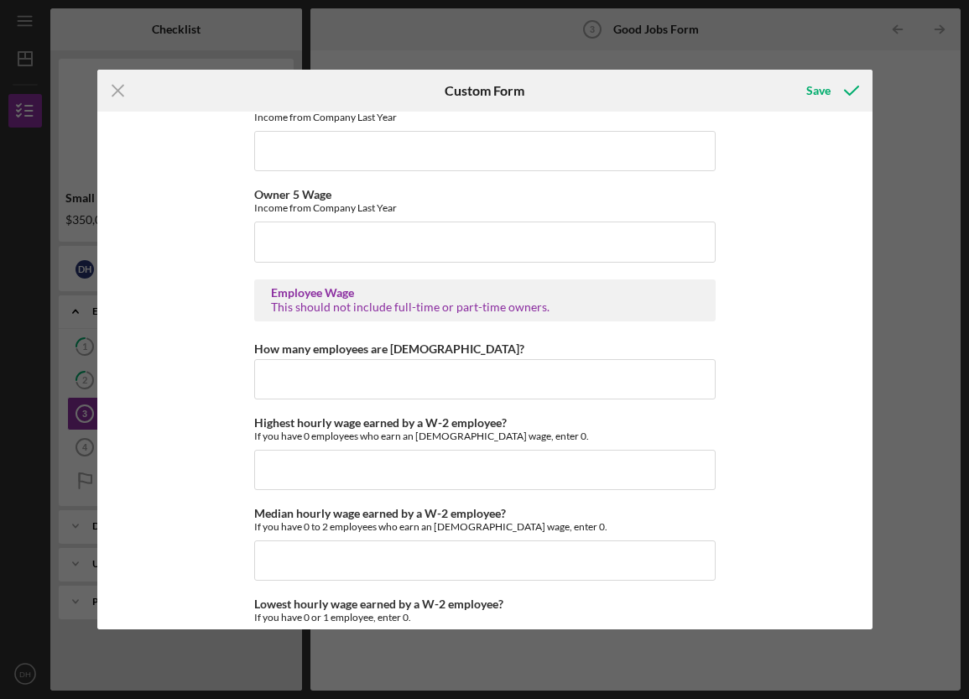
scroll to position [3032, 0]
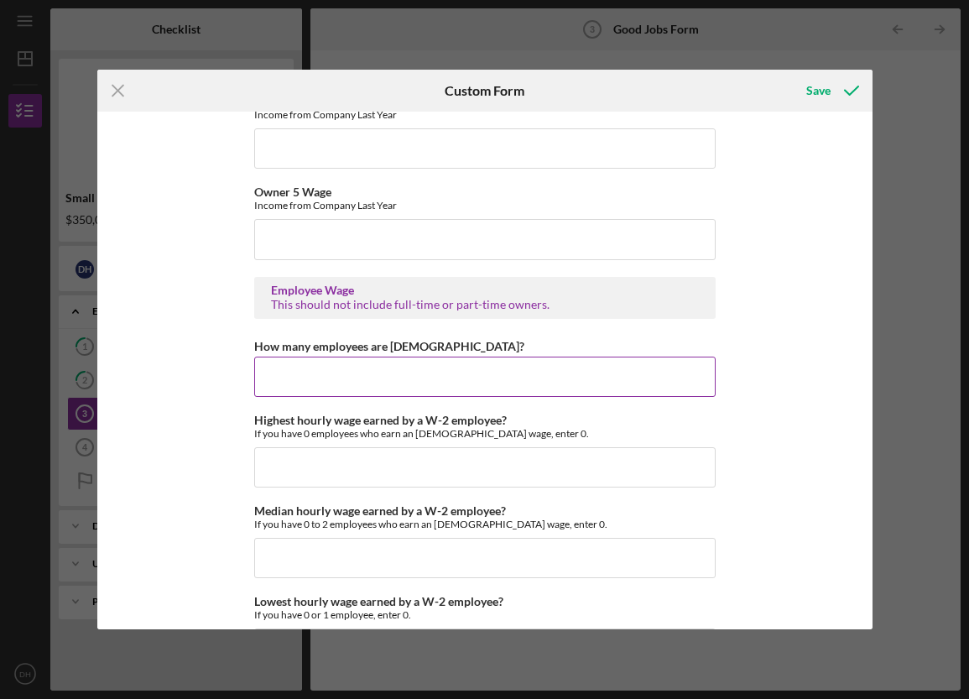
click at [409, 373] on input "How many employees are [DEMOGRAPHIC_DATA]?" at bounding box center [485, 377] width 462 height 40
type input "2"
click at [602, 465] on input "Highest hourly wage earned by a W-2 employee?" at bounding box center [485, 467] width 462 height 40
type input "$40"
click at [388, 558] on input "Median hourly wage earned by a W-2 employee?" at bounding box center [485, 558] width 462 height 40
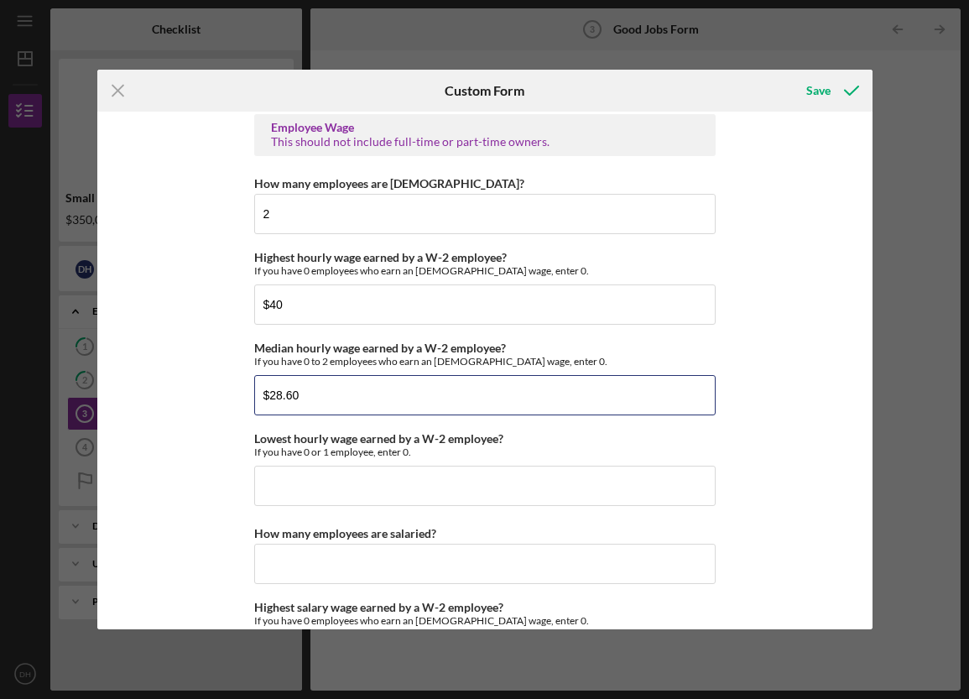
scroll to position [3201, 0]
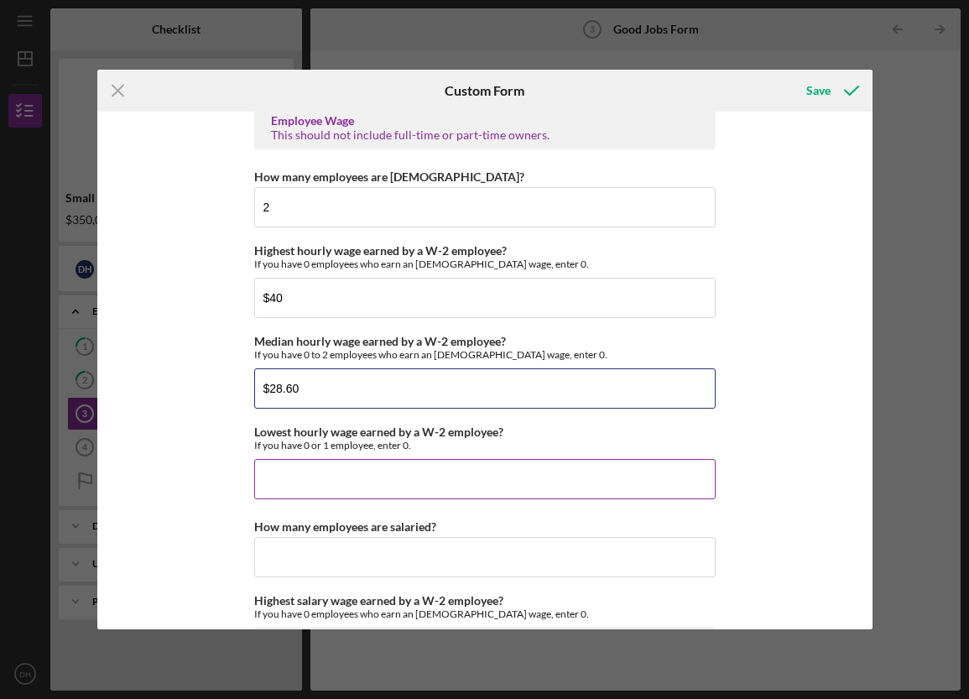
type input "$28.60"
click at [343, 474] on input "Lowest hourly wage earned by a W-2 employee?" at bounding box center [485, 479] width 462 height 40
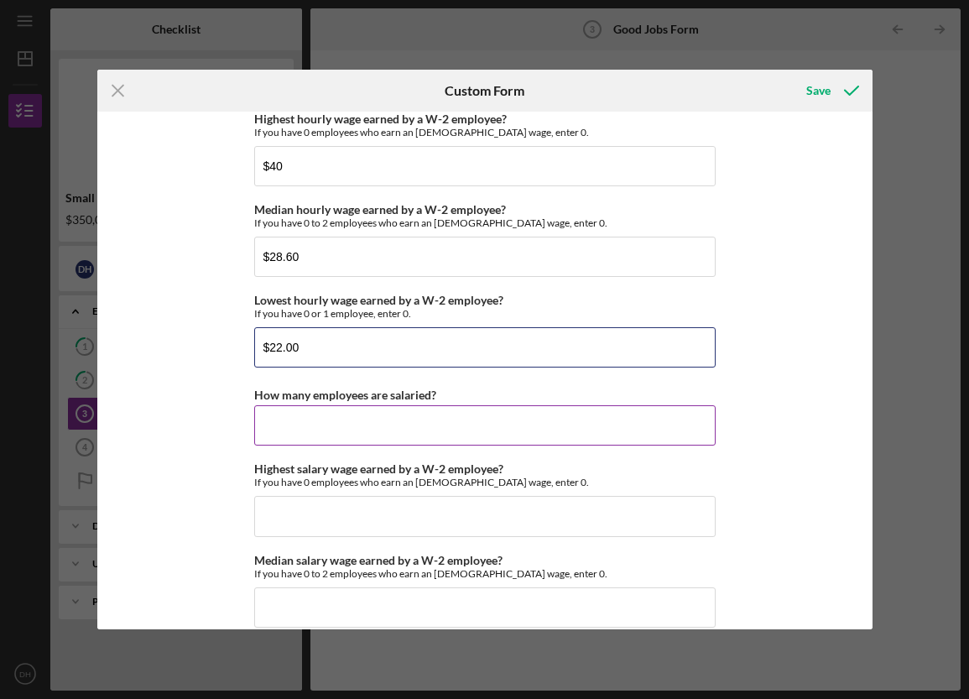
scroll to position [3339, 0]
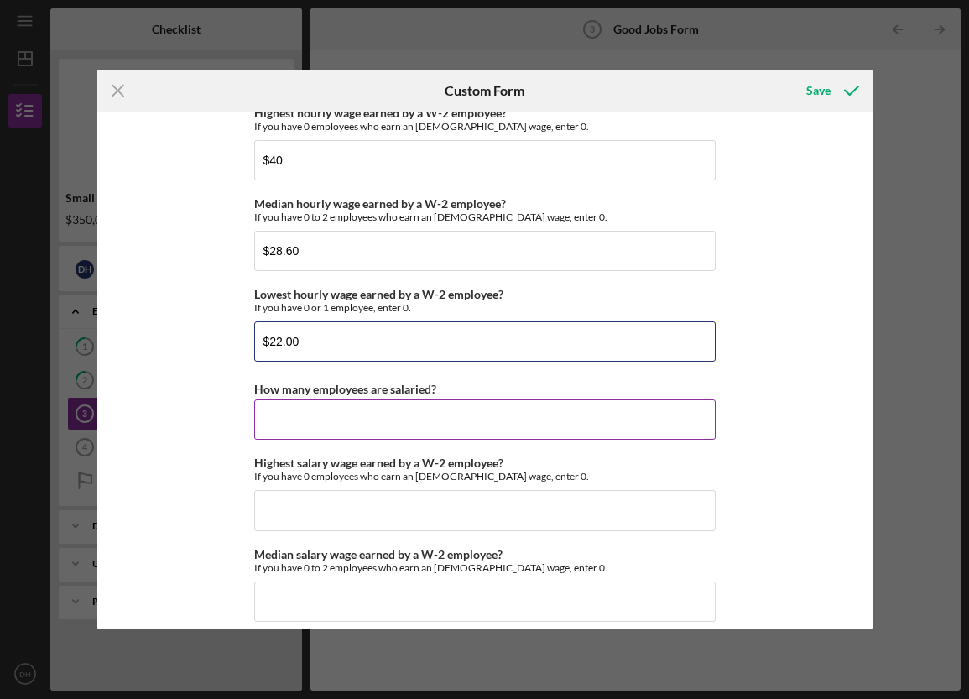
type input "$22.00"
click at [512, 420] on input "How many employees are salaried?" at bounding box center [485, 420] width 462 height 40
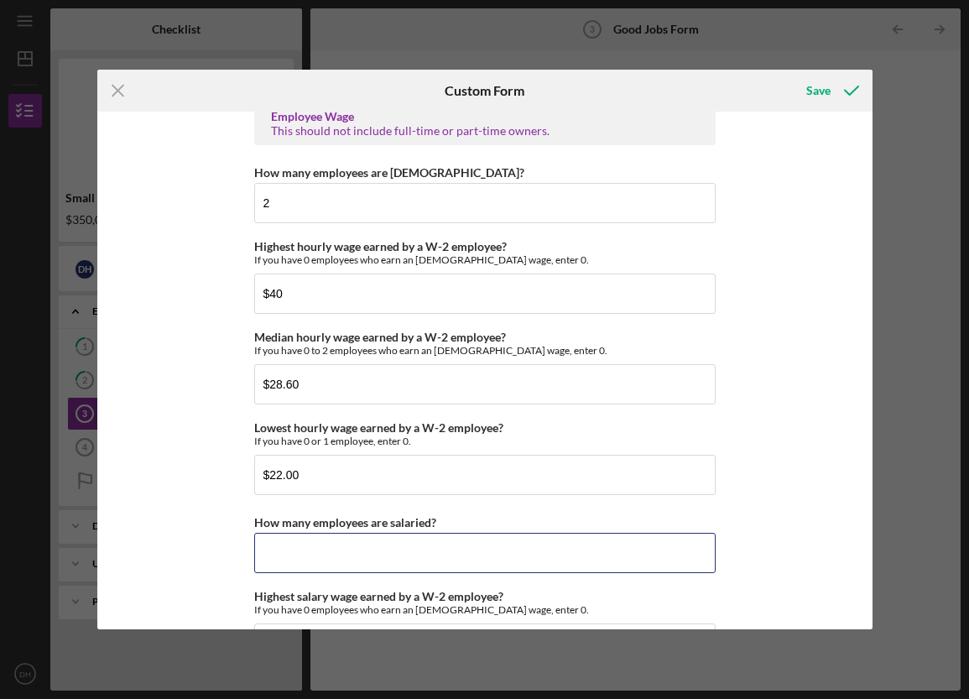
scroll to position [3204, 0]
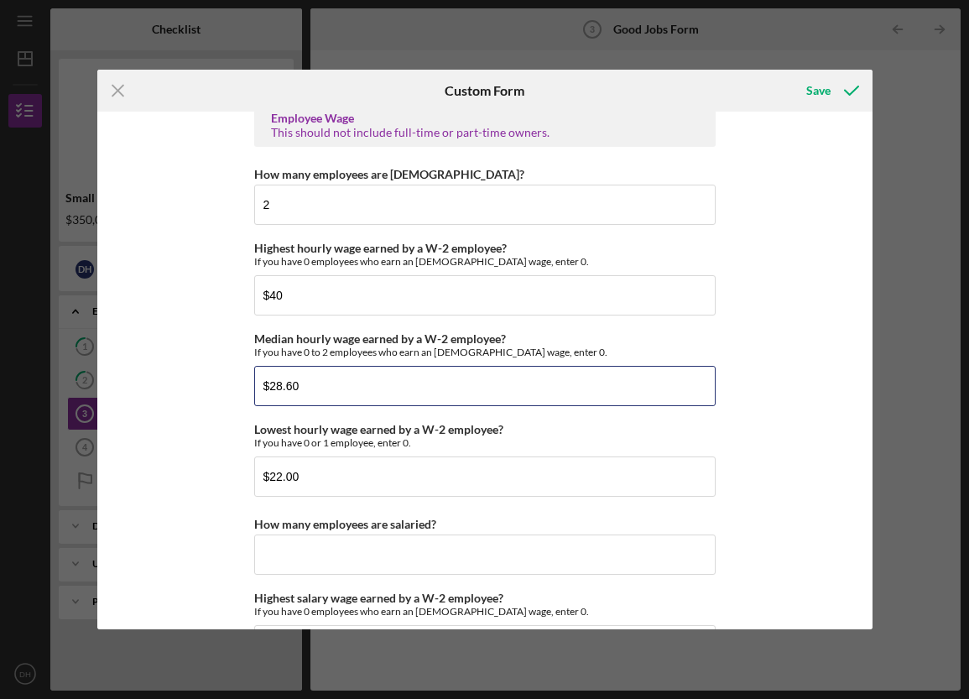
drag, startPoint x: 324, startPoint y: 387, endPoint x: 195, endPoint y: 374, distance: 129.9
click at [195, 374] on div "Good Jobs Form *Number of [DEMOGRAPHIC_DATA] Owner Employment Please input all …" at bounding box center [485, 370] width 776 height 517
type input "$0"
type input "$24.00"
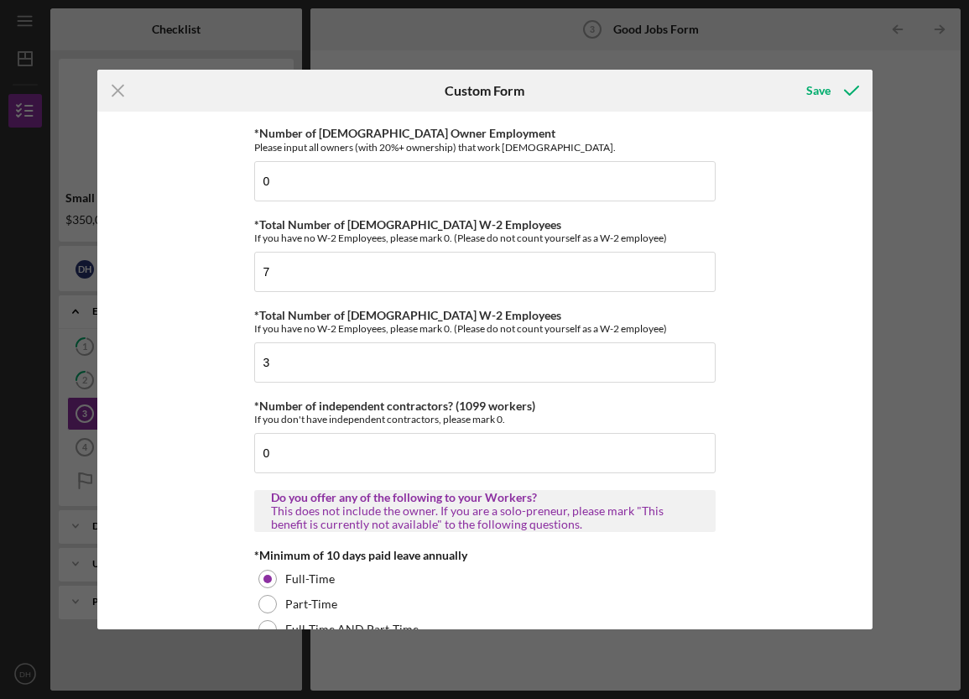
scroll to position [144, 0]
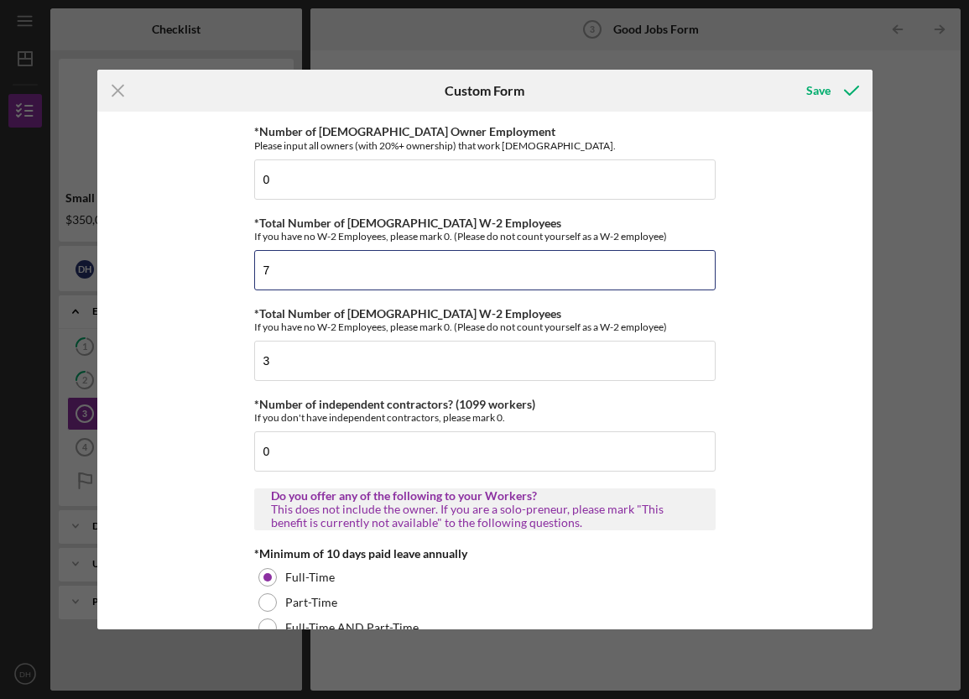
drag, startPoint x: 342, startPoint y: 275, endPoint x: 240, endPoint y: 250, distance: 104.6
click at [240, 250] on div "Good Jobs Form *Number of [DEMOGRAPHIC_DATA] Owner Employment Please input all …" at bounding box center [485, 370] width 776 height 517
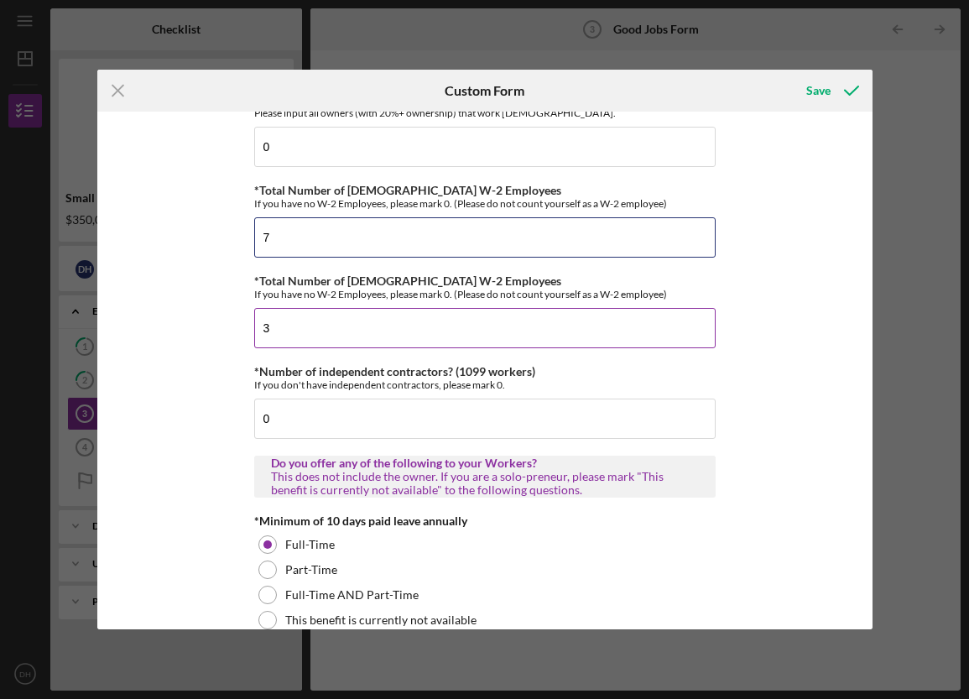
scroll to position [180, 0]
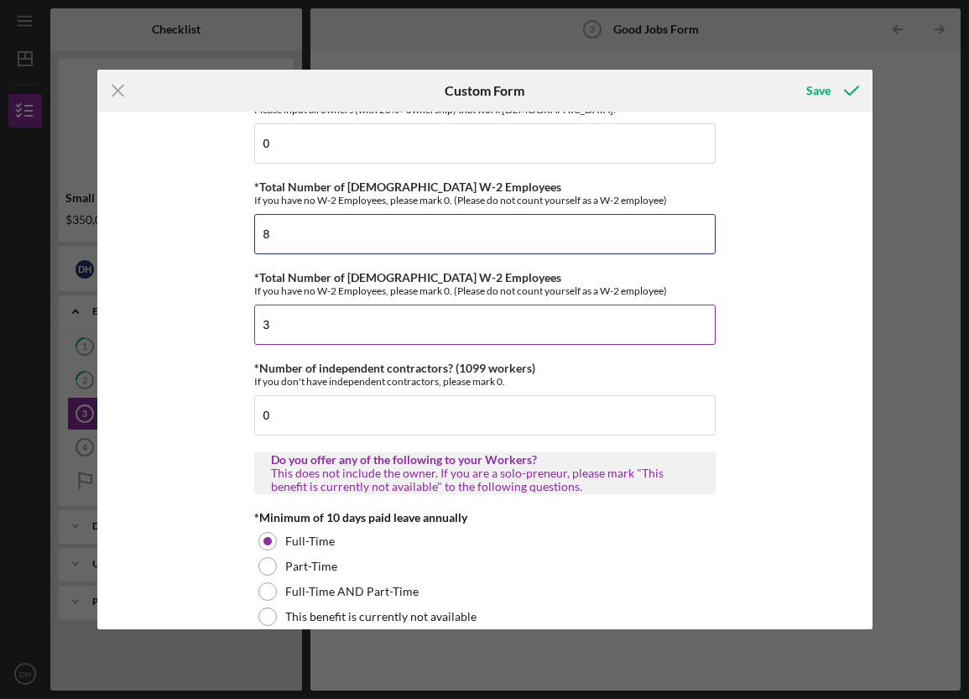
type input "8"
drag, startPoint x: 283, startPoint y: 326, endPoint x: 237, endPoint y: 319, distance: 46.6
click at [237, 319] on div "Good Jobs Form *Number of [DEMOGRAPHIC_DATA] Owner Employment Please input all …" at bounding box center [485, 370] width 776 height 517
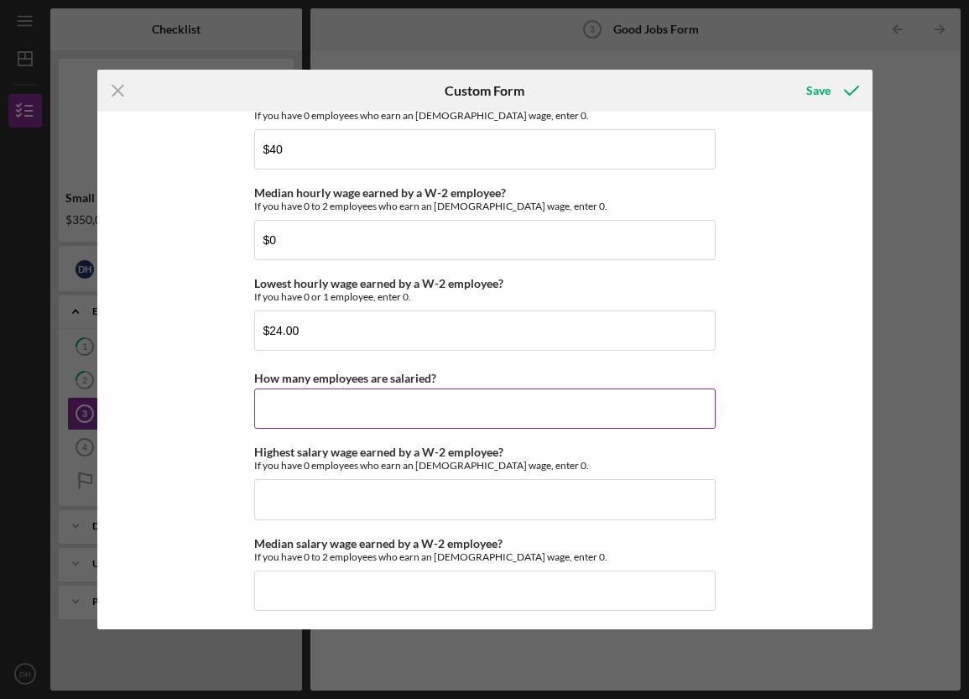
scroll to position [3351, 0]
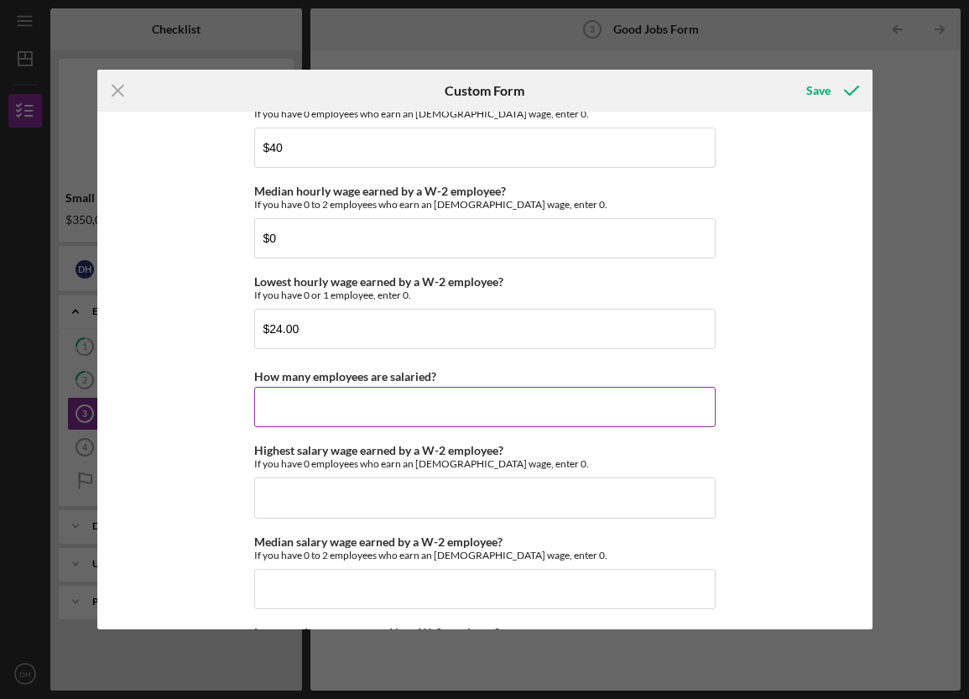
type input "2"
click at [585, 400] on input "How many employees are salaried?" at bounding box center [485, 407] width 462 height 40
type input "8"
click at [622, 501] on input "Highest salary wage earned by a W-2 employee?" at bounding box center [485, 498] width 462 height 40
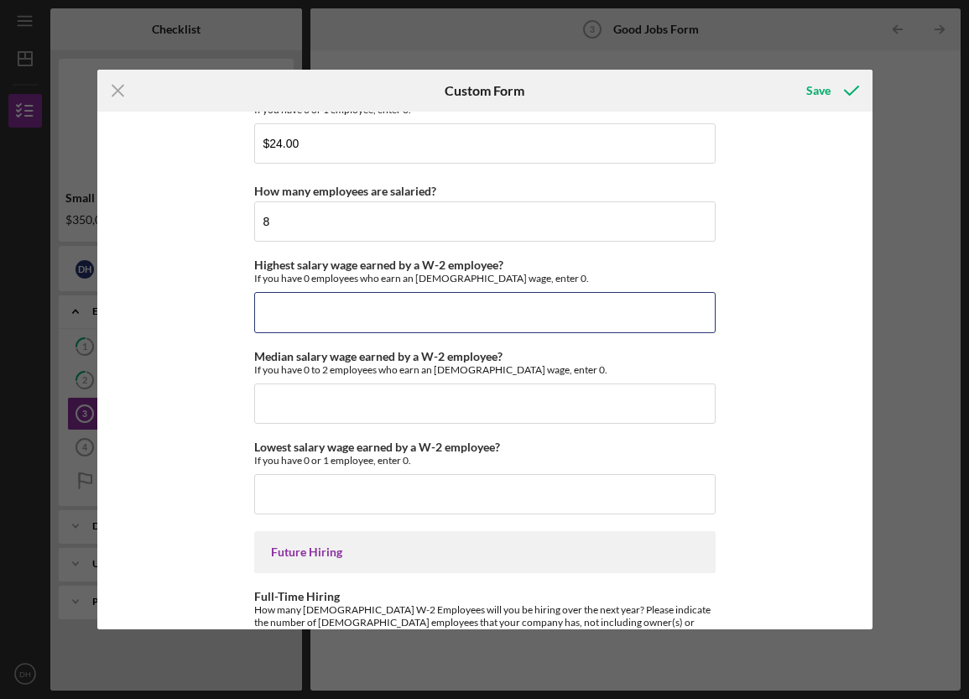
scroll to position [3523, 0]
